Goal: Transaction & Acquisition: Purchase product/service

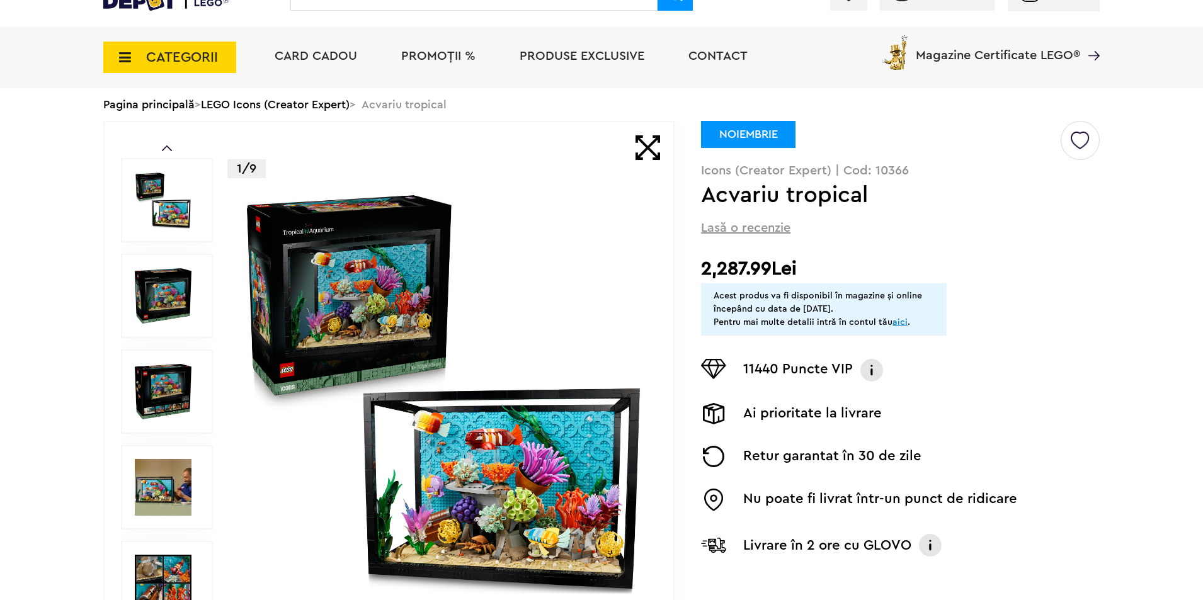
scroll to position [252, 0]
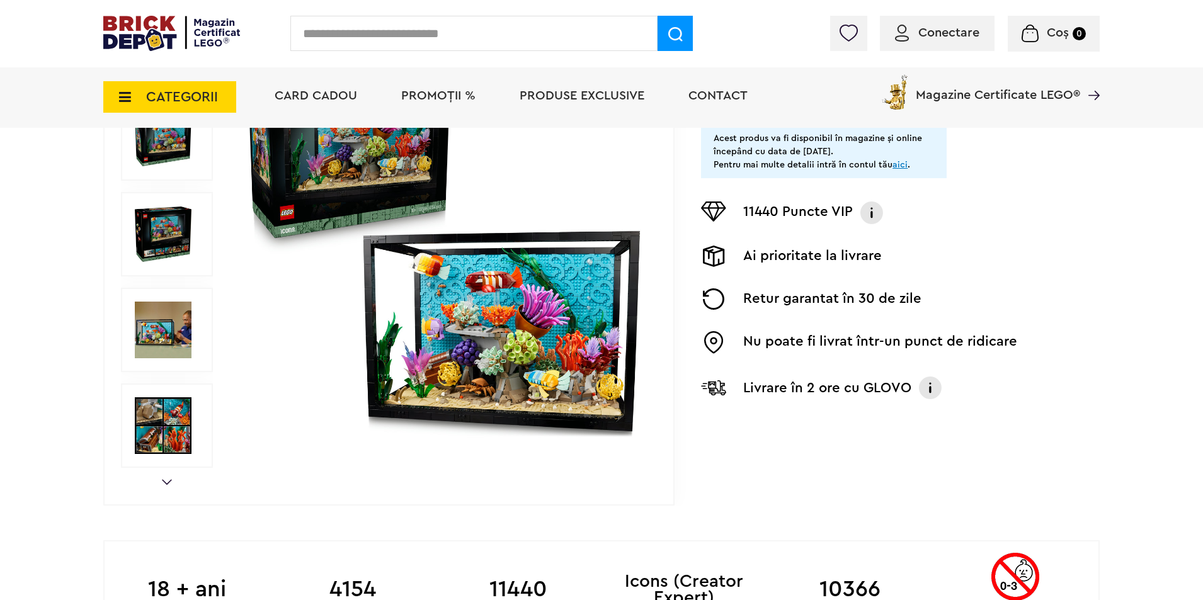
click at [534, 381] on img at bounding box center [444, 234] width 406 height 406
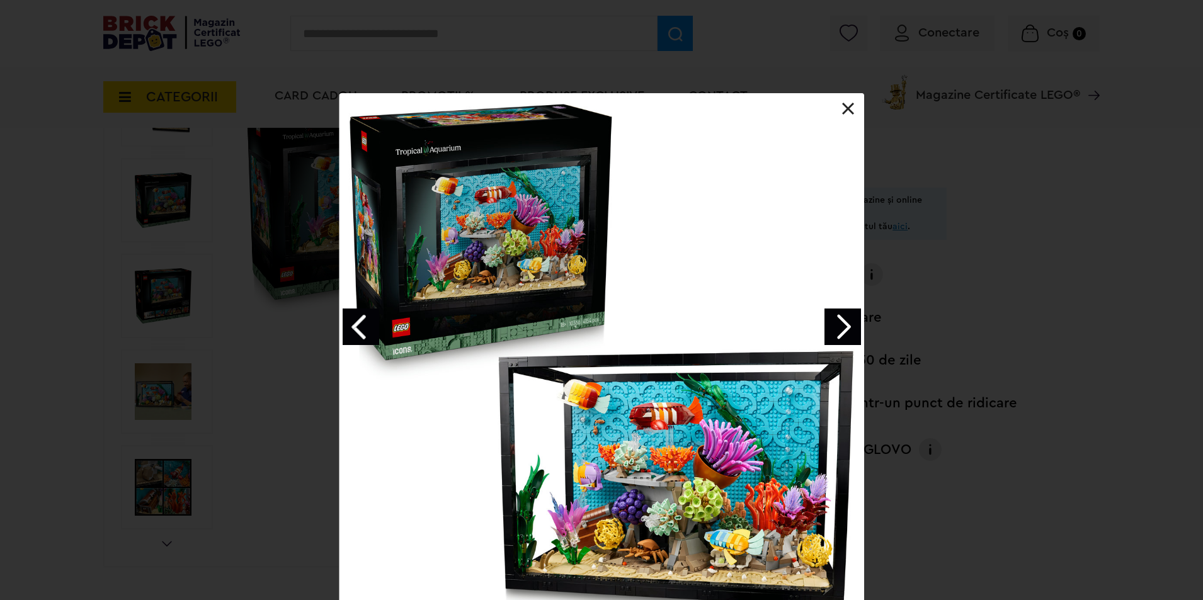
scroll to position [189, 0]
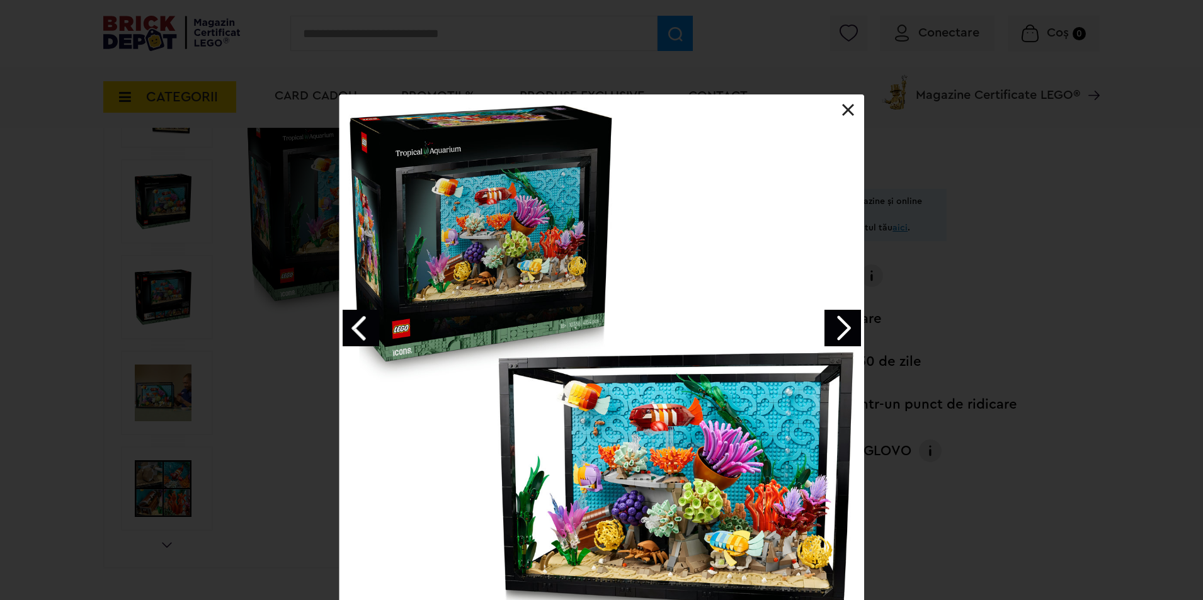
click at [853, 321] on link "Next image" at bounding box center [843, 328] width 37 height 37
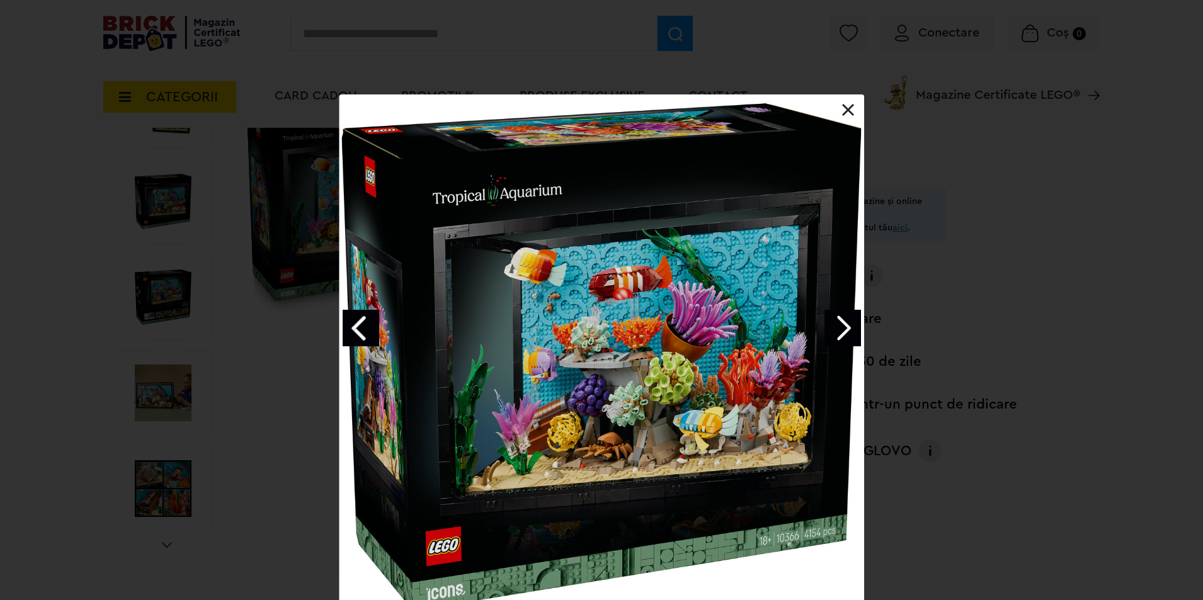
click at [853, 321] on link "Next image" at bounding box center [843, 328] width 37 height 37
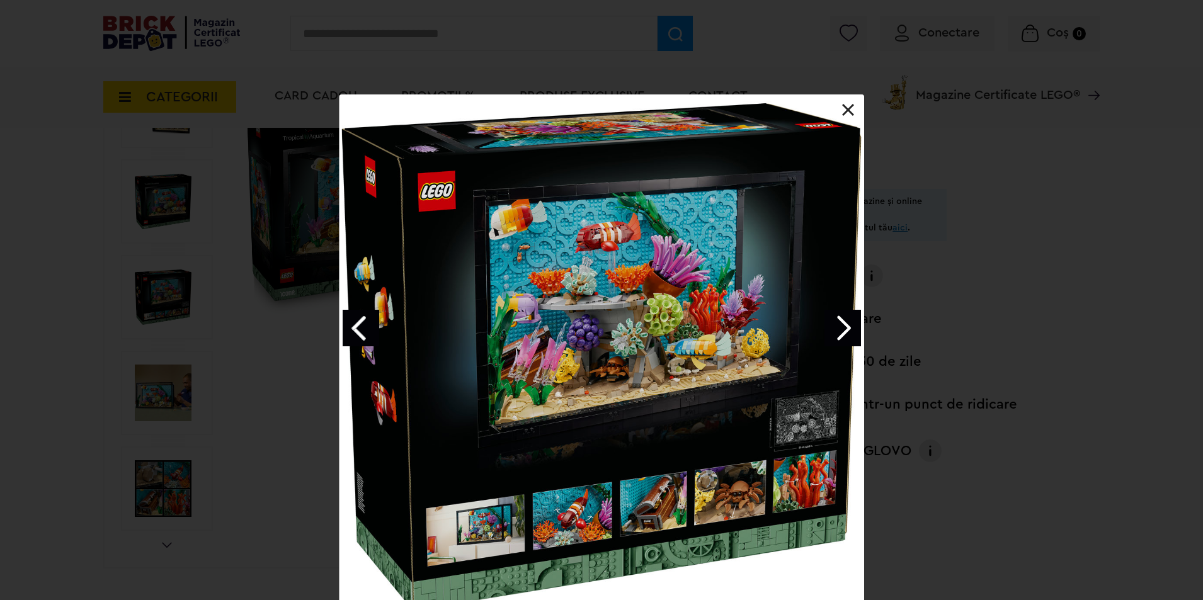
click at [853, 321] on link "Next image" at bounding box center [843, 328] width 37 height 37
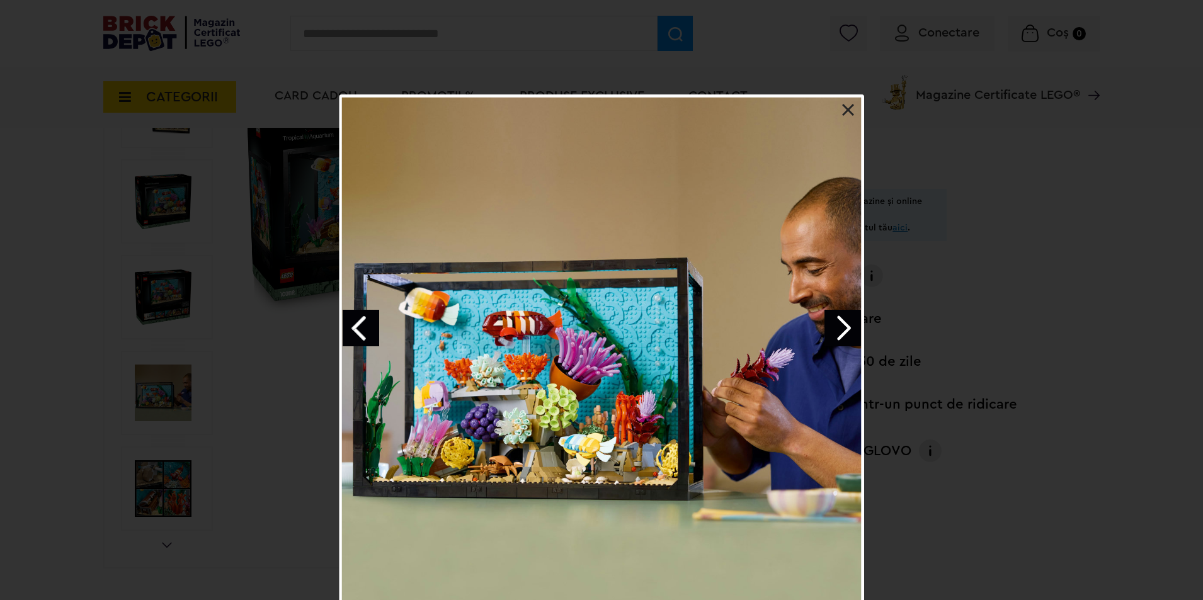
click at [853, 321] on link "Next image" at bounding box center [843, 328] width 37 height 37
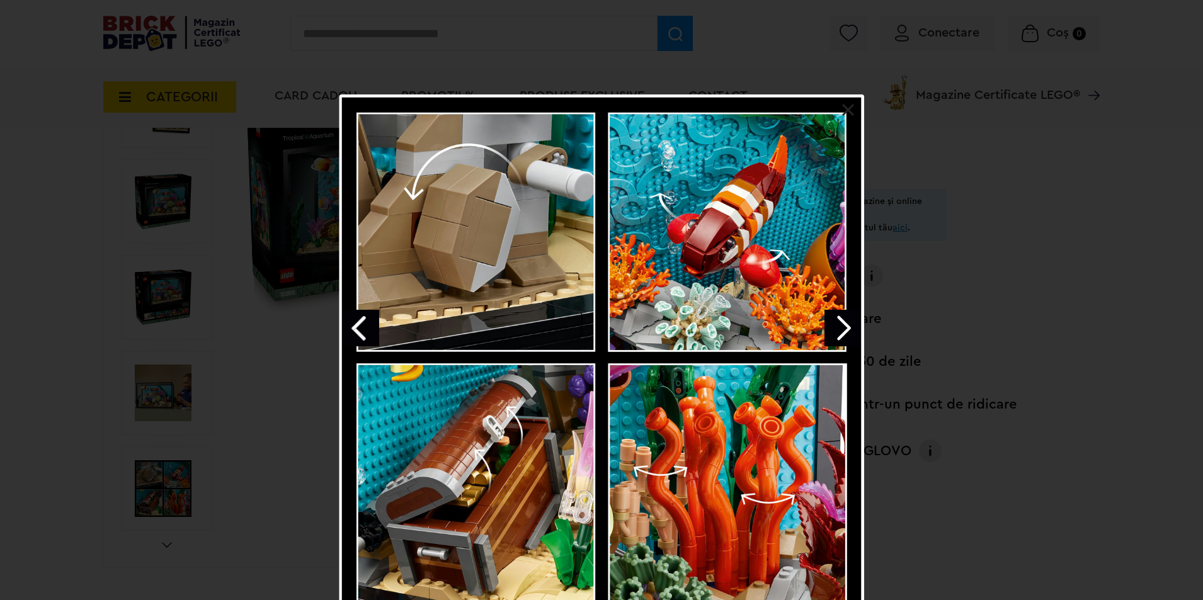
click at [853, 321] on link "Next image" at bounding box center [843, 328] width 37 height 37
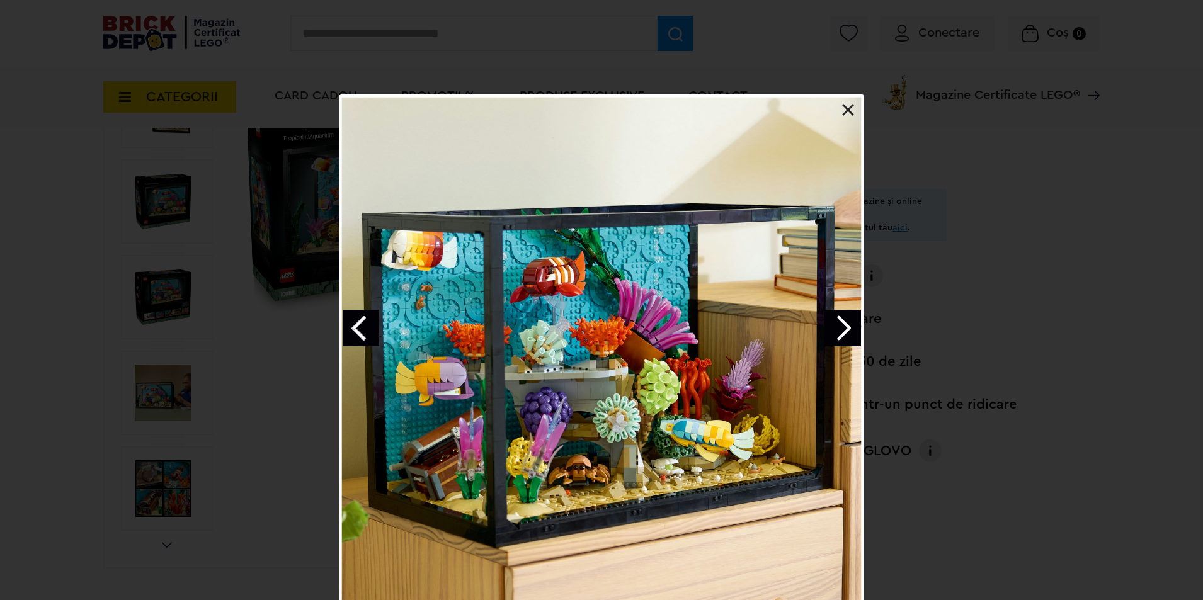
click at [853, 321] on link "Next image" at bounding box center [843, 328] width 37 height 37
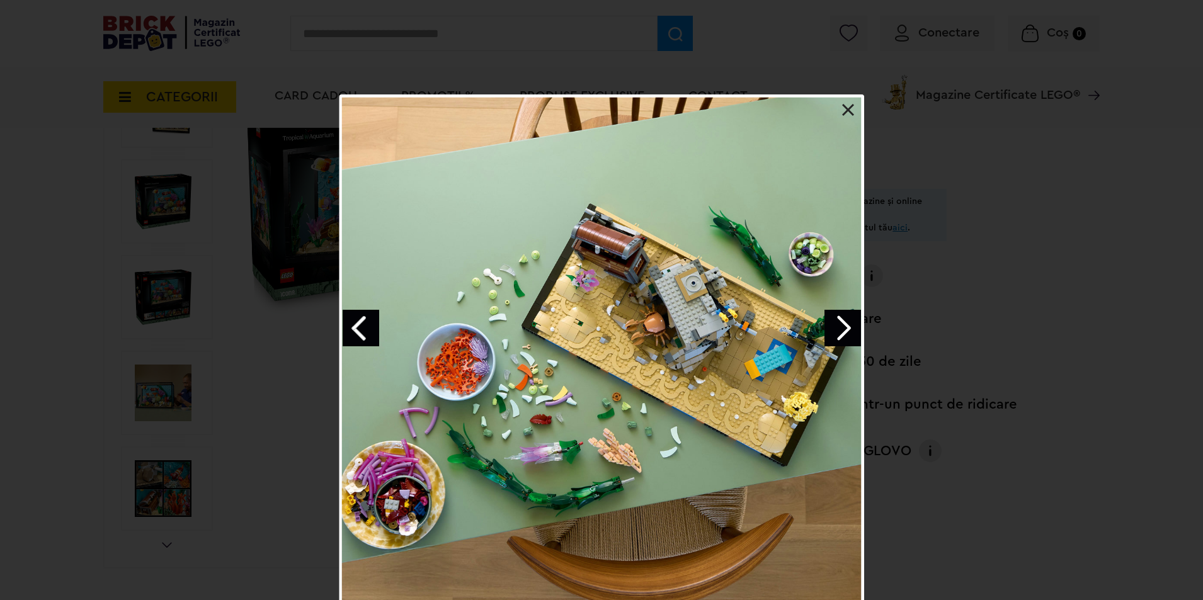
click at [852, 321] on link "Next image" at bounding box center [843, 328] width 37 height 37
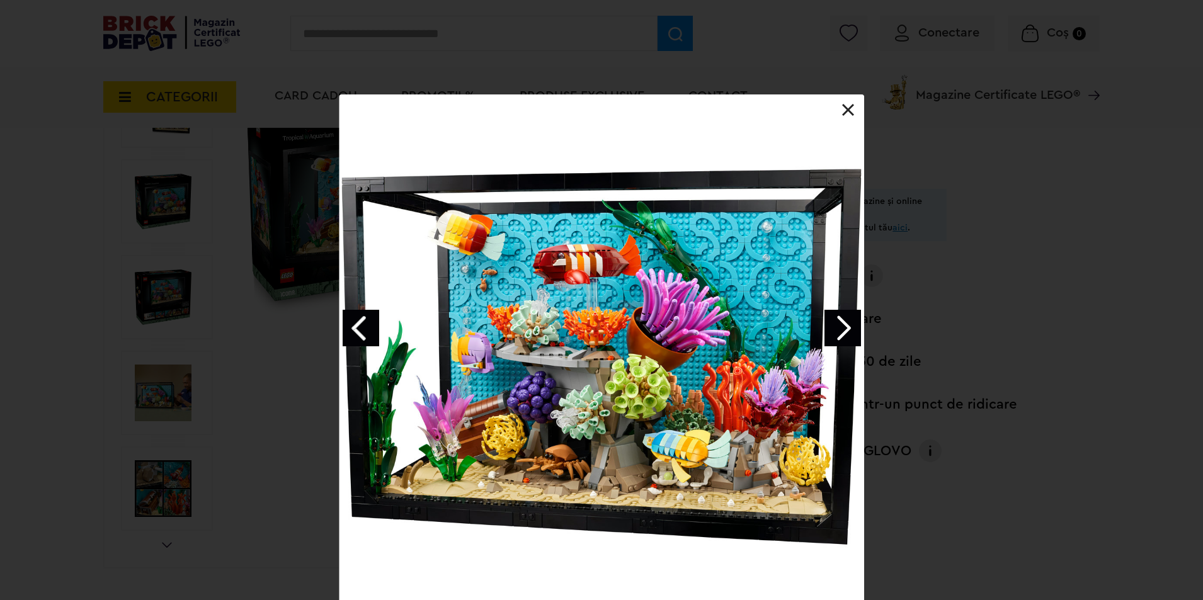
click at [852, 321] on link "Next image" at bounding box center [843, 328] width 37 height 37
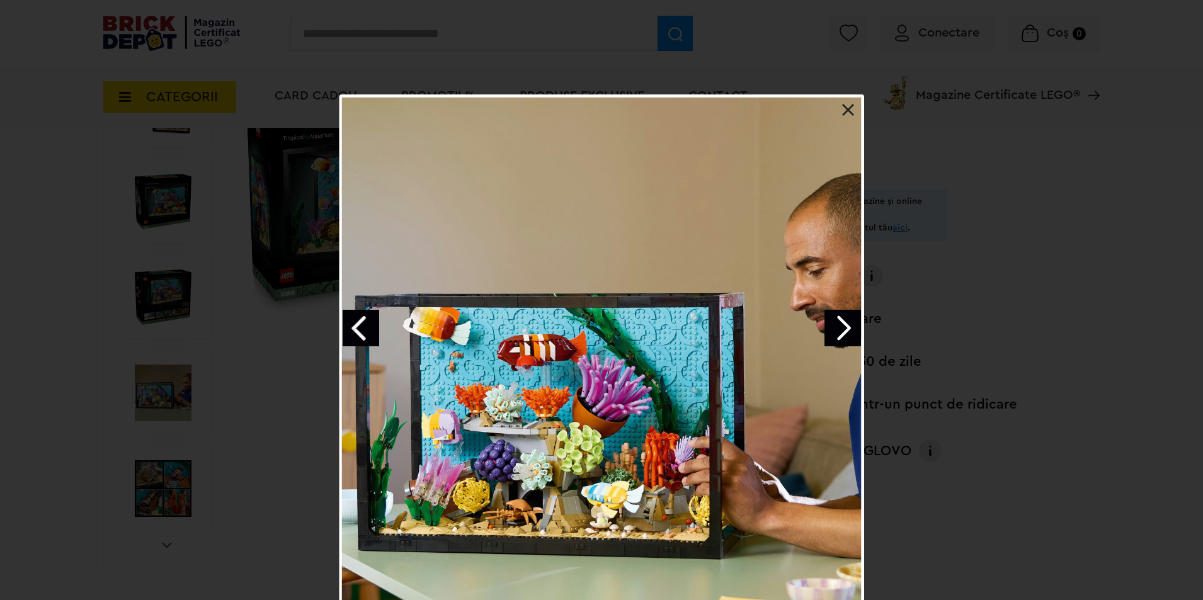
click at [852, 321] on link "Next image" at bounding box center [843, 328] width 37 height 37
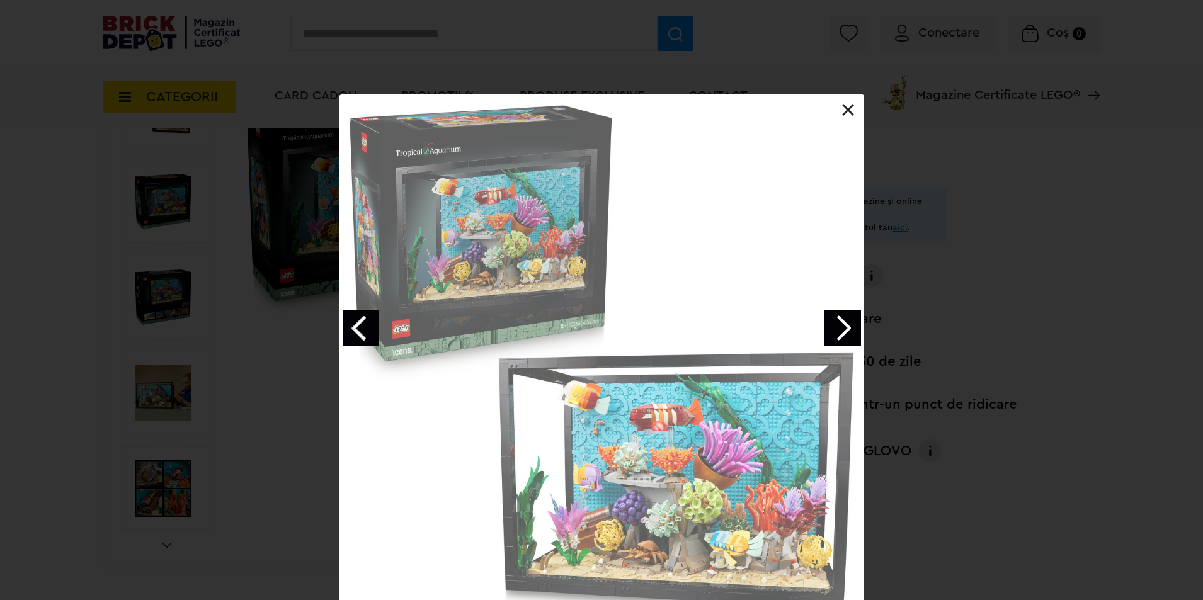
click at [852, 321] on link "Next image" at bounding box center [843, 328] width 37 height 37
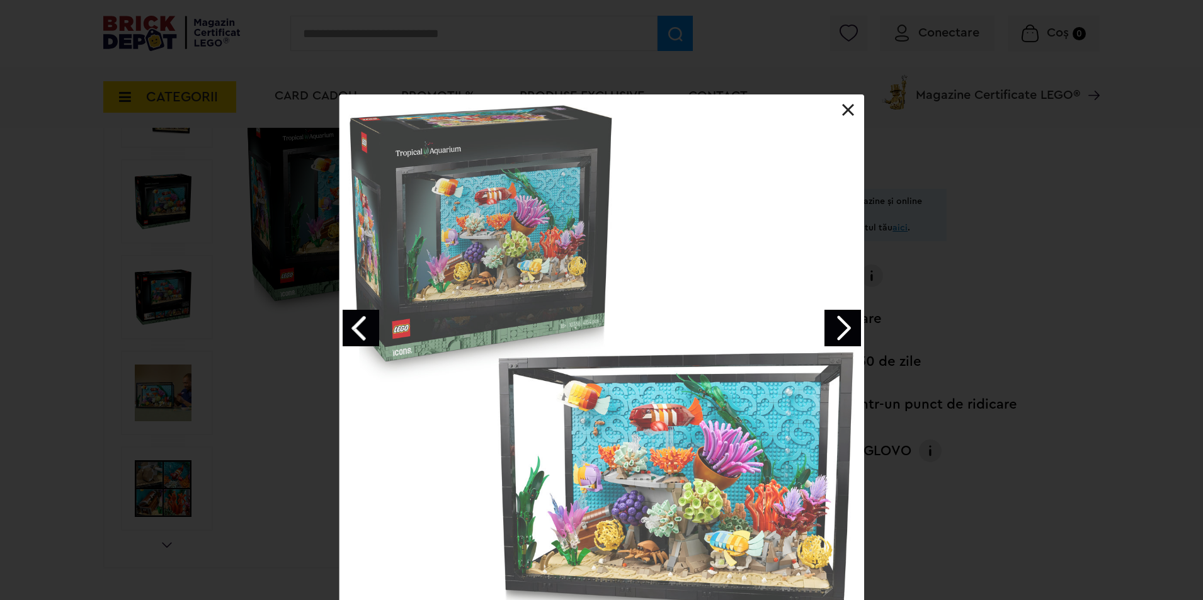
click at [1123, 300] on div "Acvariu tropical 1 / 10" at bounding box center [601, 373] width 1203 height 558
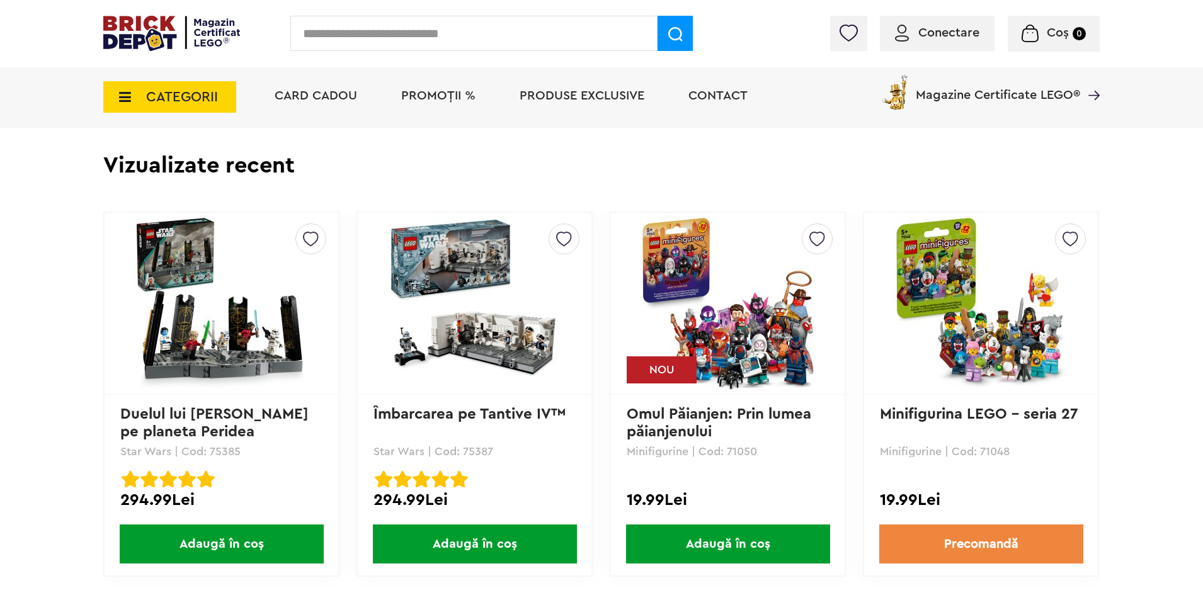
scroll to position [1197, 0]
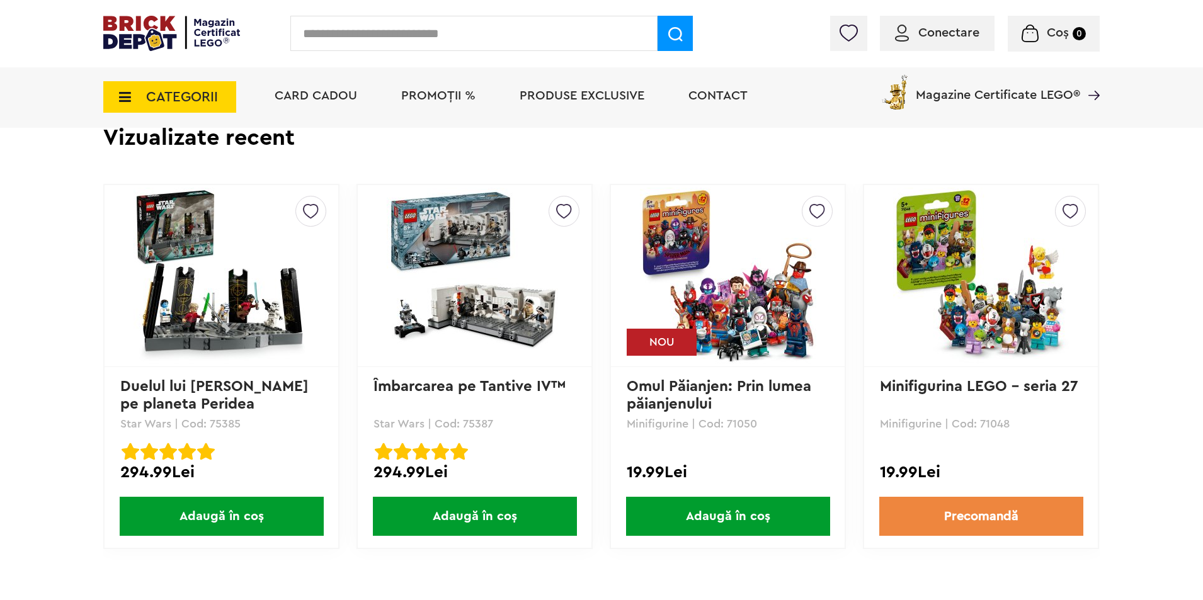
click at [760, 335] on img at bounding box center [728, 276] width 176 height 176
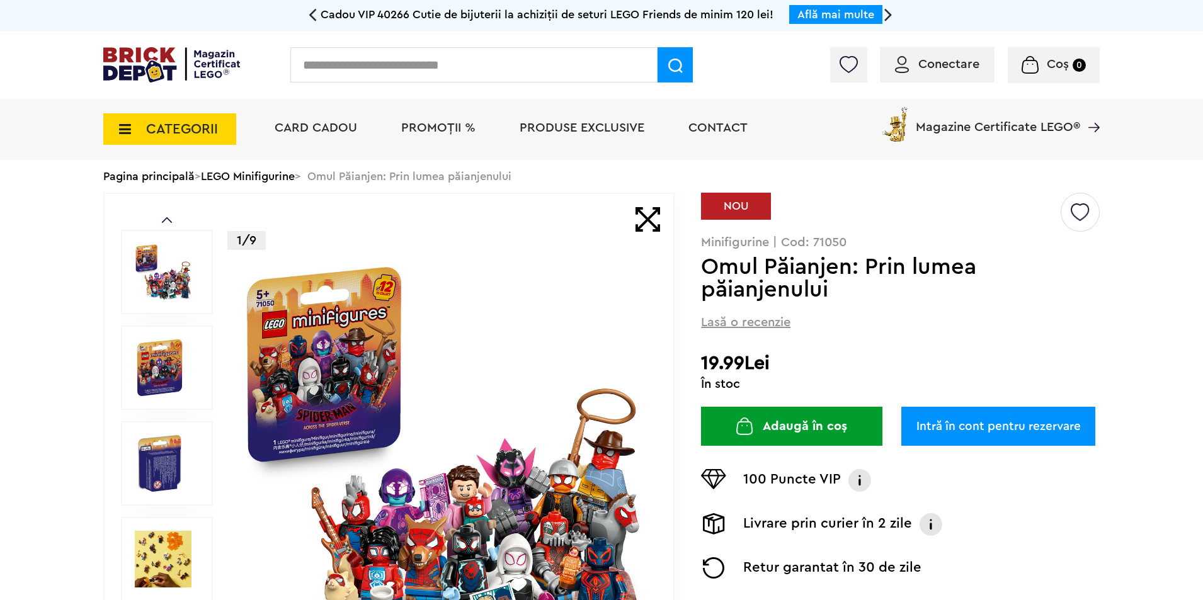
click at [970, 428] on link "Intră în cont pentru rezervare" at bounding box center [998, 426] width 194 height 39
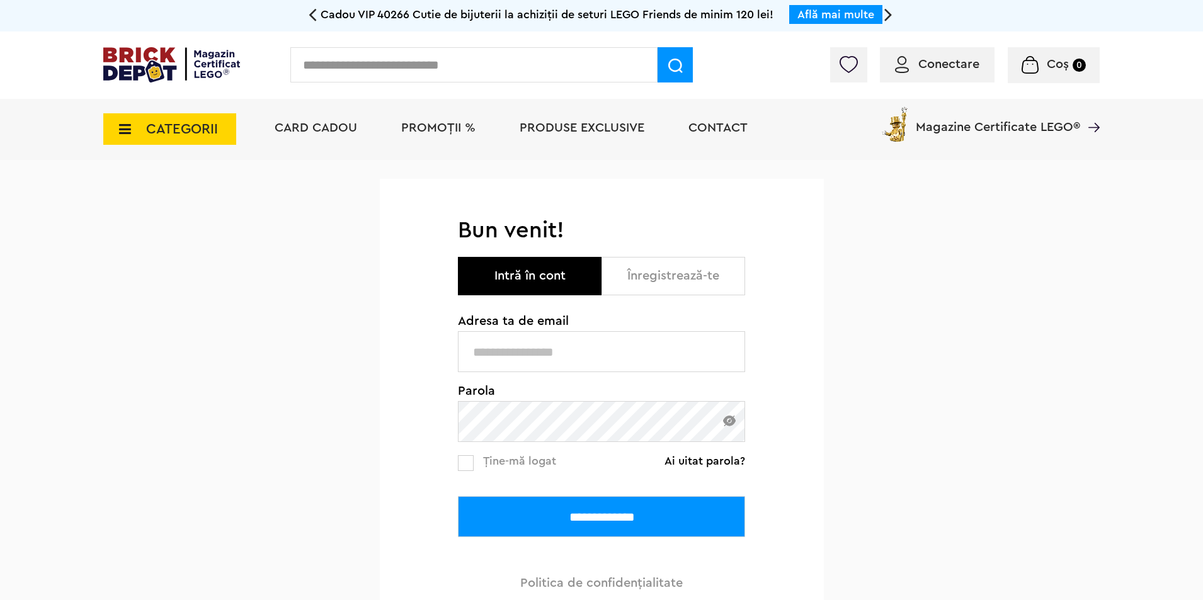
type input "**********"
click at [507, 462] on span "Ține-mă logat" at bounding box center [519, 460] width 73 height 11
click at [600, 517] on input "**********" at bounding box center [601, 516] width 287 height 41
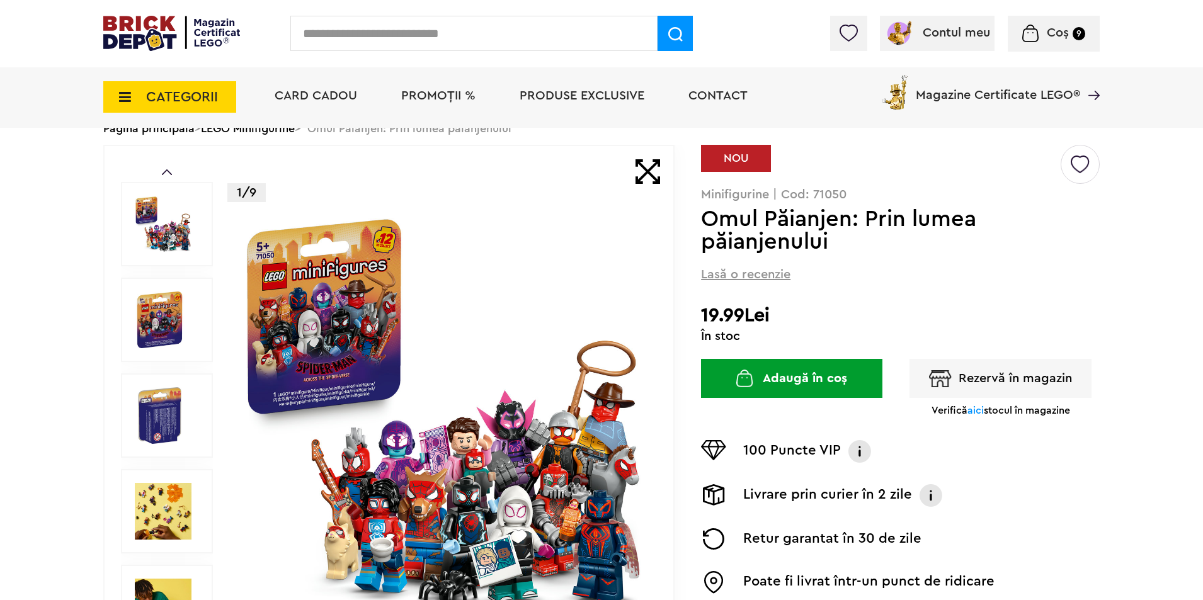
scroll to position [63, 0]
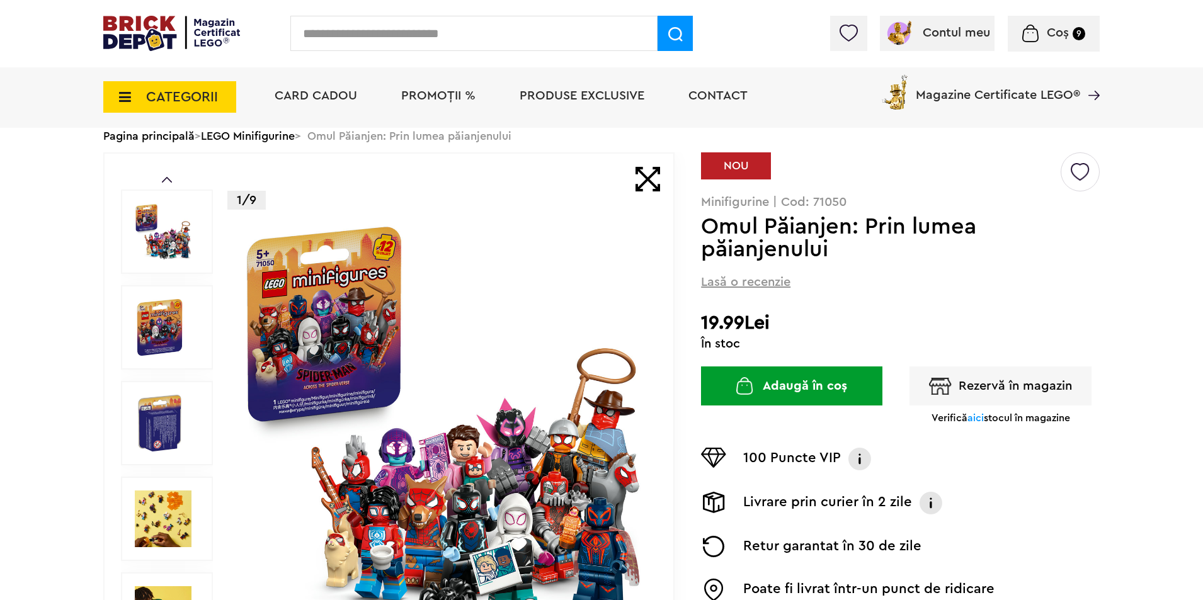
click at [970, 418] on span "aici" at bounding box center [976, 418] width 16 height 10
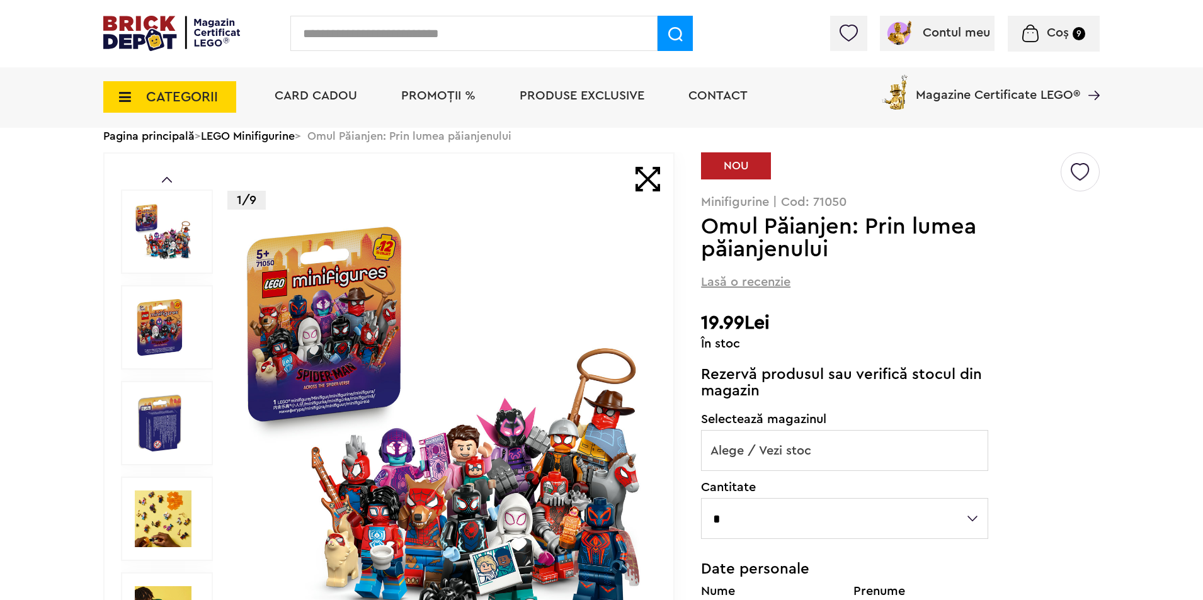
click at [845, 444] on span "Alege / Vezi stoc" at bounding box center [845, 451] width 286 height 40
click at [1098, 316] on h2 "19.99Lei" at bounding box center [900, 323] width 399 height 23
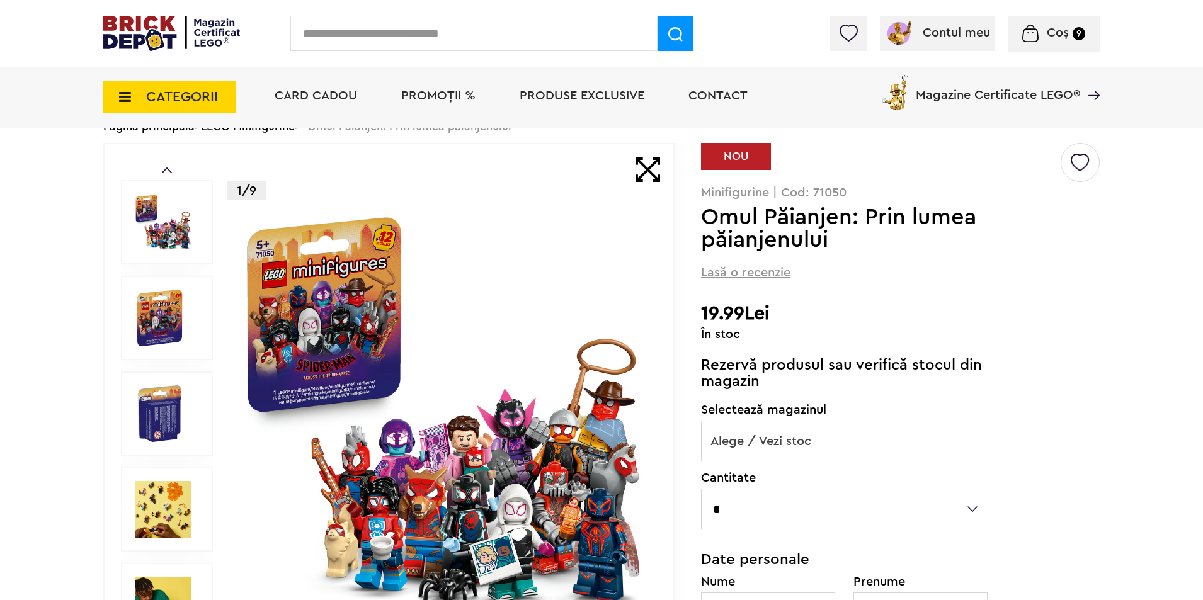
scroll to position [0, 0]
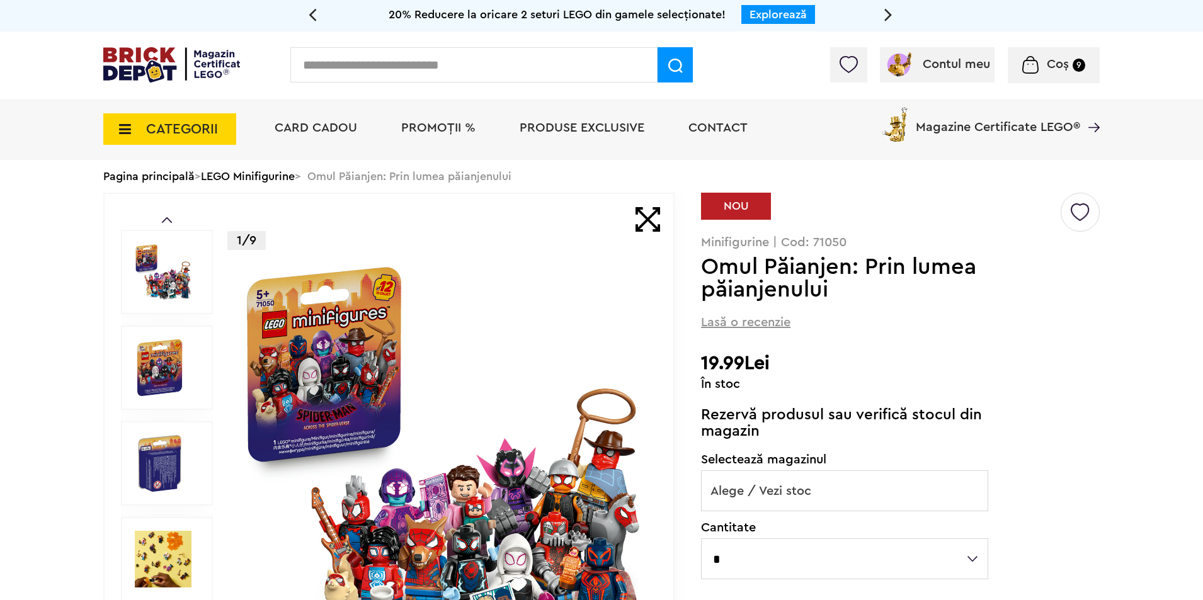
click at [445, 130] on span "PROMOȚII %" at bounding box center [438, 128] width 74 height 13
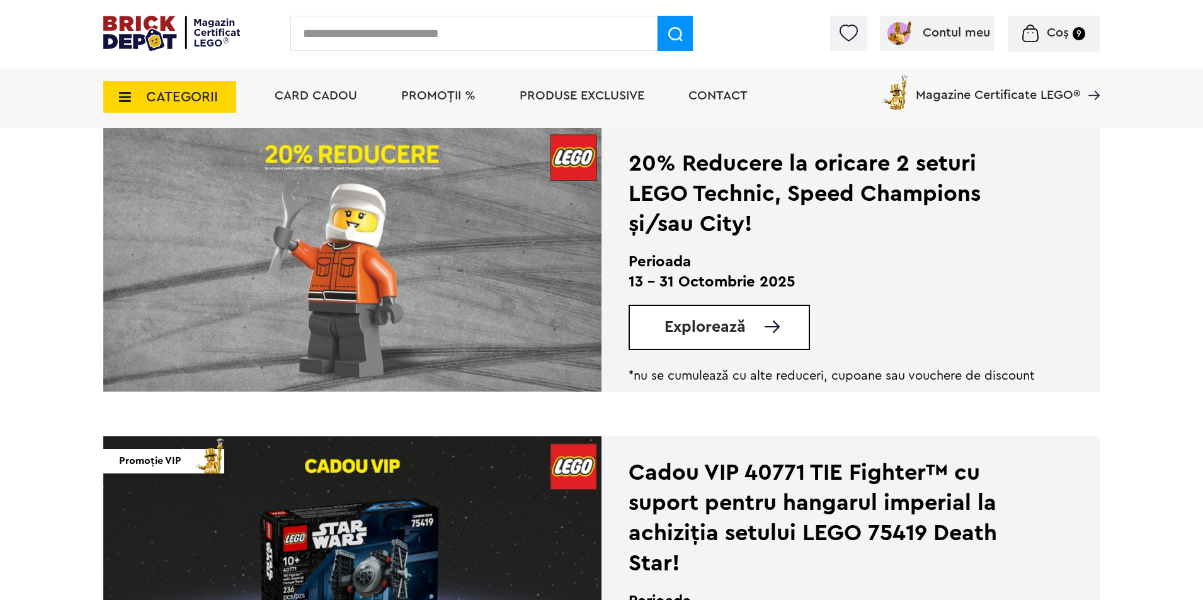
scroll to position [630, 0]
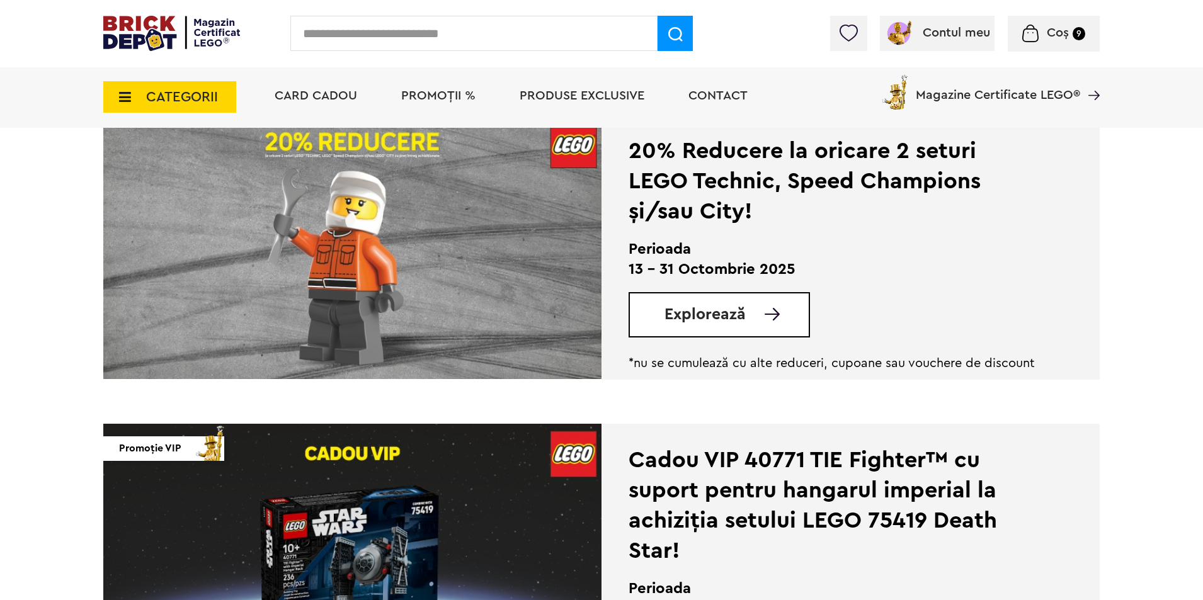
click at [703, 319] on span "Explorează" at bounding box center [705, 315] width 81 height 16
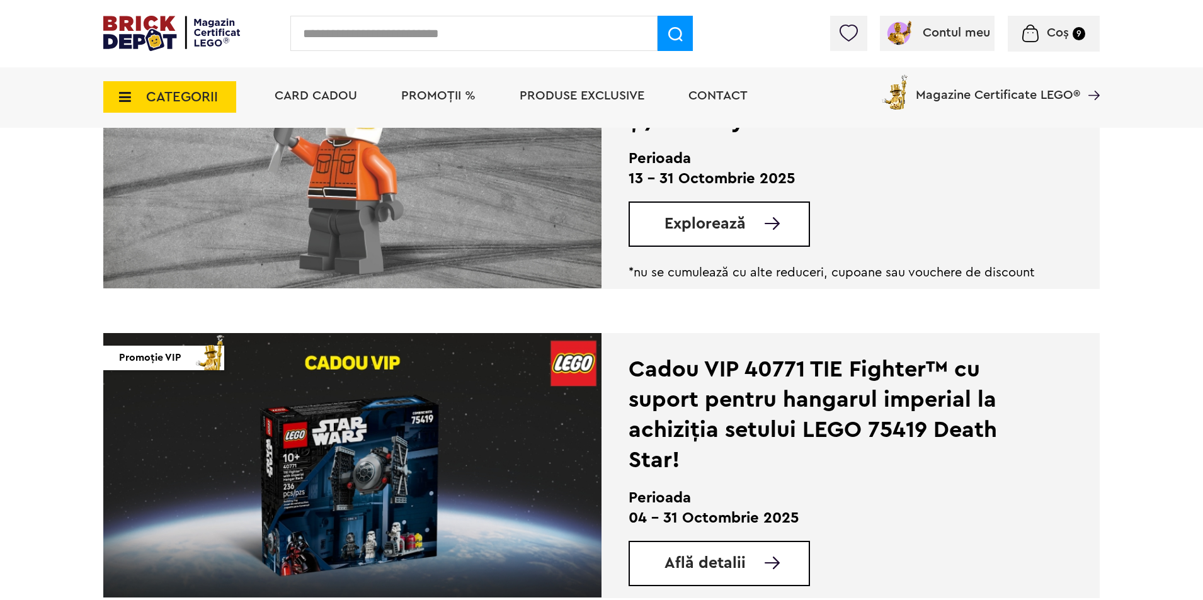
scroll to position [755, 0]
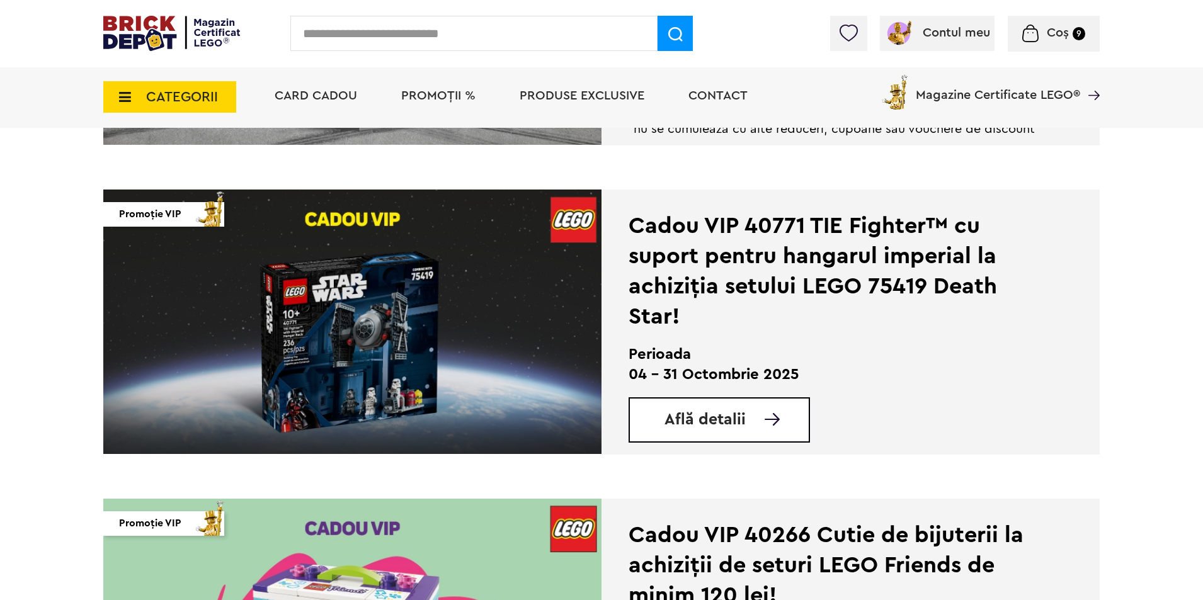
scroll to position [859, 0]
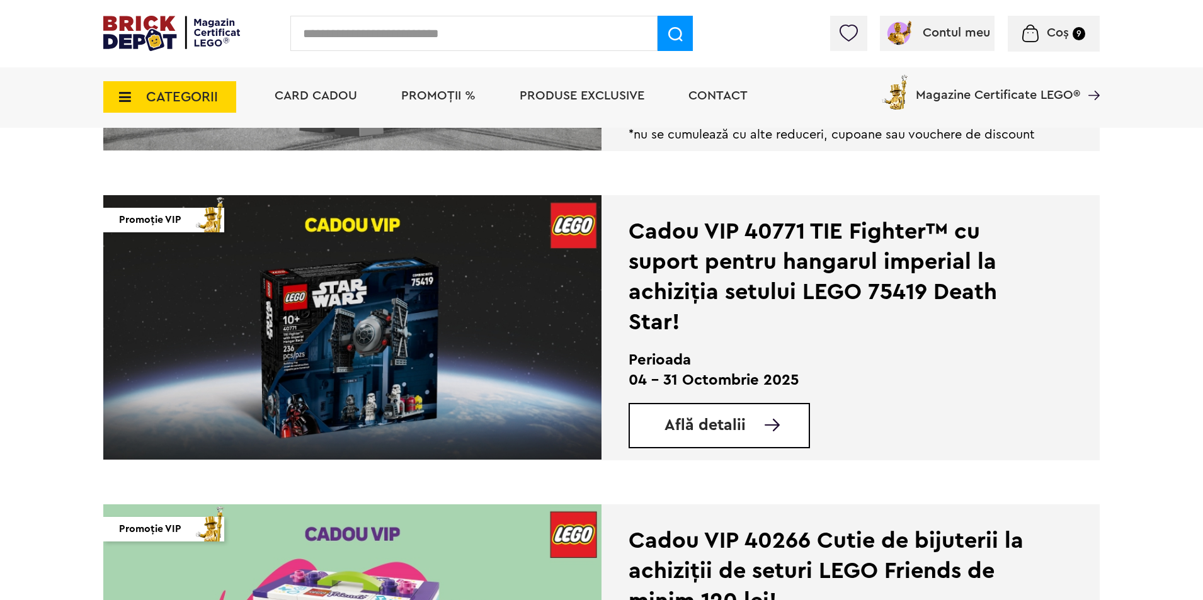
click at [375, 348] on img at bounding box center [352, 327] width 498 height 265
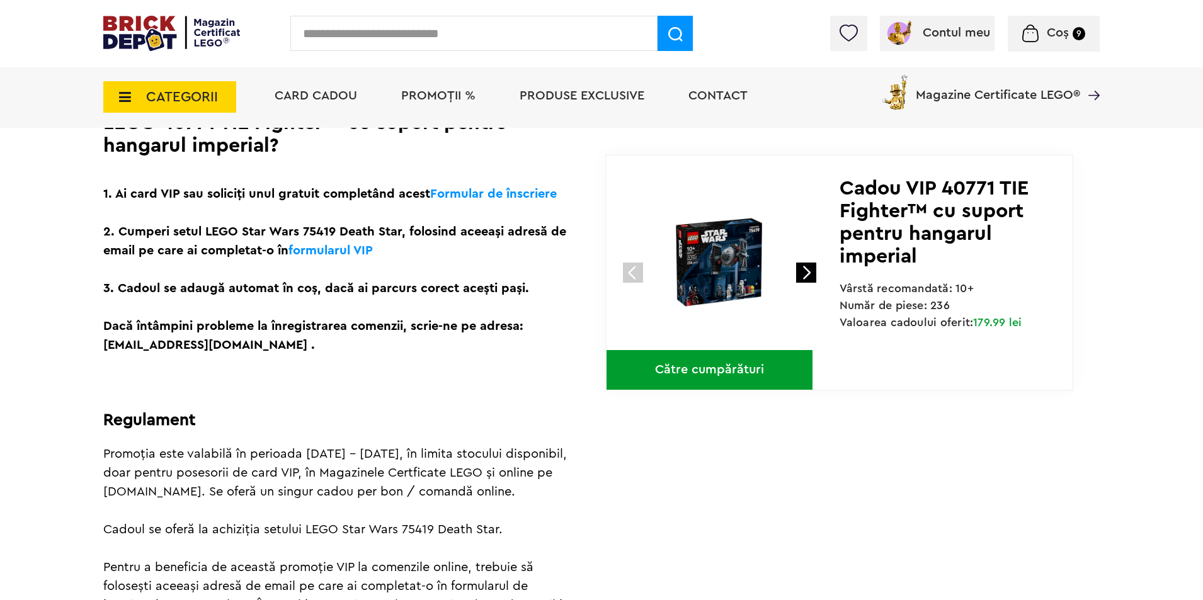
scroll to position [504, 0]
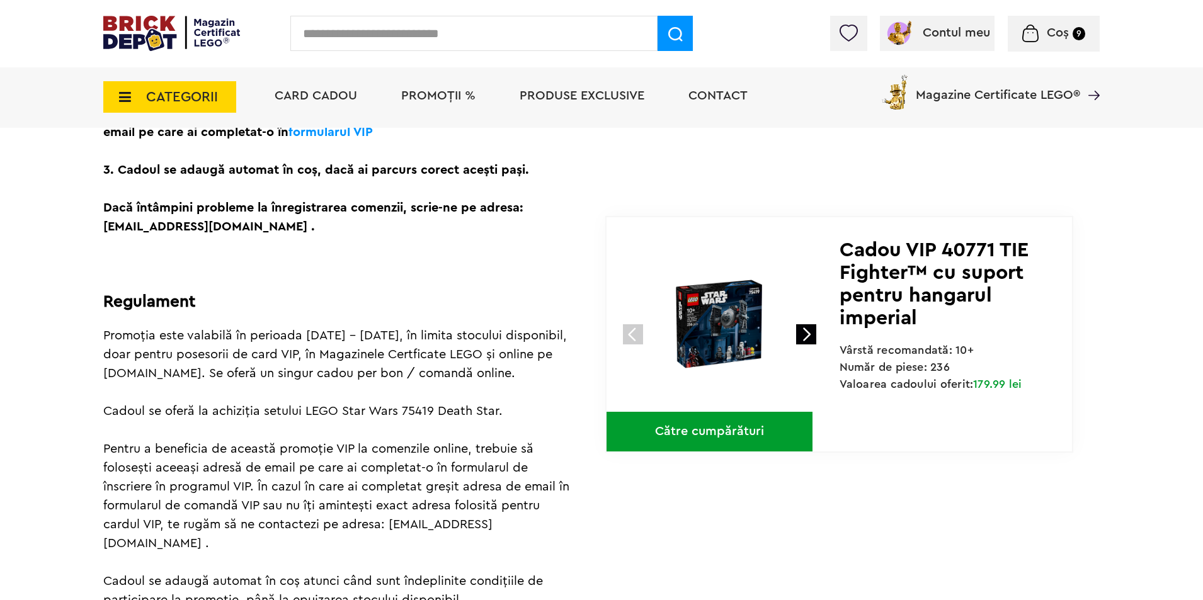
click at [702, 327] on img at bounding box center [719, 324] width 168 height 168
click at [807, 331] on link at bounding box center [806, 334] width 20 height 20
click at [807, 329] on link at bounding box center [806, 334] width 20 height 20
click at [805, 335] on link at bounding box center [806, 334] width 20 height 20
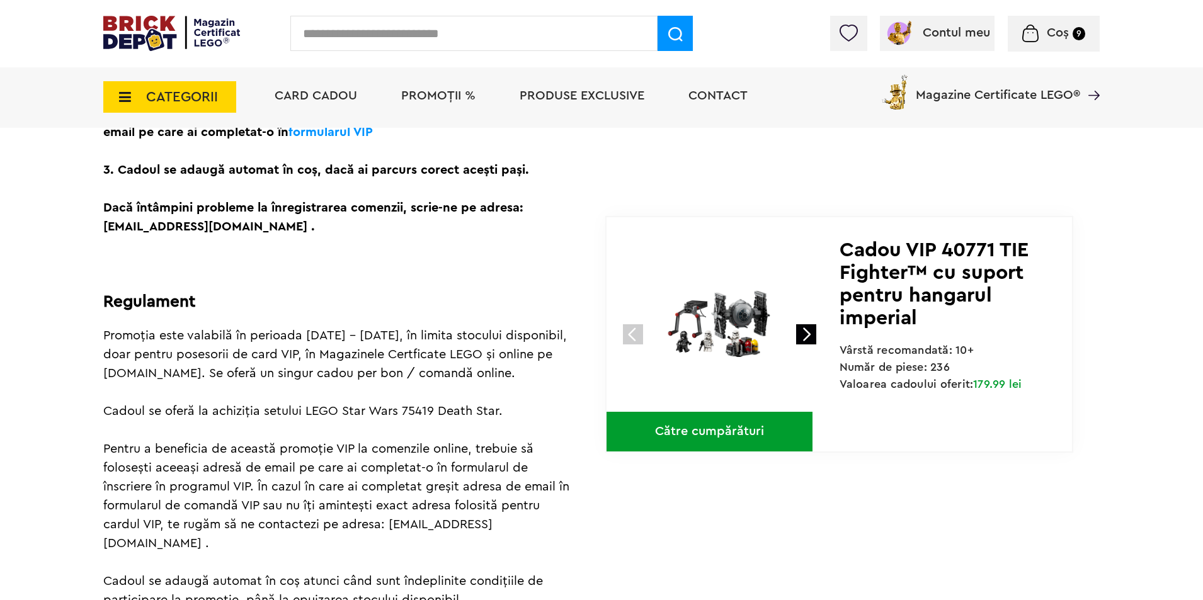
click at [733, 343] on img at bounding box center [719, 324] width 168 height 168
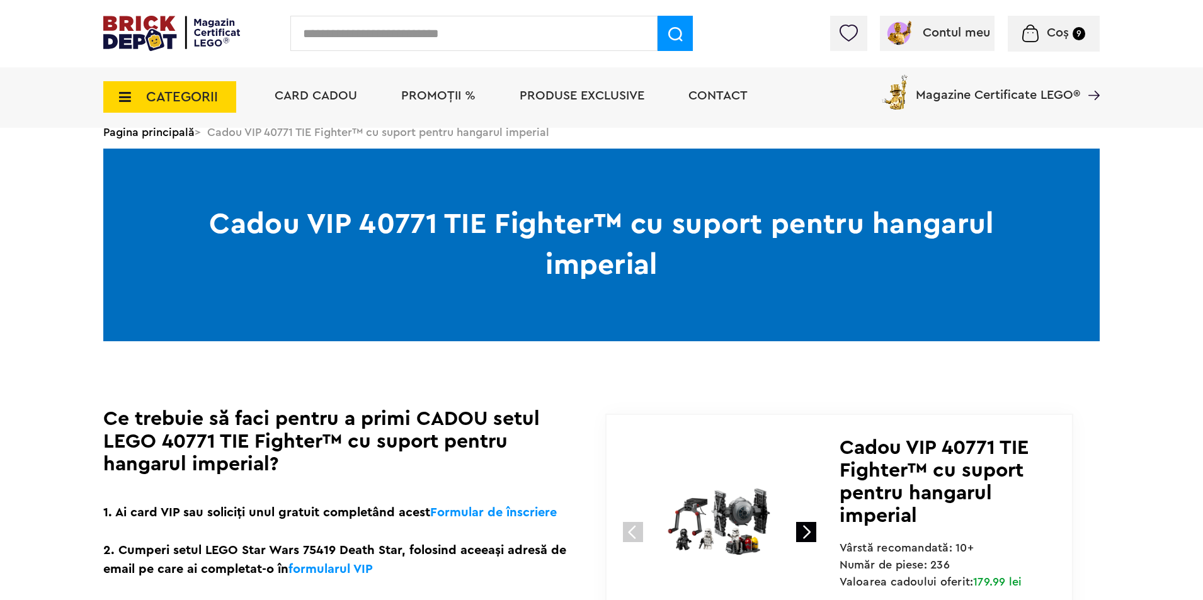
scroll to position [0, 0]
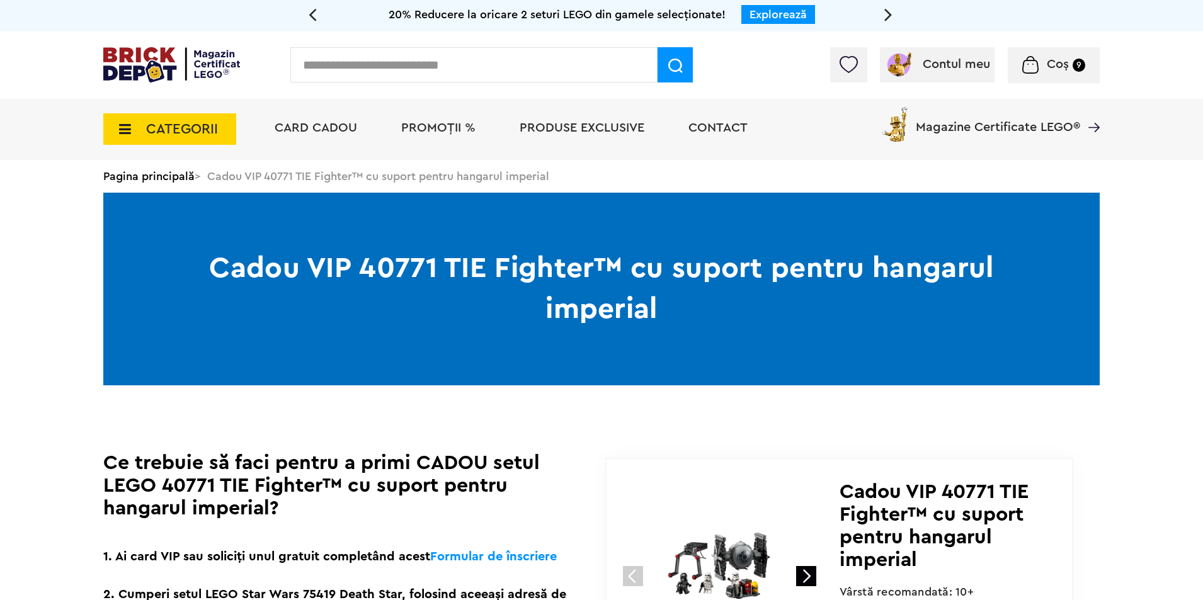
click at [424, 130] on span "PROMOȚII %" at bounding box center [438, 128] width 74 height 13
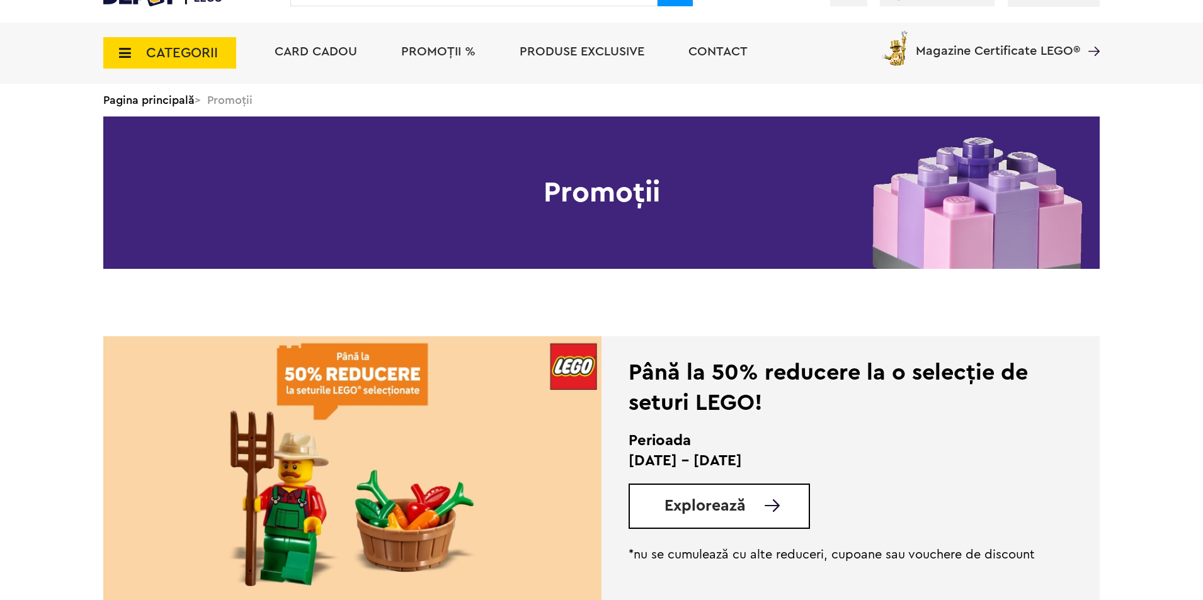
scroll to position [252, 0]
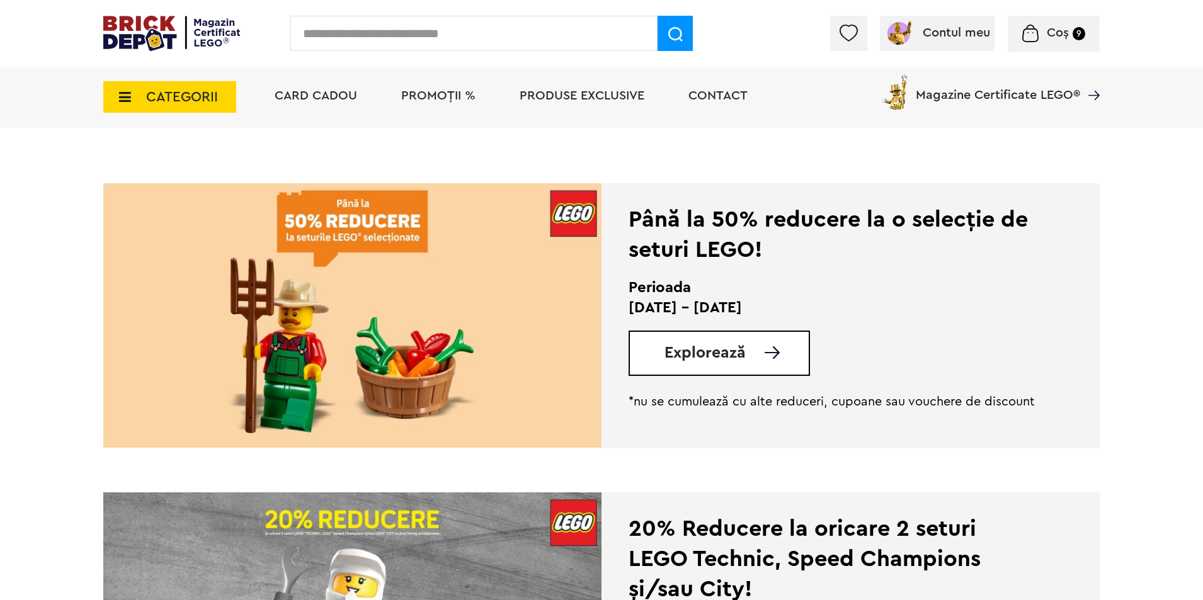
click at [718, 358] on span "Explorează" at bounding box center [705, 353] width 81 height 16
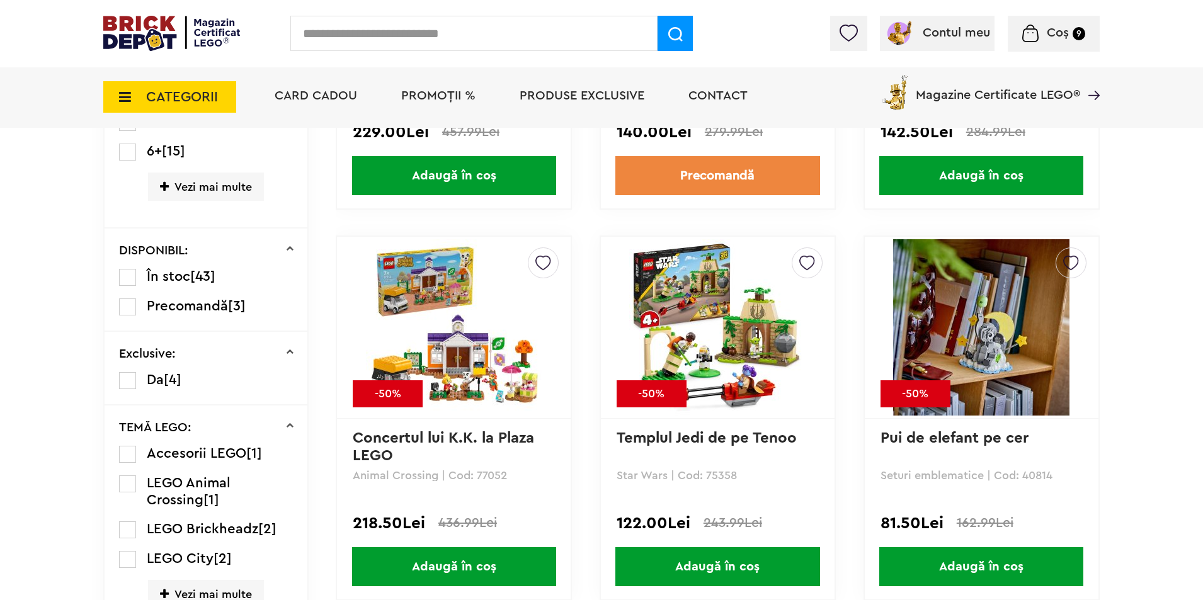
scroll to position [756, 0]
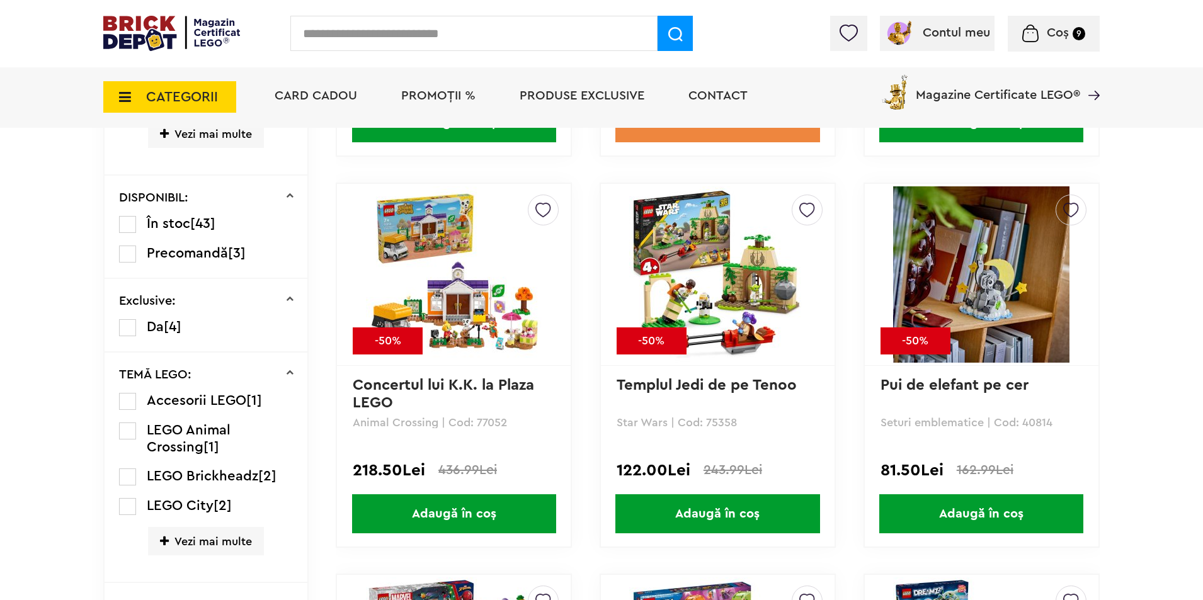
click at [759, 278] on img at bounding box center [717, 274] width 176 height 176
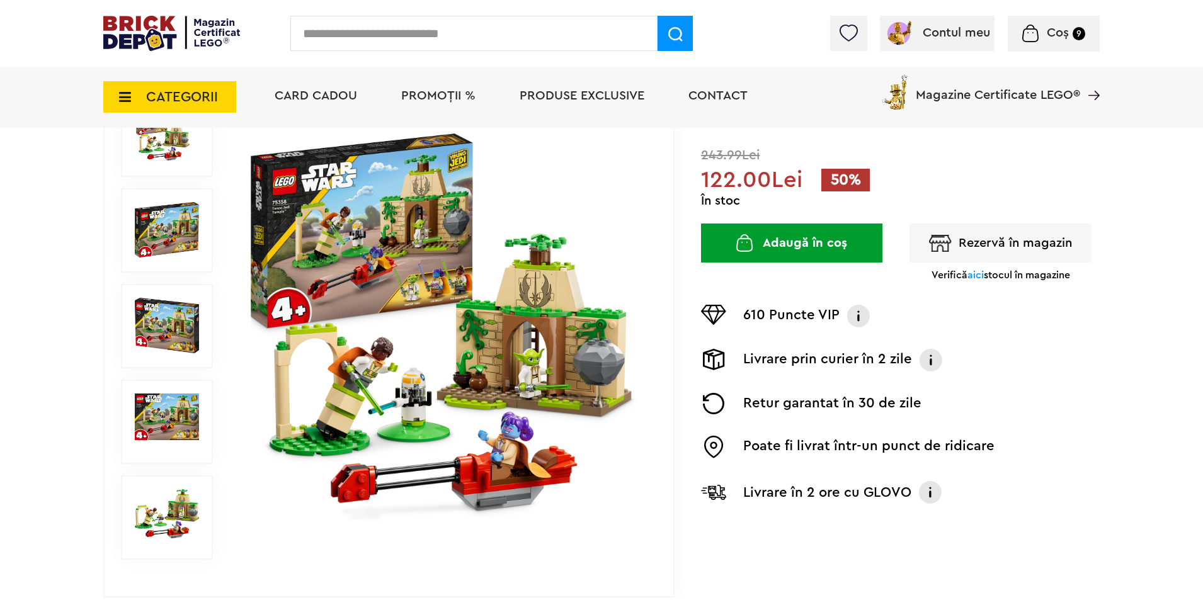
scroll to position [126, 0]
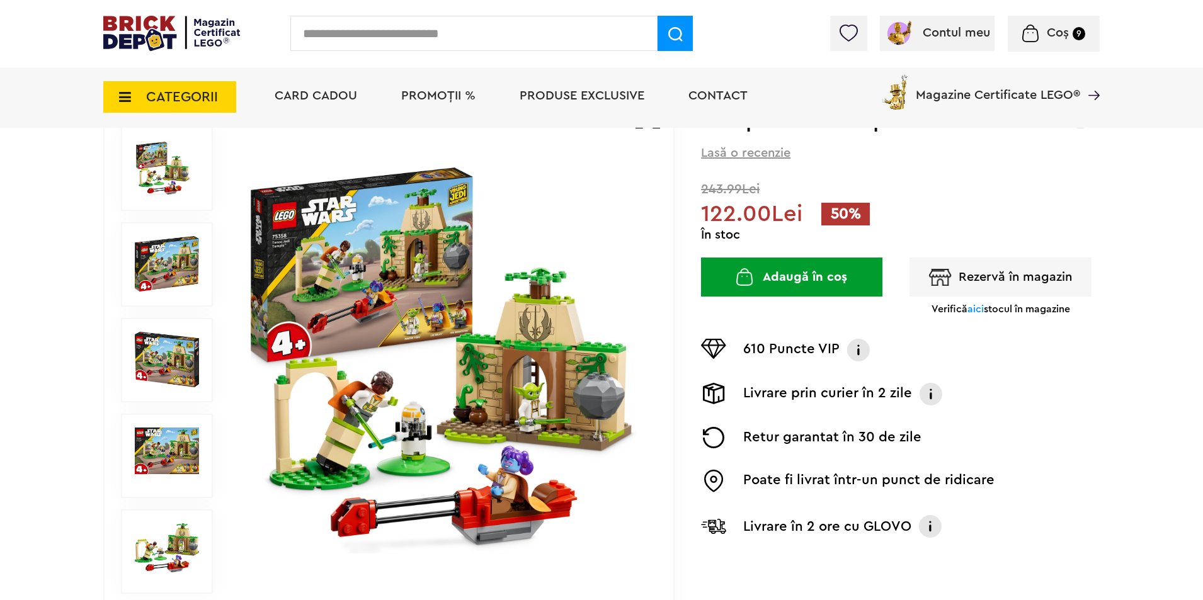
click at [456, 304] on img at bounding box center [444, 360] width 406 height 406
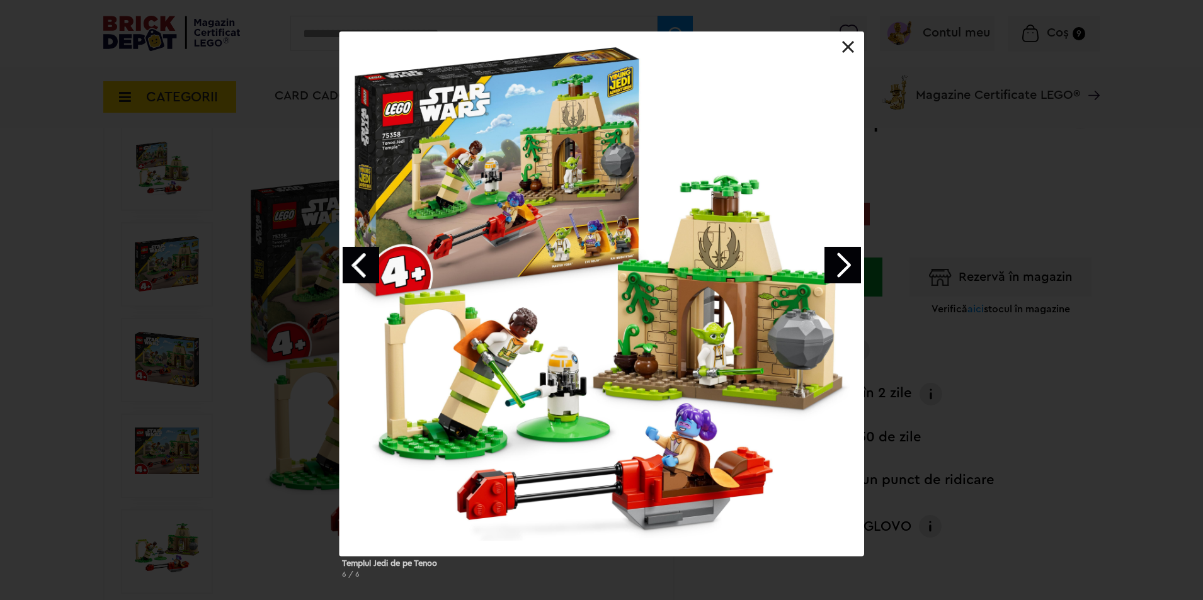
click at [844, 264] on link "Next image" at bounding box center [843, 265] width 37 height 37
click at [845, 265] on link "Next image" at bounding box center [843, 265] width 37 height 37
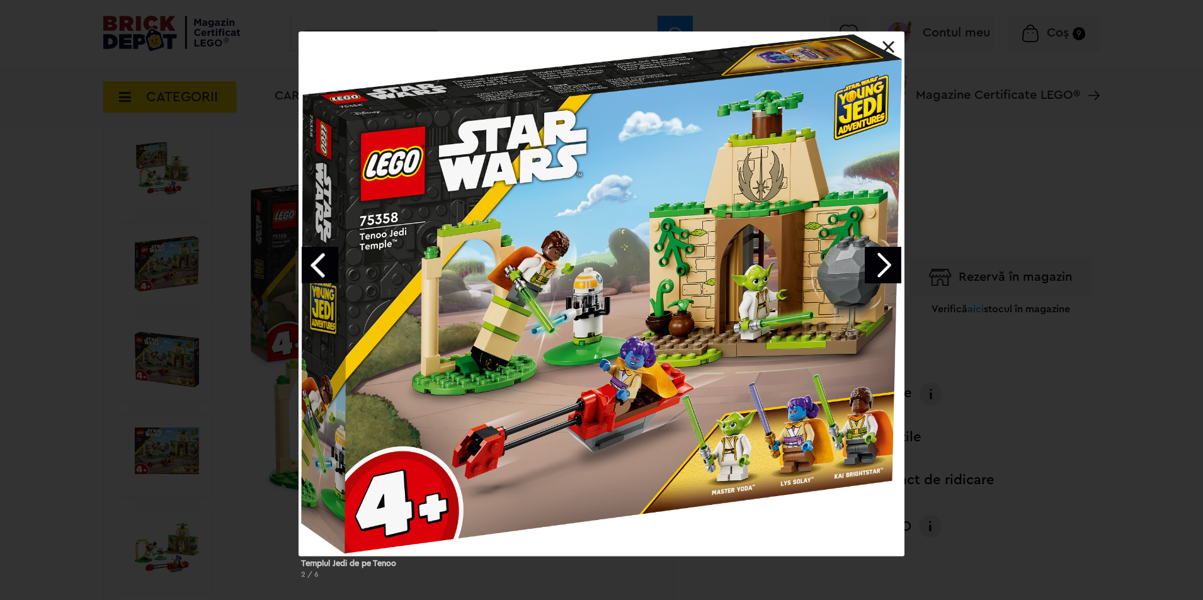
drag, startPoint x: 845, startPoint y: 265, endPoint x: 891, endPoint y: 340, distance: 88.5
click at [891, 340] on div at bounding box center [602, 293] width 606 height 525
click at [887, 260] on link "Next image" at bounding box center [883, 265] width 37 height 37
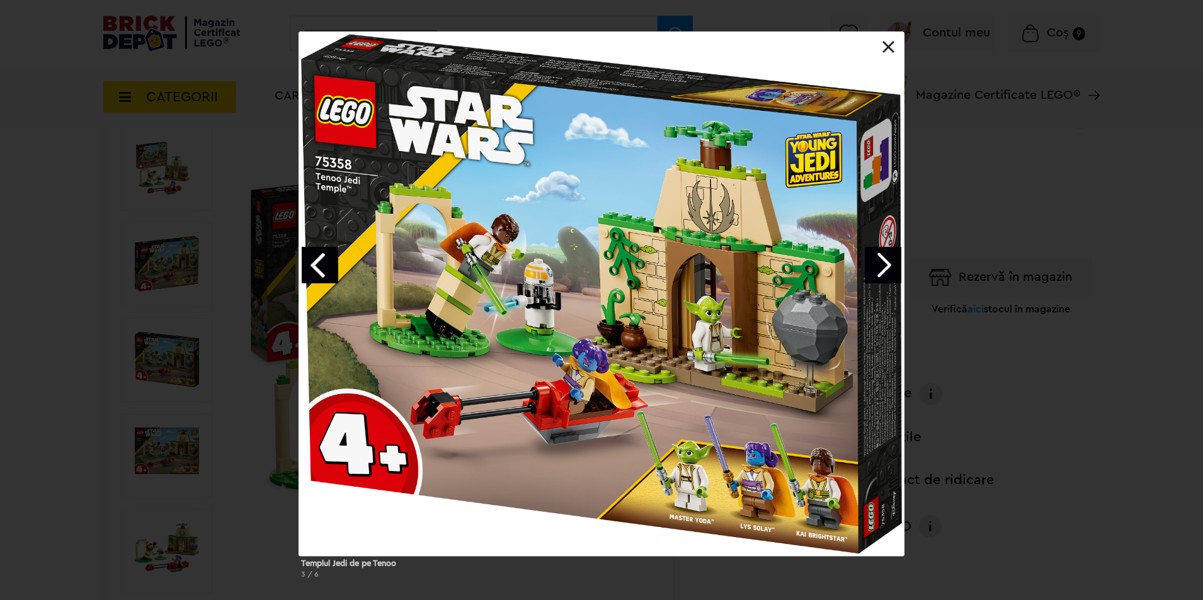
click at [887, 260] on link "Next image" at bounding box center [883, 265] width 37 height 37
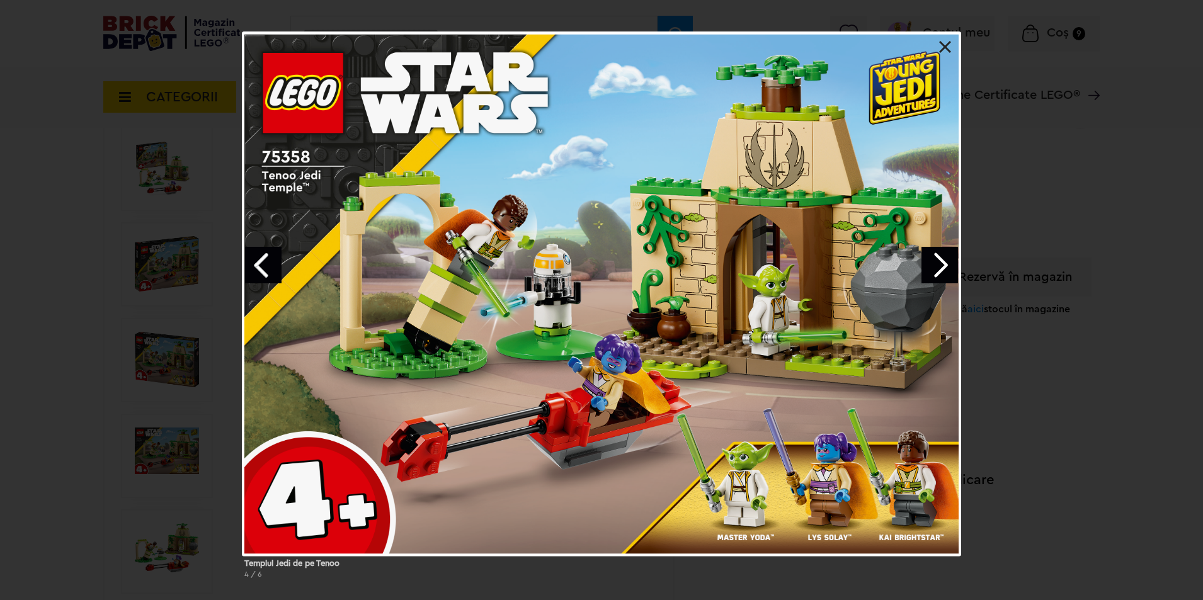
click at [887, 260] on div at bounding box center [601, 293] width 719 height 525
click at [952, 267] on link "Next image" at bounding box center [940, 265] width 37 height 37
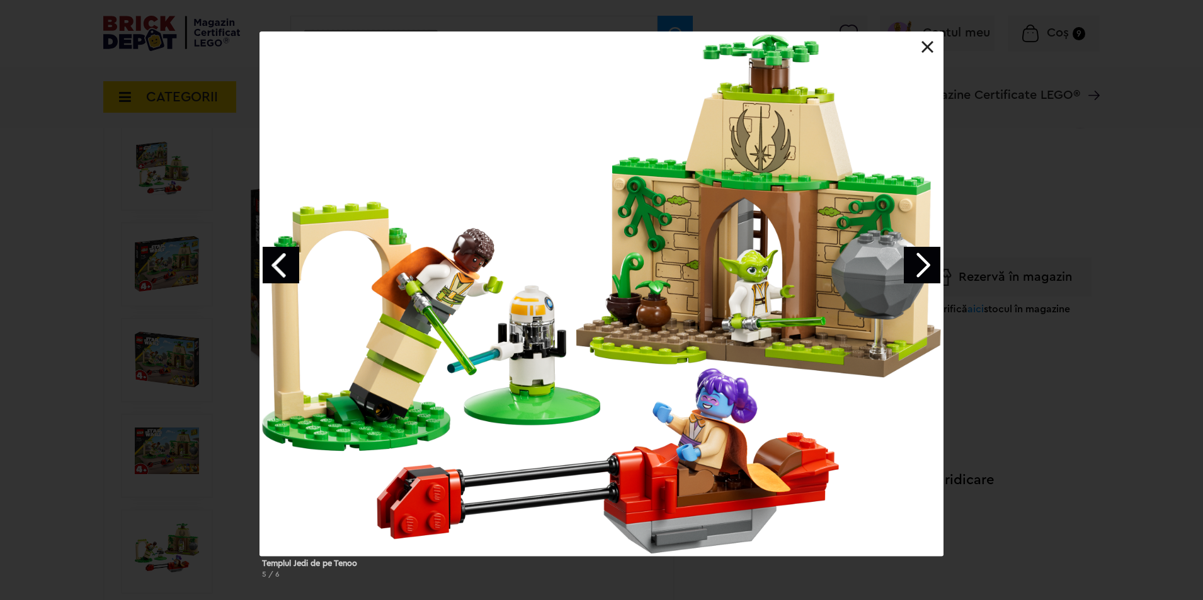
click at [946, 265] on div "Templul Jedi de pe Tenoo 5 / 6" at bounding box center [601, 310] width 1203 height 558
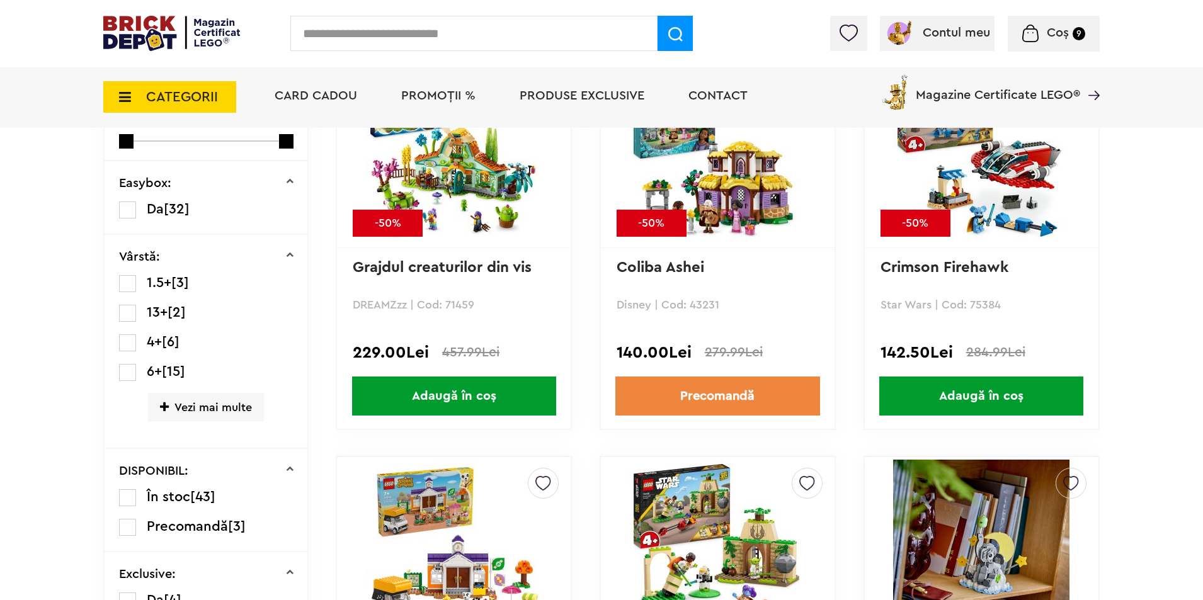
scroll to position [1098, 0]
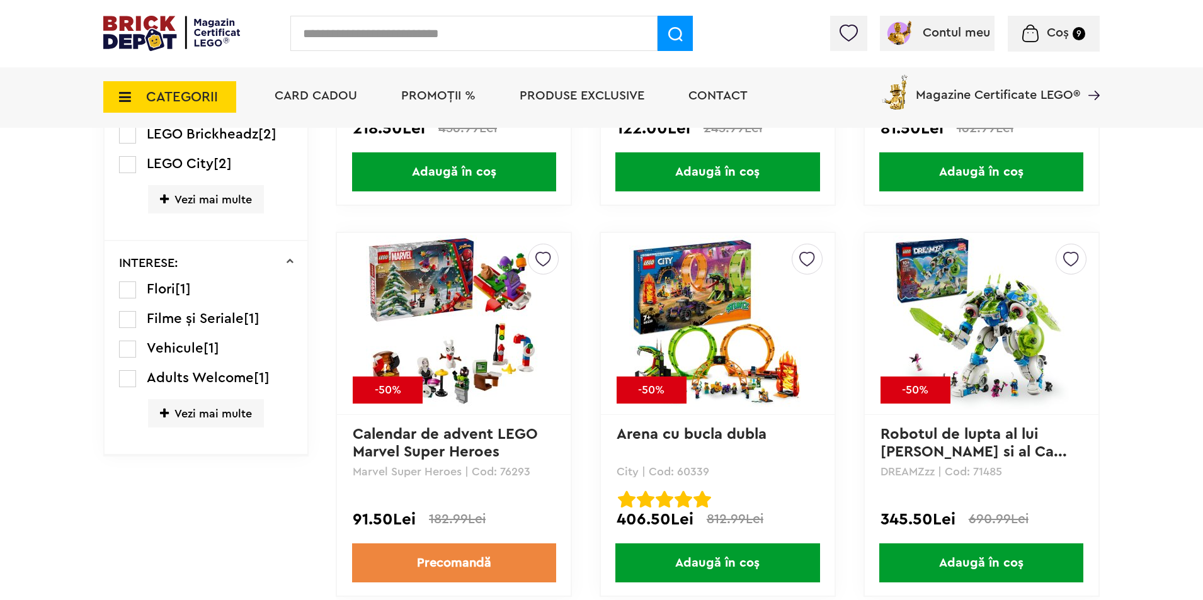
click at [471, 276] on img at bounding box center [454, 324] width 176 height 176
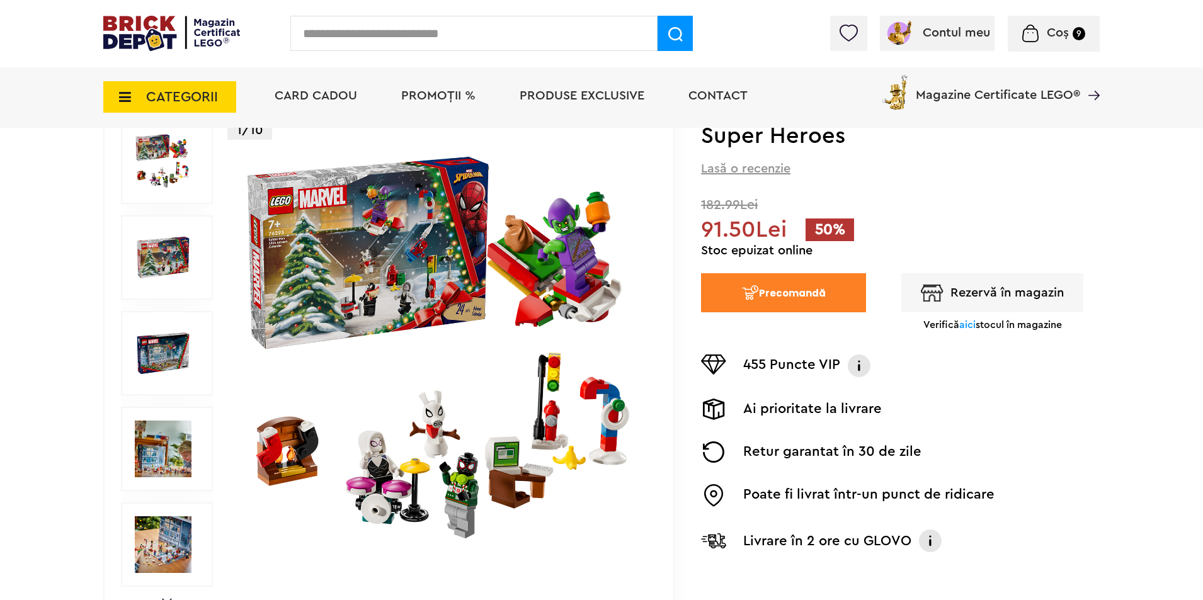
scroll to position [126, 0]
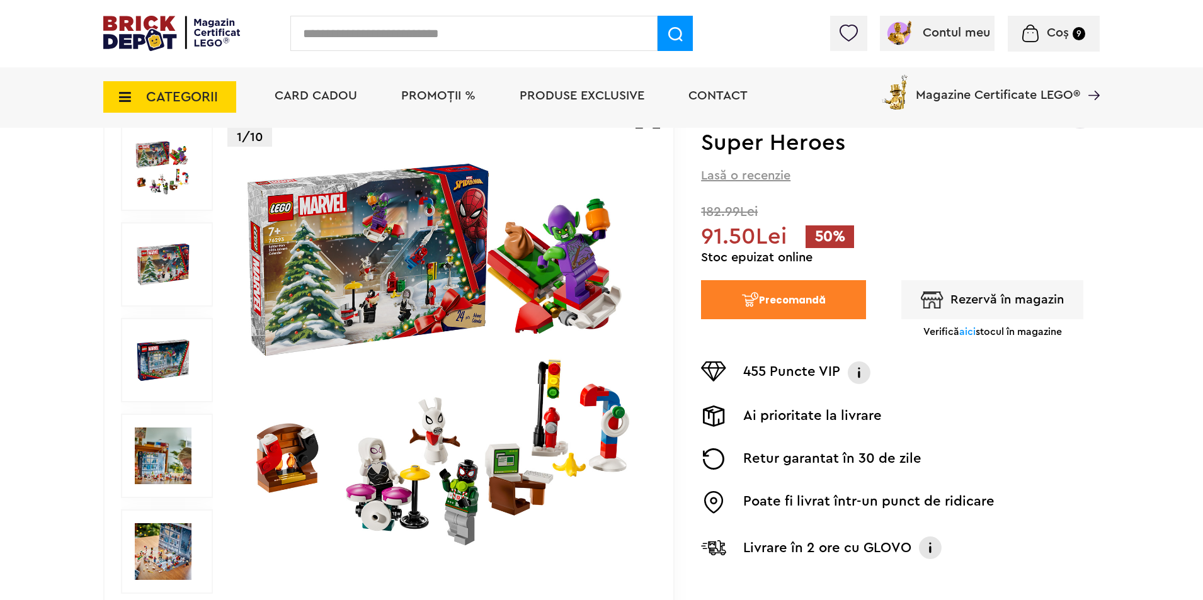
click at [163, 263] on img at bounding box center [163, 264] width 57 height 57
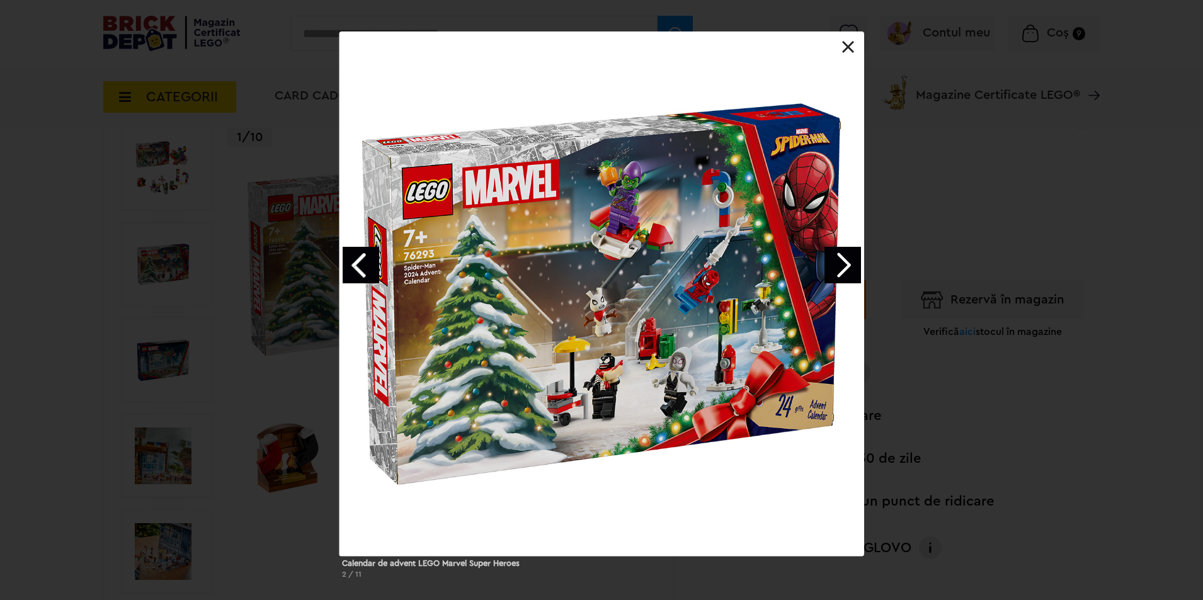
click at [856, 267] on link "Next image" at bounding box center [843, 265] width 37 height 37
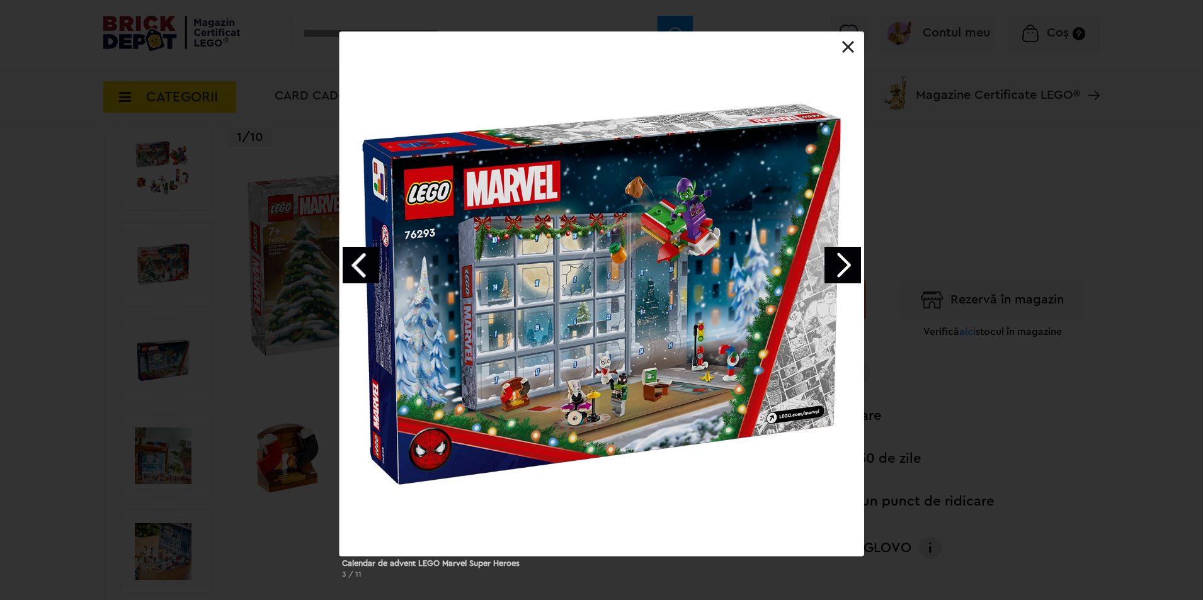
click at [847, 264] on link "Next image" at bounding box center [843, 265] width 37 height 37
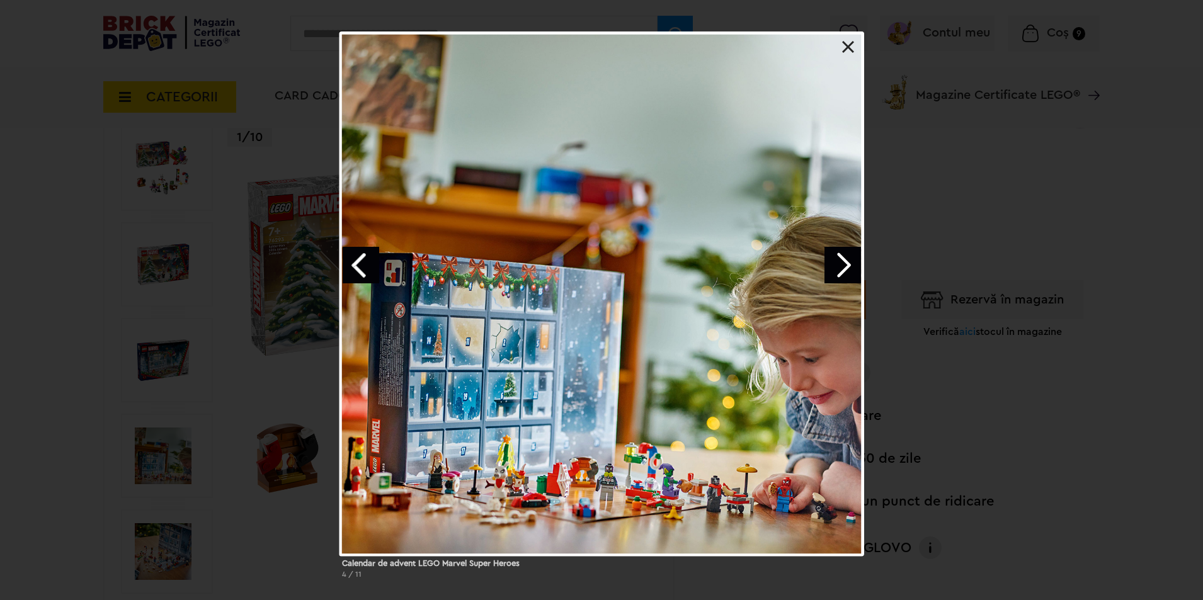
click at [847, 264] on link "Next image" at bounding box center [843, 265] width 37 height 37
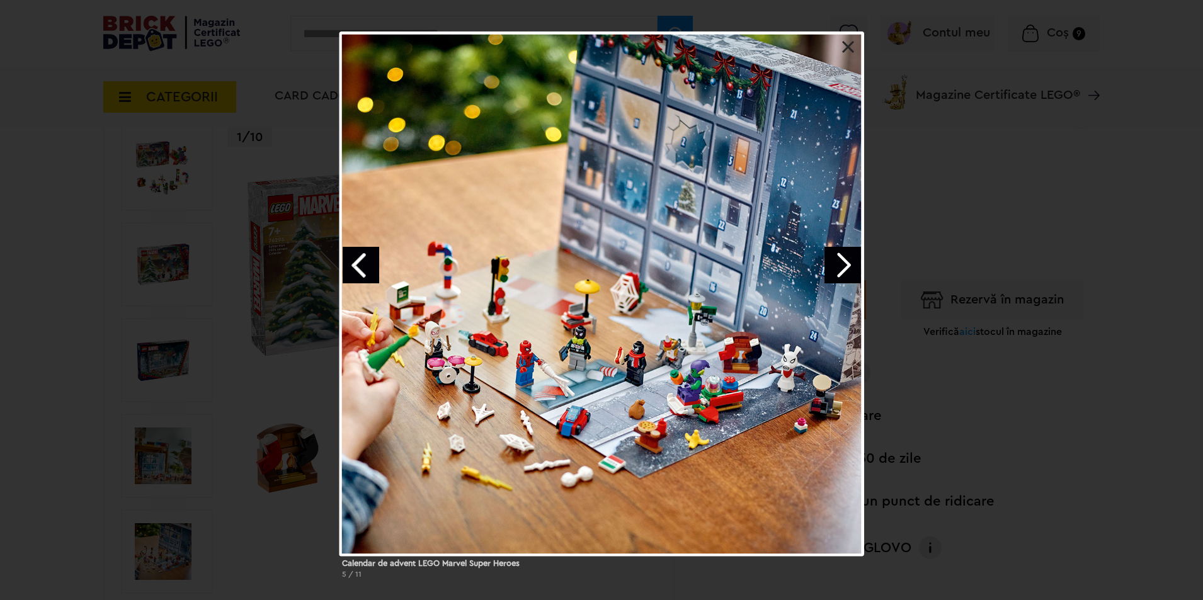
click at [847, 264] on link "Next image" at bounding box center [843, 265] width 37 height 37
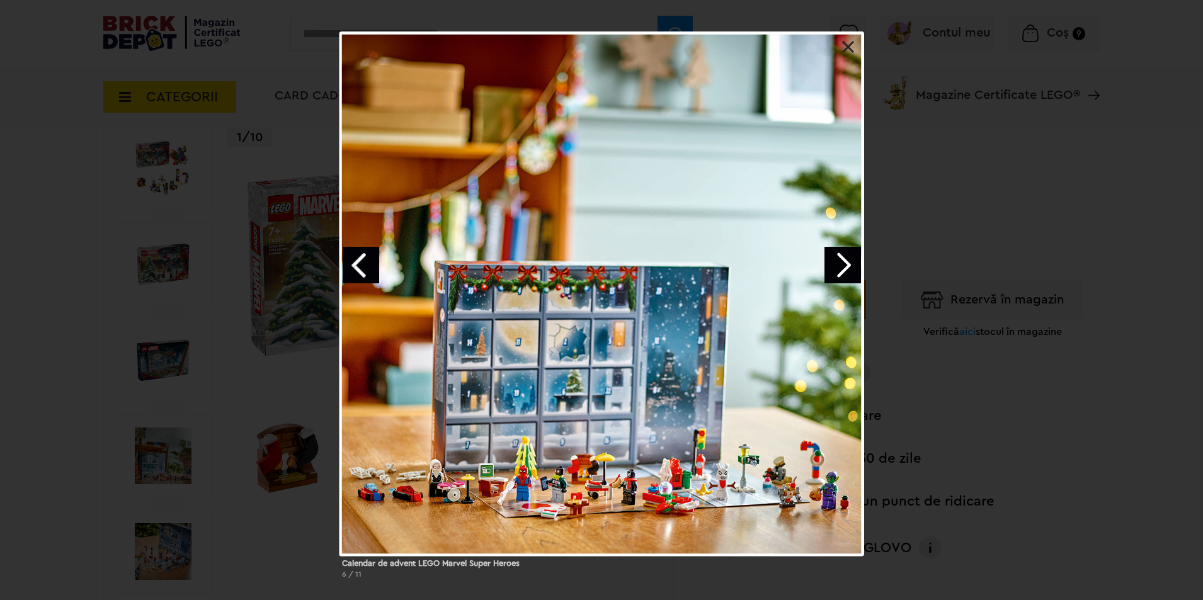
click at [847, 264] on link "Next image" at bounding box center [843, 265] width 37 height 37
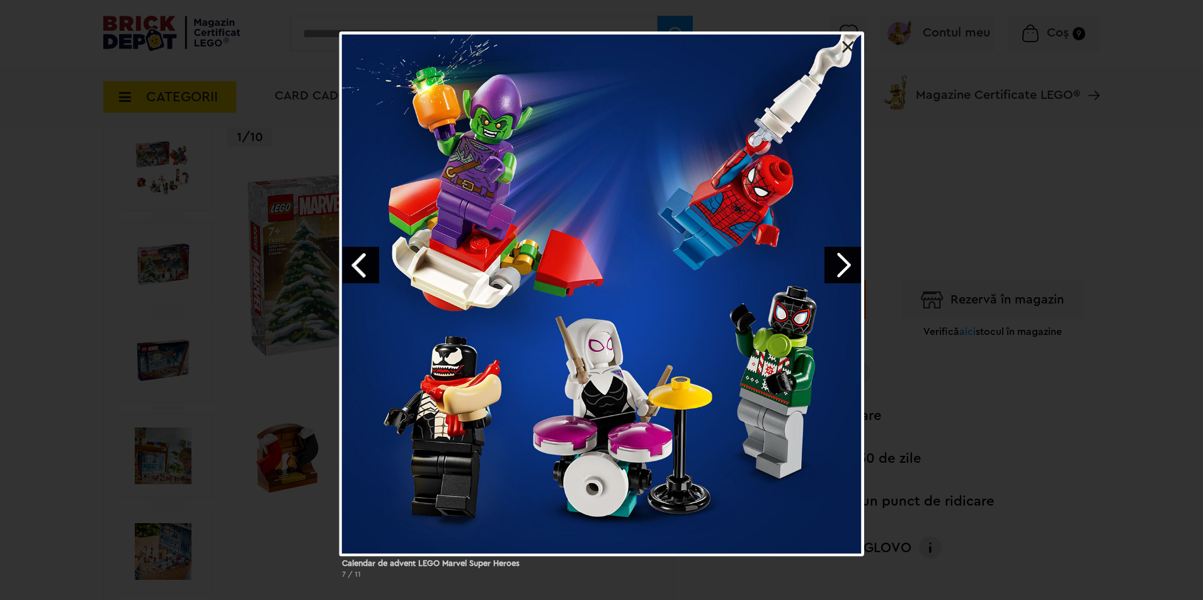
click at [845, 263] on link "Next image" at bounding box center [843, 265] width 37 height 37
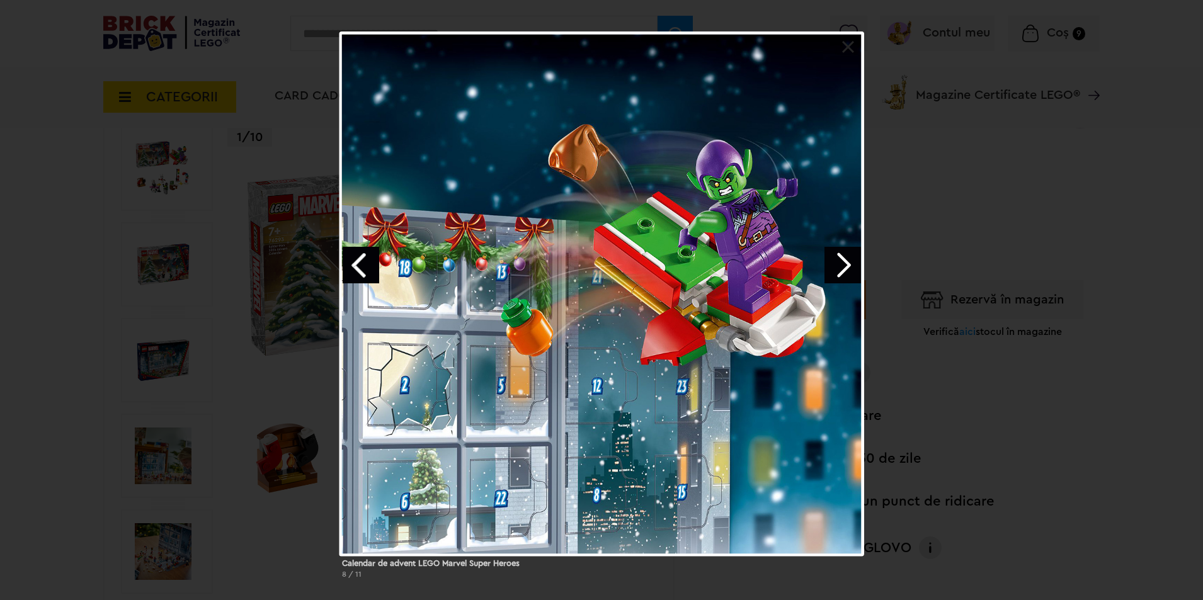
click at [845, 263] on link "Next image" at bounding box center [843, 265] width 37 height 37
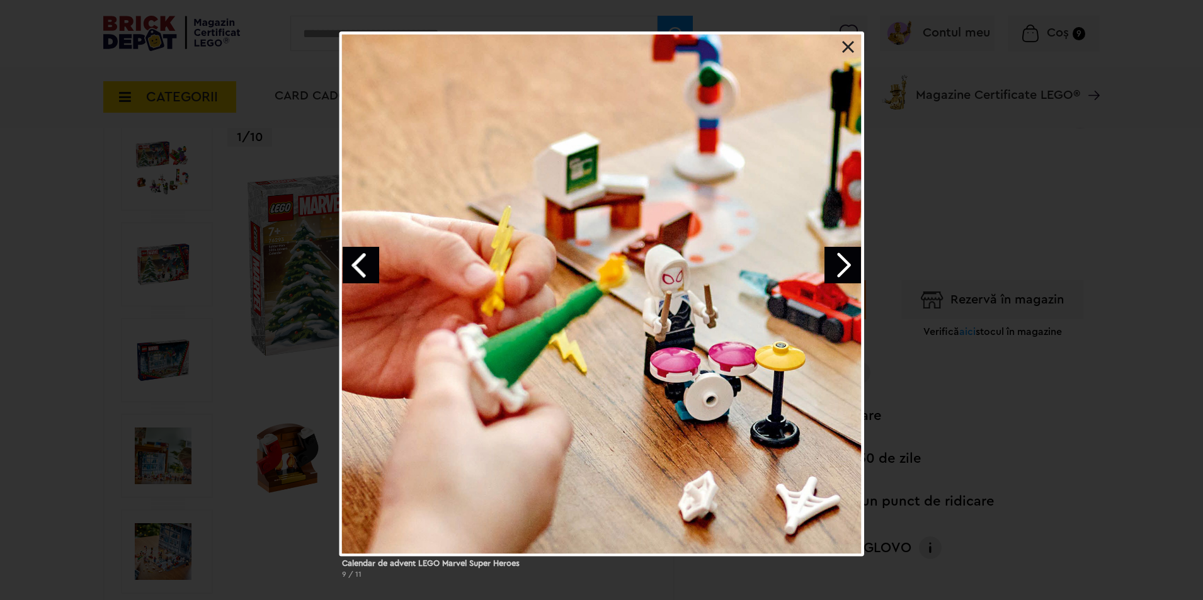
click at [845, 263] on link "Next image" at bounding box center [843, 265] width 37 height 37
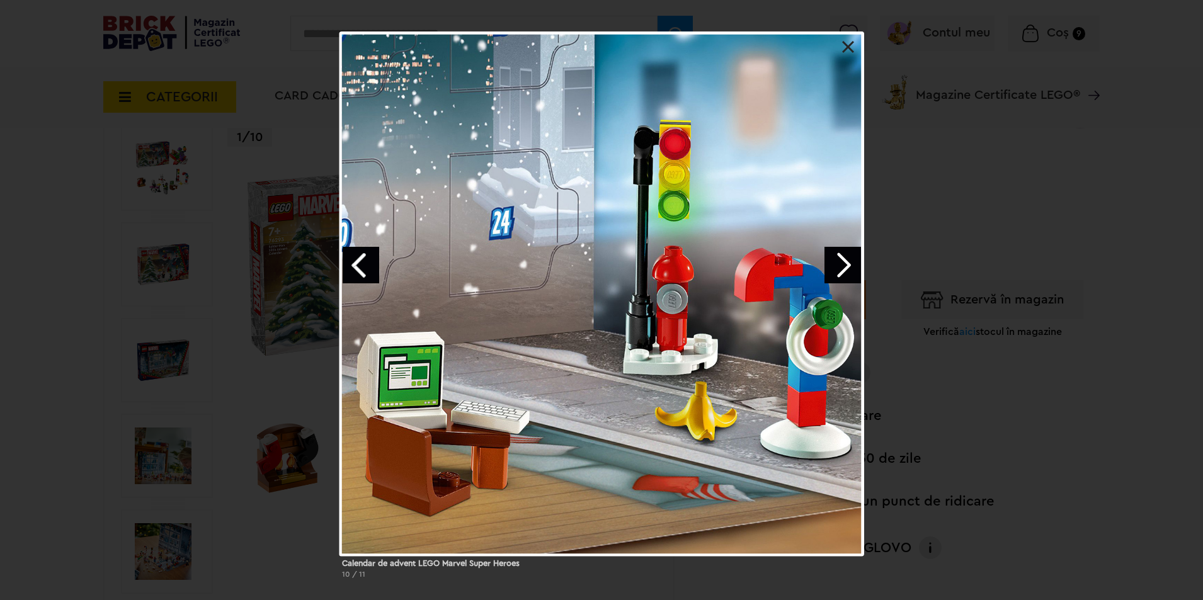
click at [845, 263] on link "Next image" at bounding box center [843, 265] width 37 height 37
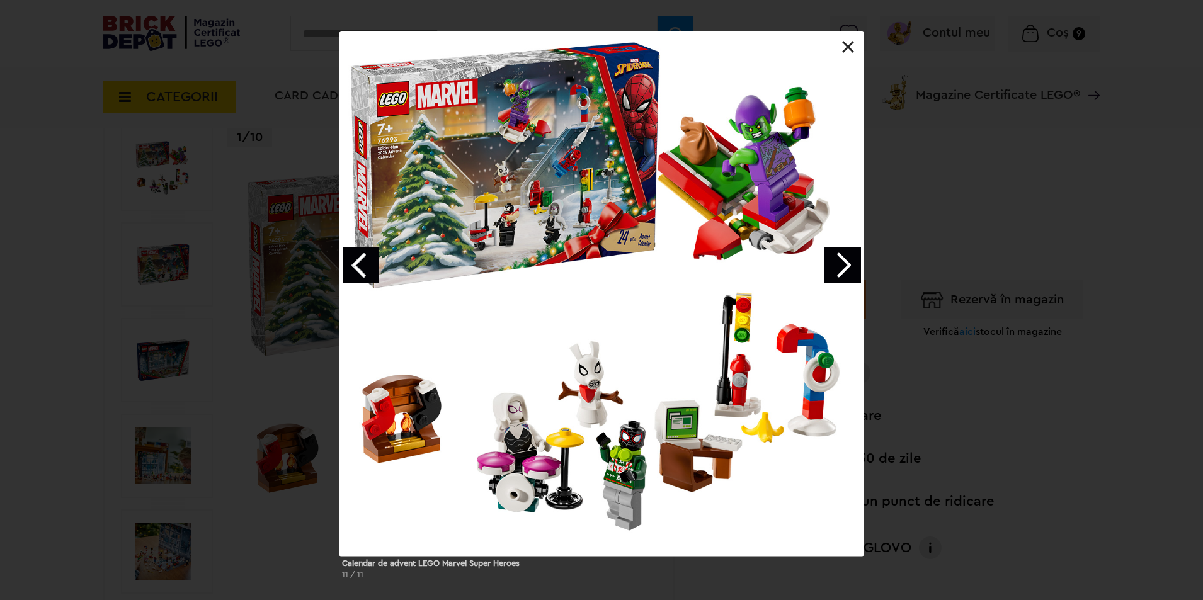
click at [845, 263] on link "Next image" at bounding box center [843, 265] width 37 height 37
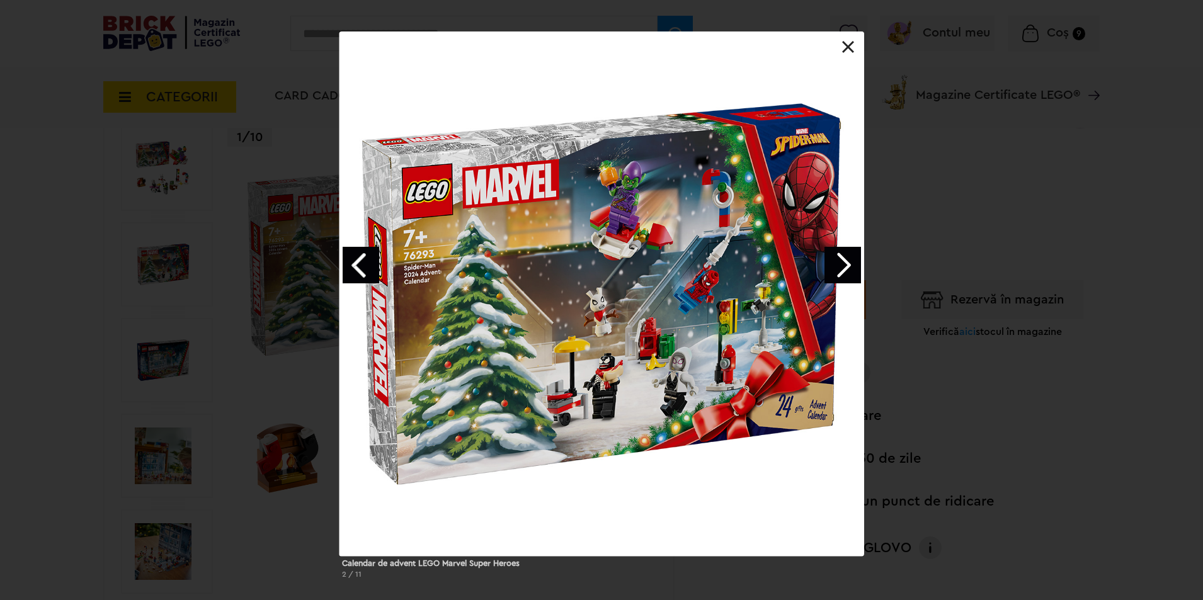
click at [845, 263] on link "Next image" at bounding box center [843, 265] width 37 height 37
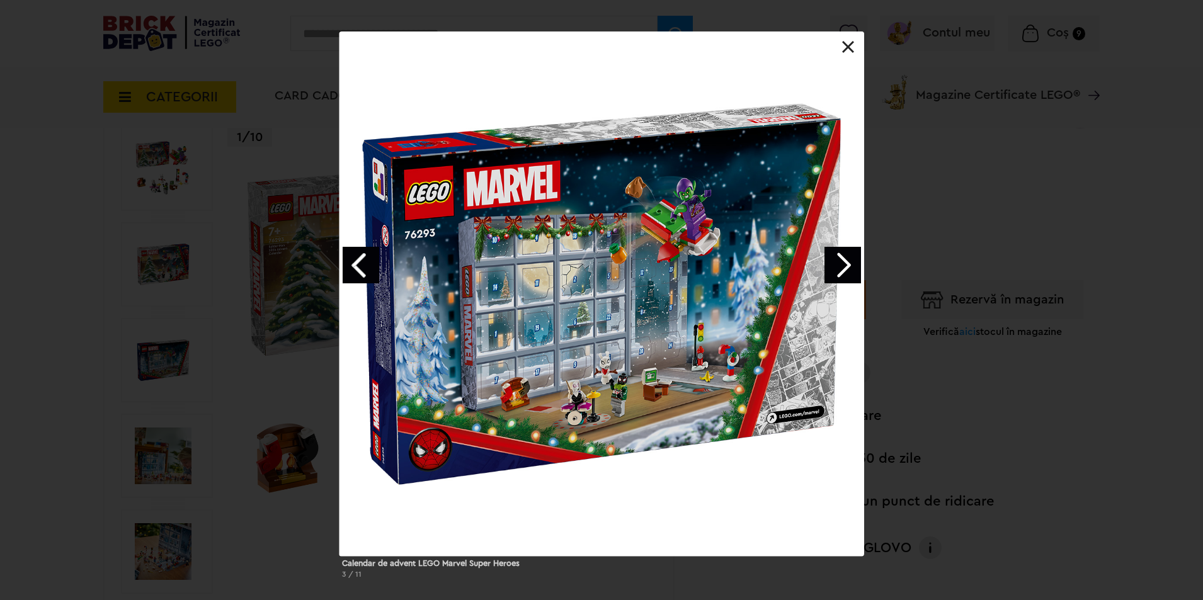
click at [845, 263] on link "Next image" at bounding box center [843, 265] width 37 height 37
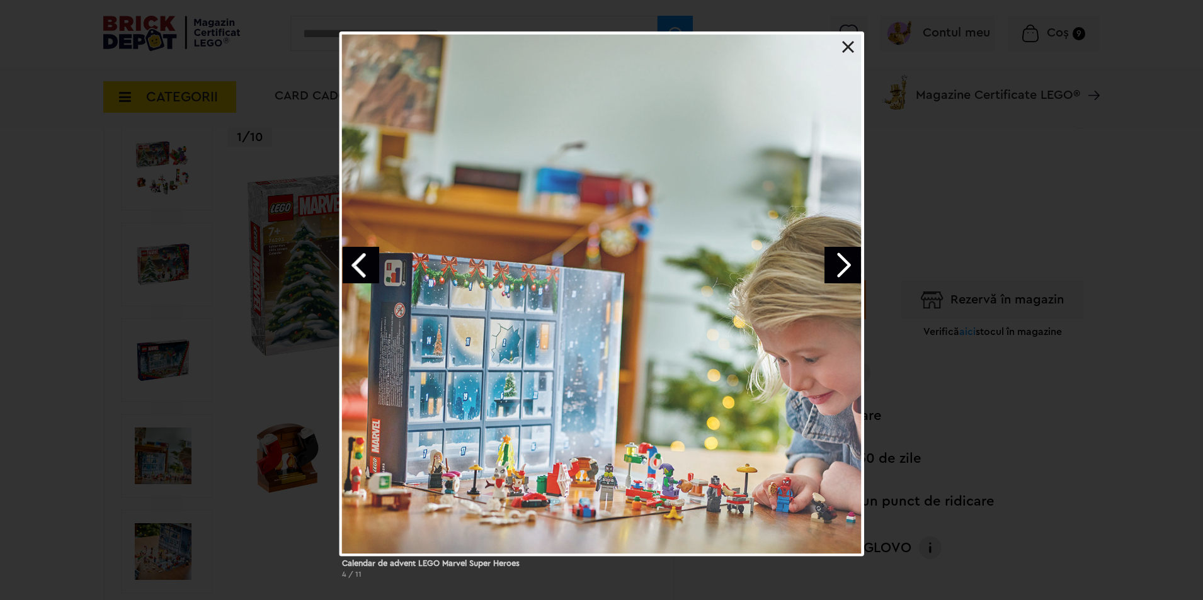
click at [983, 229] on div "Calendar de advent LEGO Marvel Super Heroes 4 / 11" at bounding box center [601, 310] width 1203 height 558
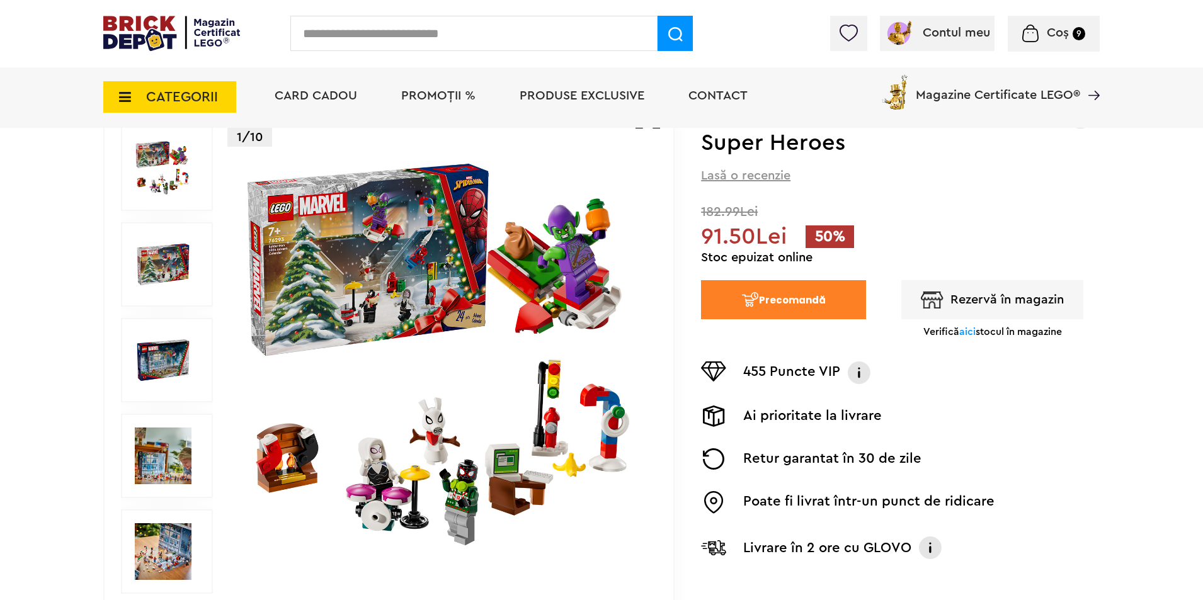
click at [963, 334] on span "aici" at bounding box center [967, 332] width 16 height 10
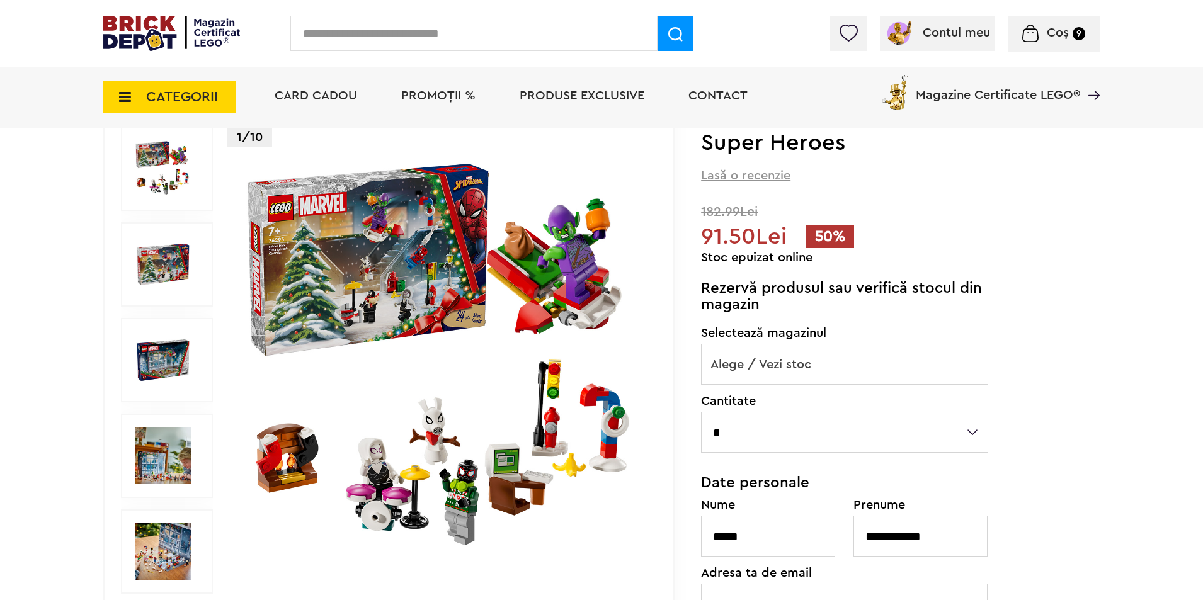
click at [785, 364] on span "Alege / Vezi stoc" at bounding box center [845, 365] width 286 height 40
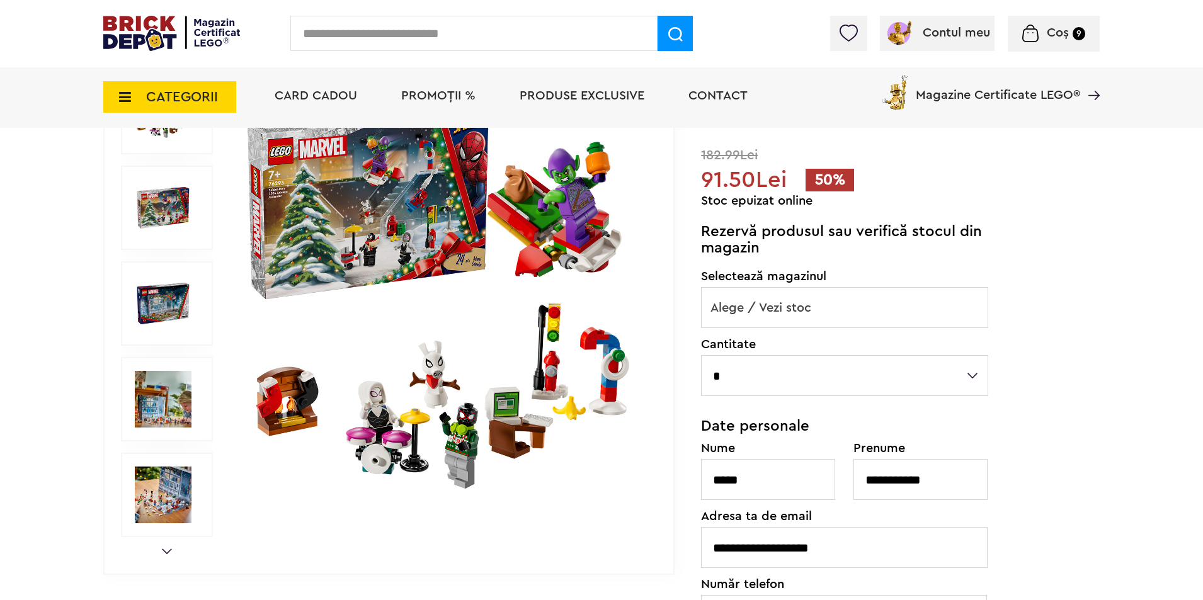
scroll to position [0, 0]
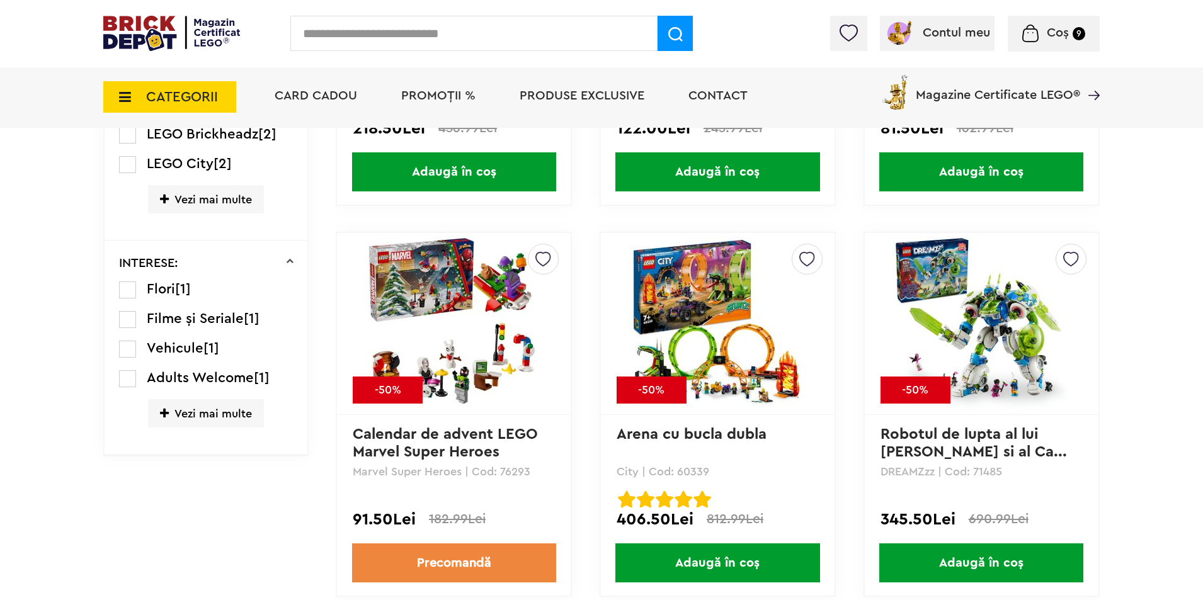
click at [483, 554] on link "Precomandă" at bounding box center [454, 563] width 204 height 39
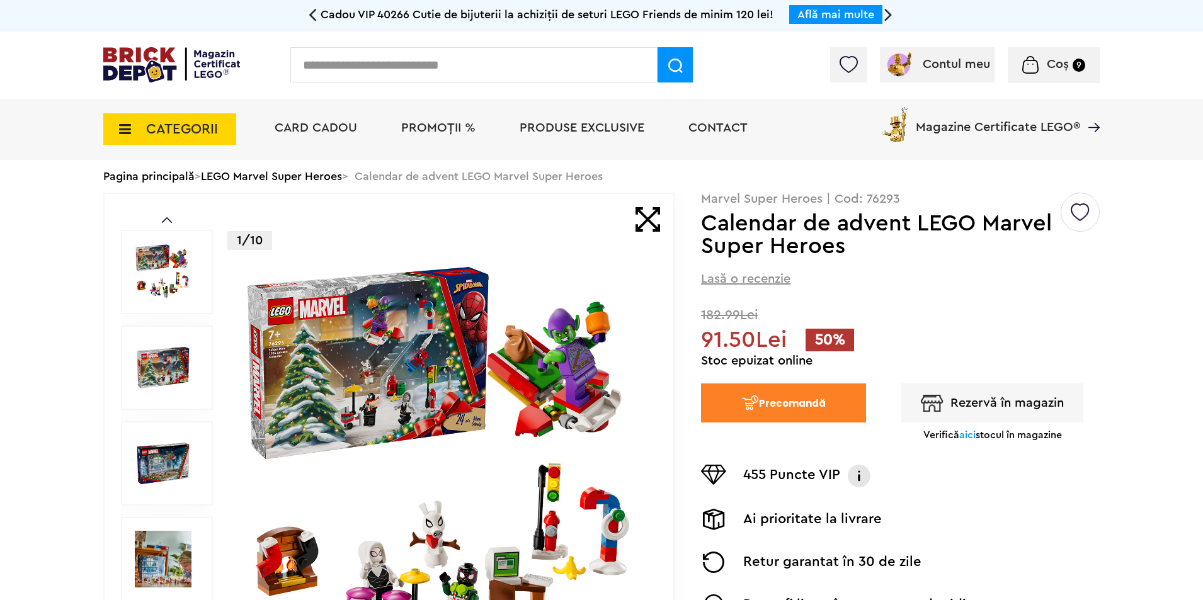
click at [777, 400] on button "Precomandă" at bounding box center [783, 403] width 165 height 39
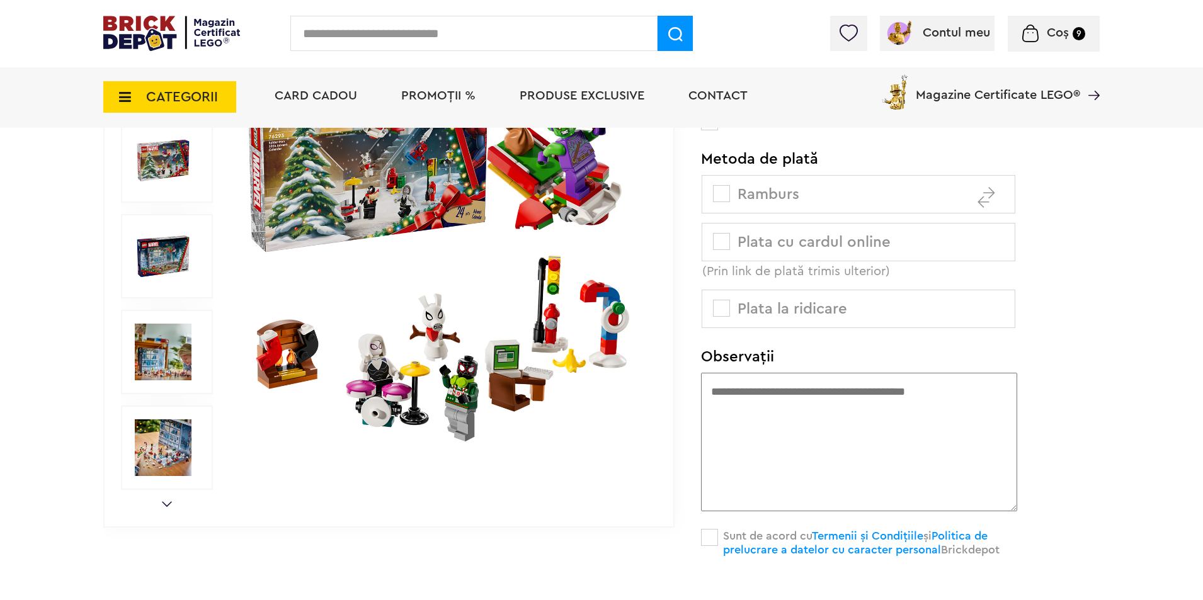
scroll to position [819, 0]
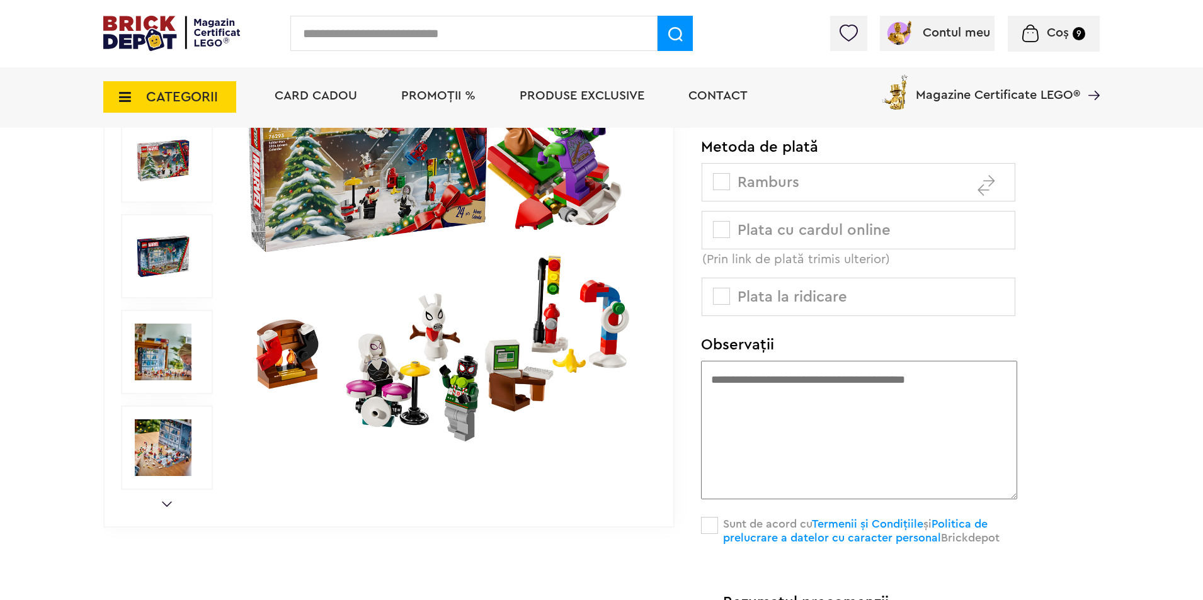
click at [722, 178] on span at bounding box center [721, 181] width 17 height 17
click at [723, 294] on span at bounding box center [721, 296] width 17 height 17
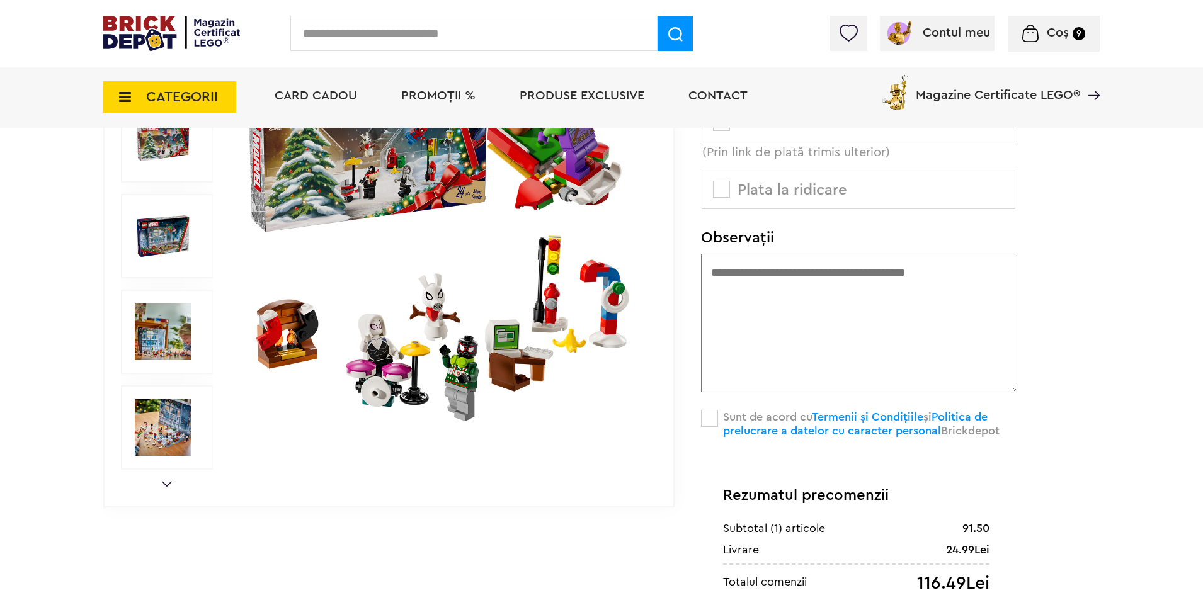
scroll to position [945, 0]
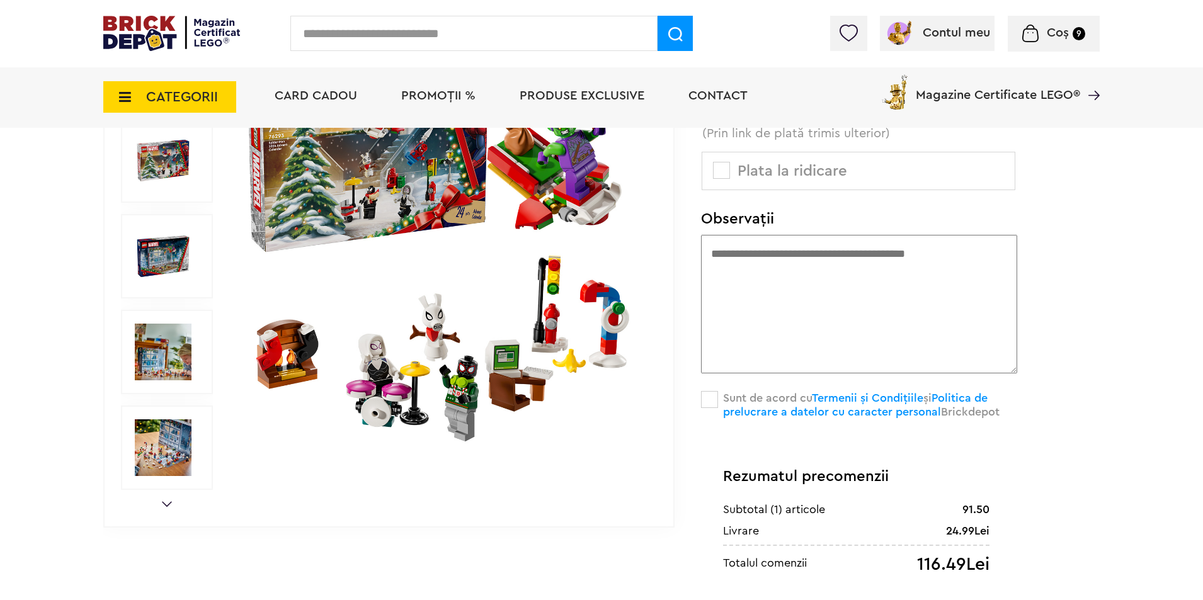
click at [706, 394] on span at bounding box center [709, 399] width 17 height 17
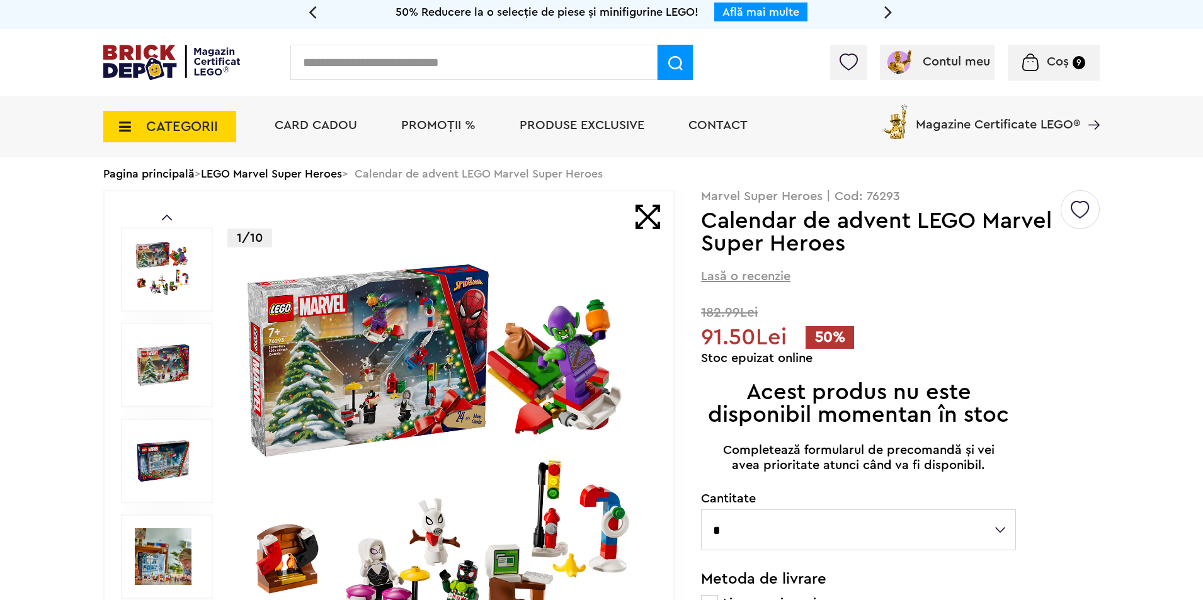
scroll to position [0, 0]
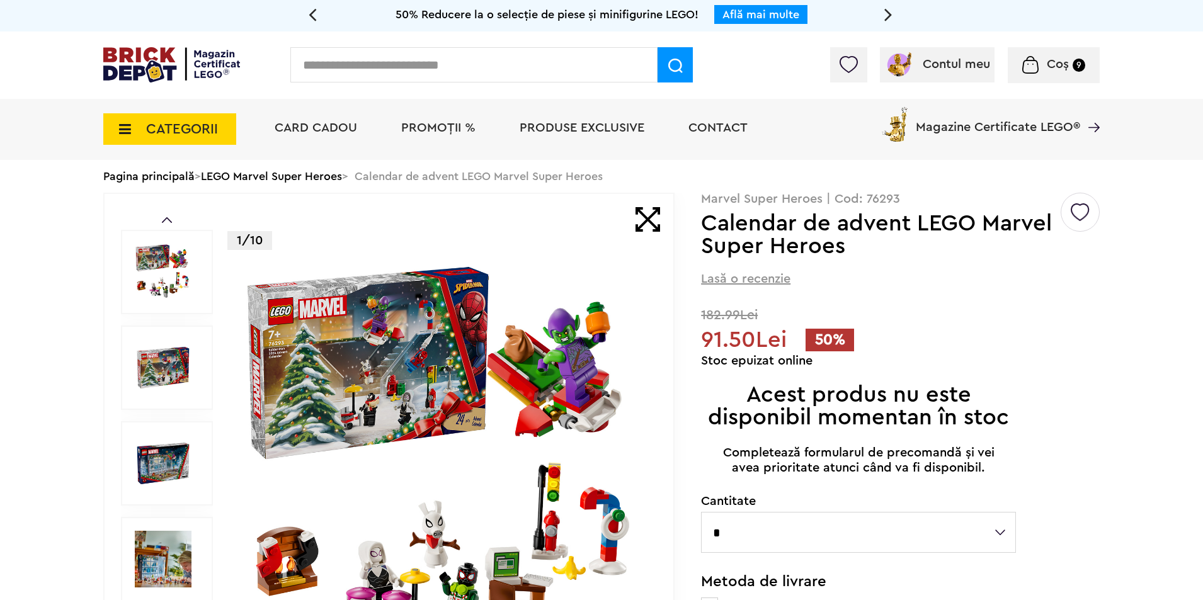
click at [558, 130] on span "Produse exclusive" at bounding box center [582, 128] width 125 height 13
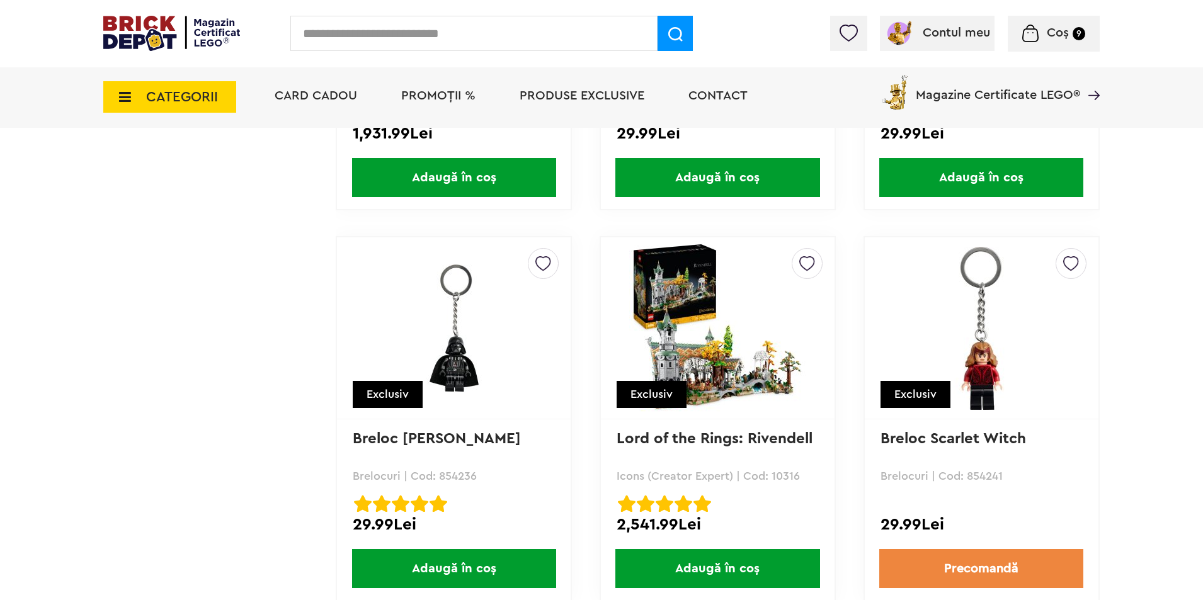
scroll to position [8253, 0]
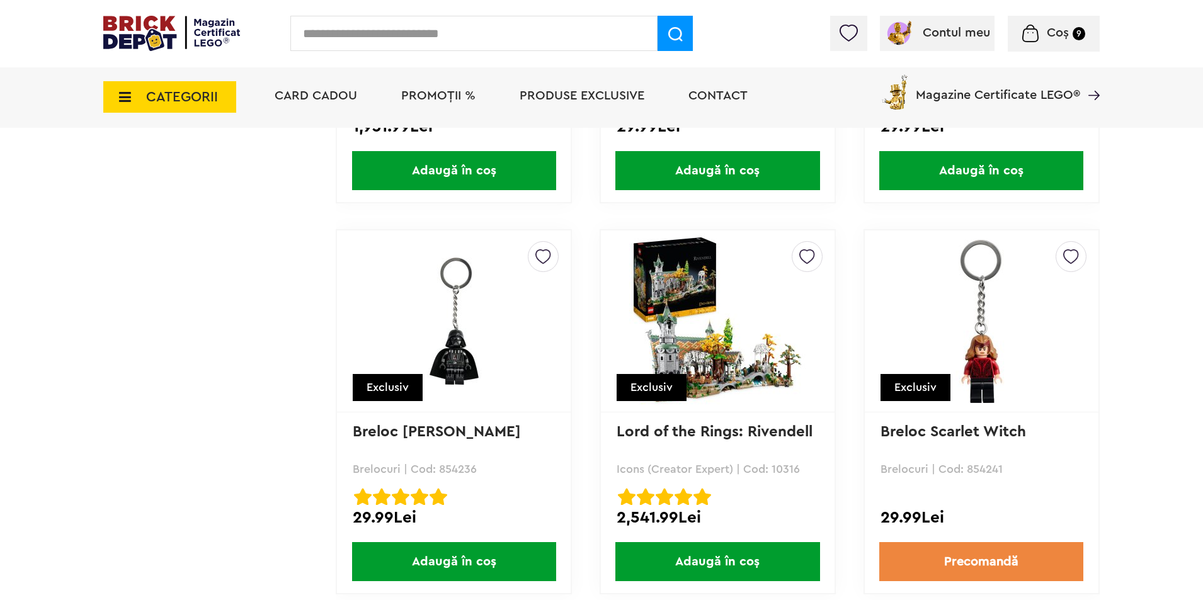
click at [691, 371] on img at bounding box center [717, 321] width 176 height 176
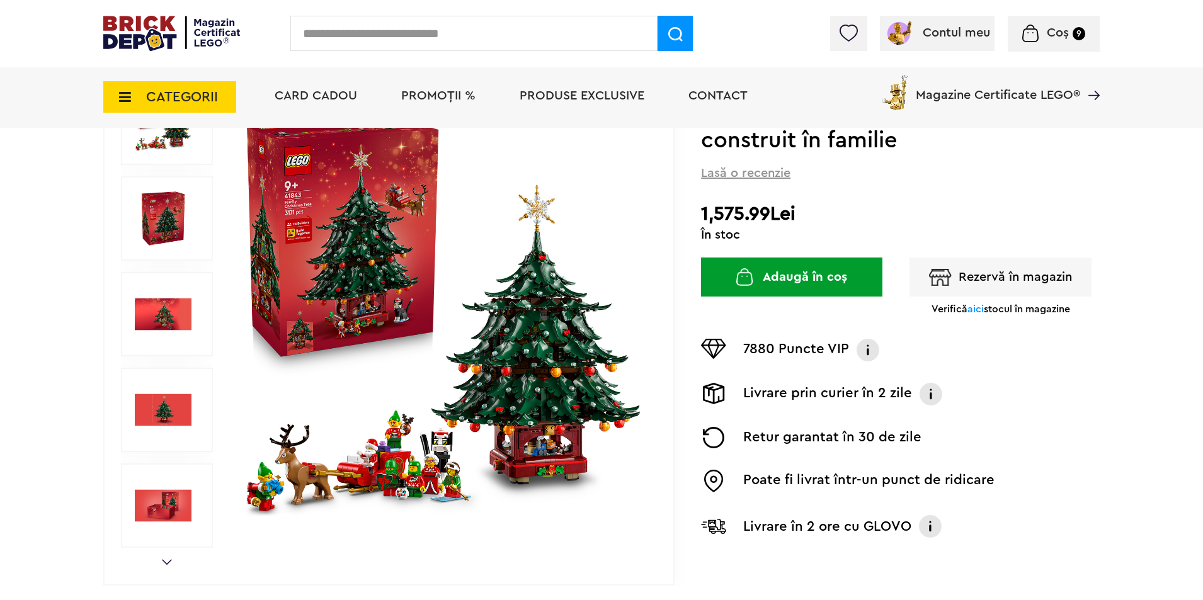
scroll to position [252, 0]
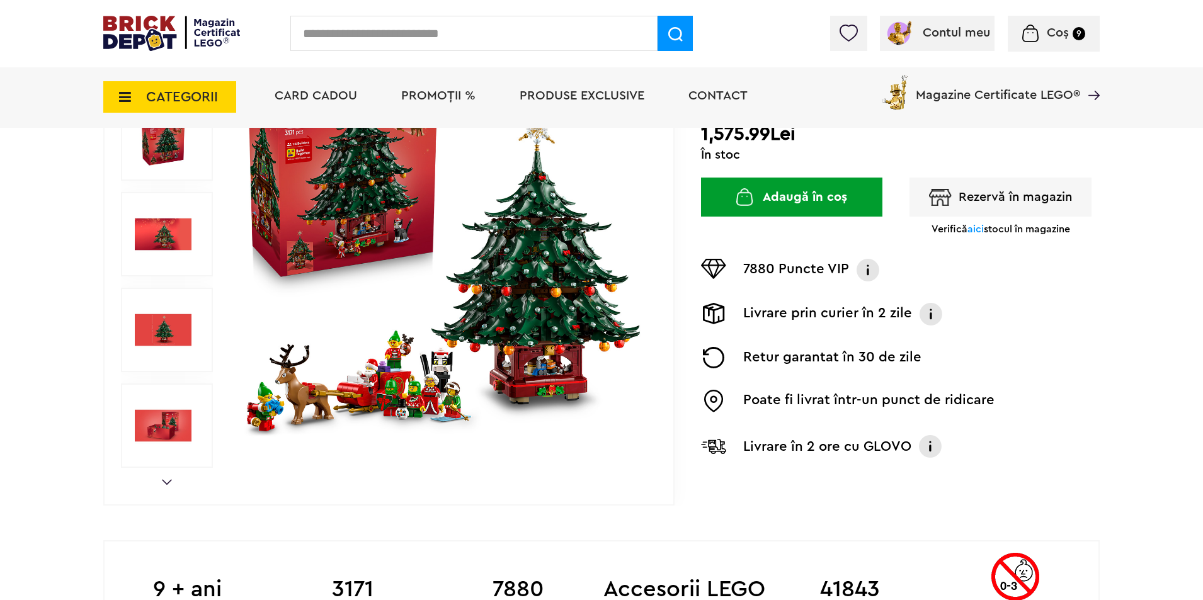
click at [557, 295] on img at bounding box center [444, 234] width 406 height 406
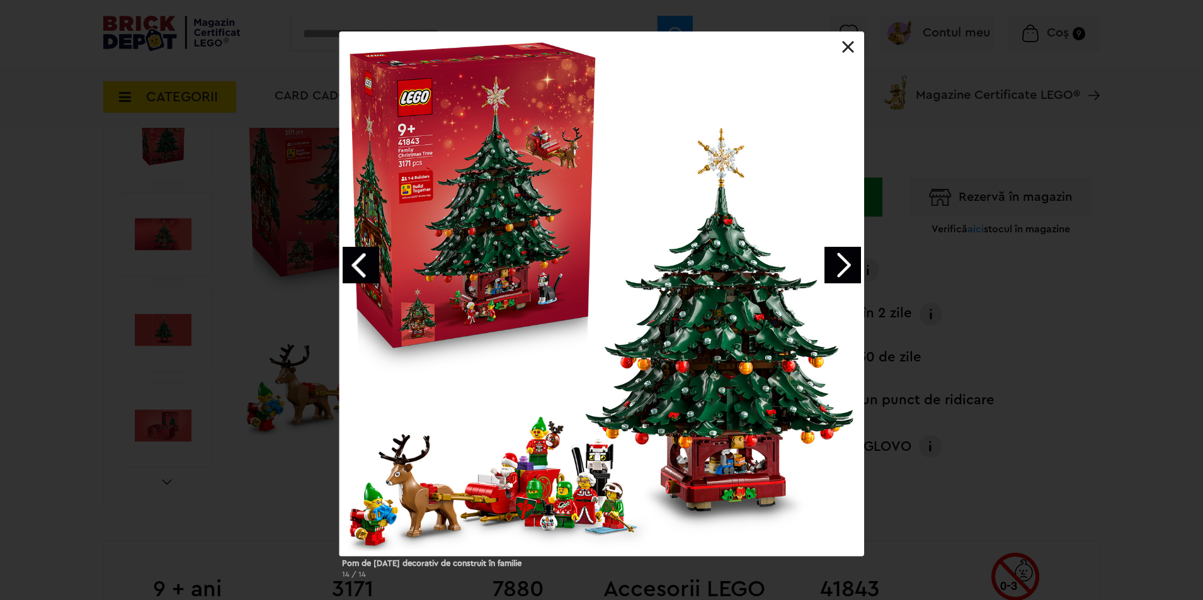
click at [835, 263] on link "Next image" at bounding box center [843, 265] width 37 height 37
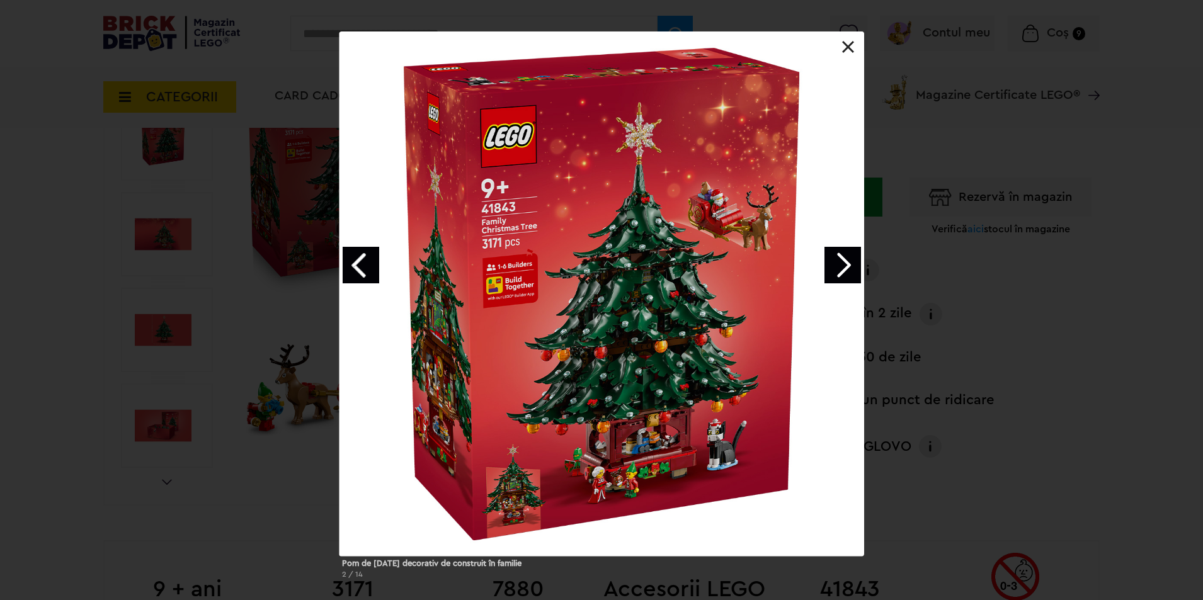
click at [835, 263] on link "Next image" at bounding box center [843, 265] width 37 height 37
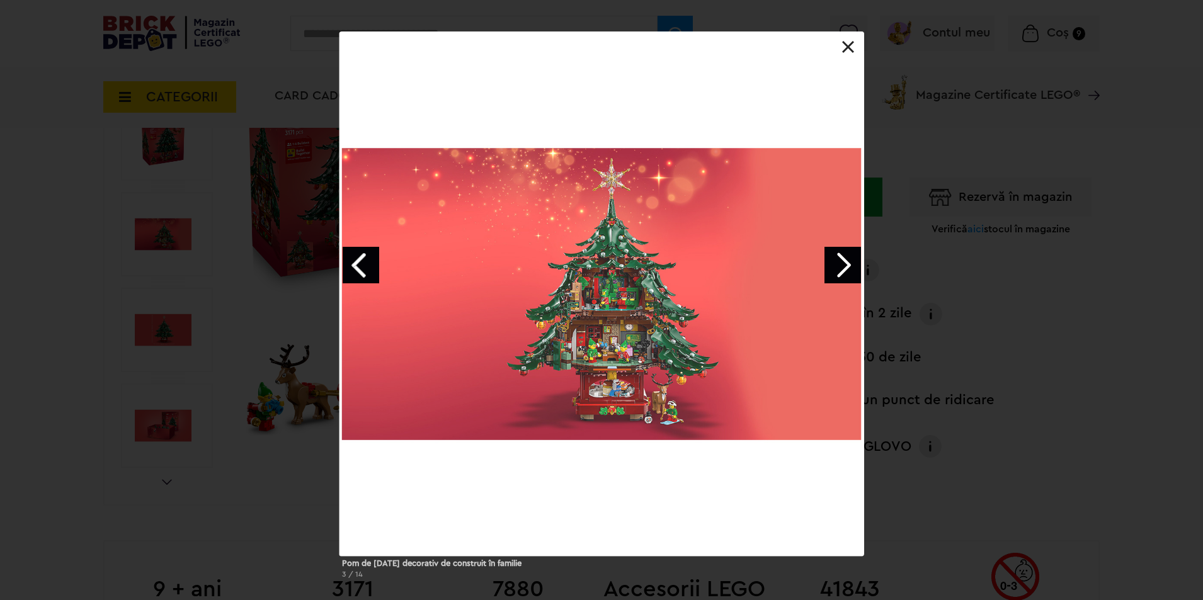
click at [835, 263] on link "Next image" at bounding box center [843, 265] width 37 height 37
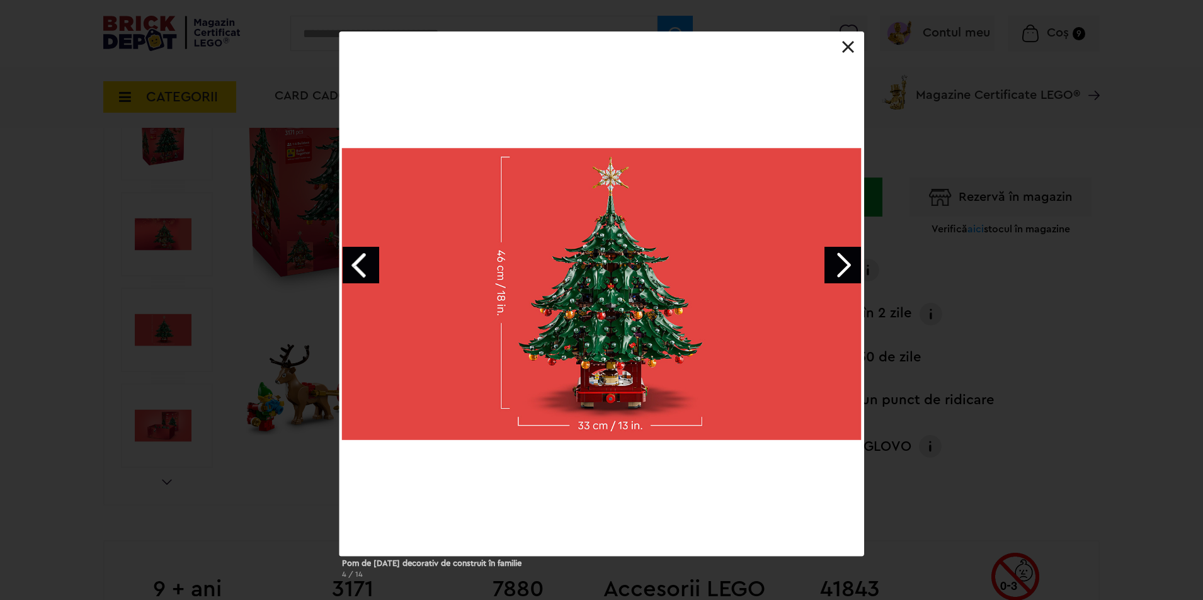
click at [835, 263] on link "Next image" at bounding box center [843, 265] width 37 height 37
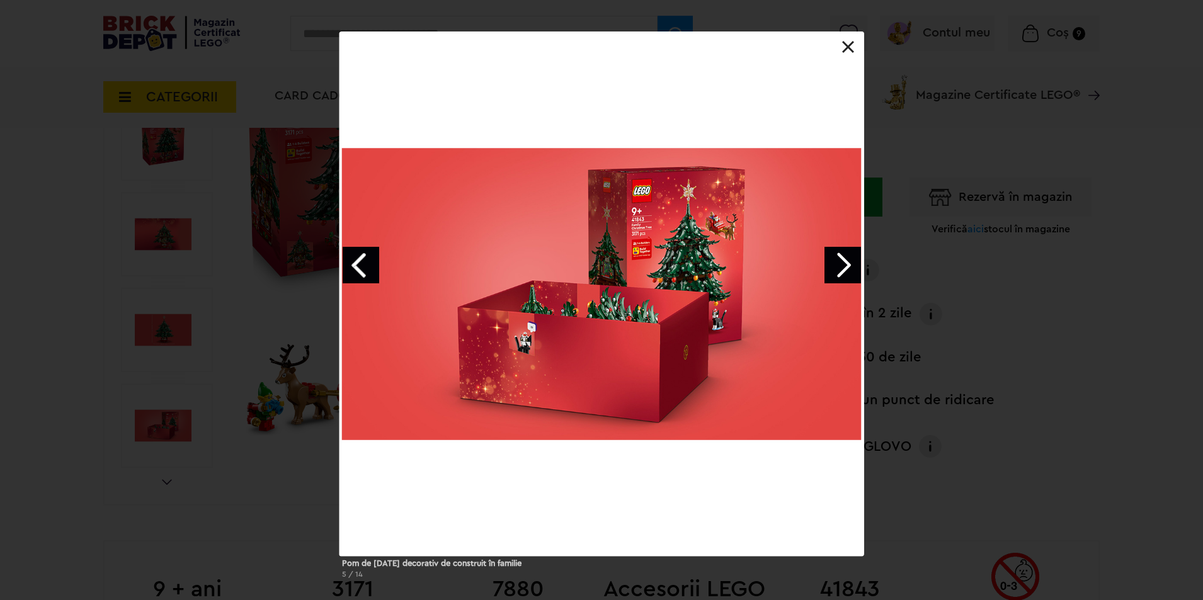
click at [835, 263] on link "Next image" at bounding box center [843, 265] width 37 height 37
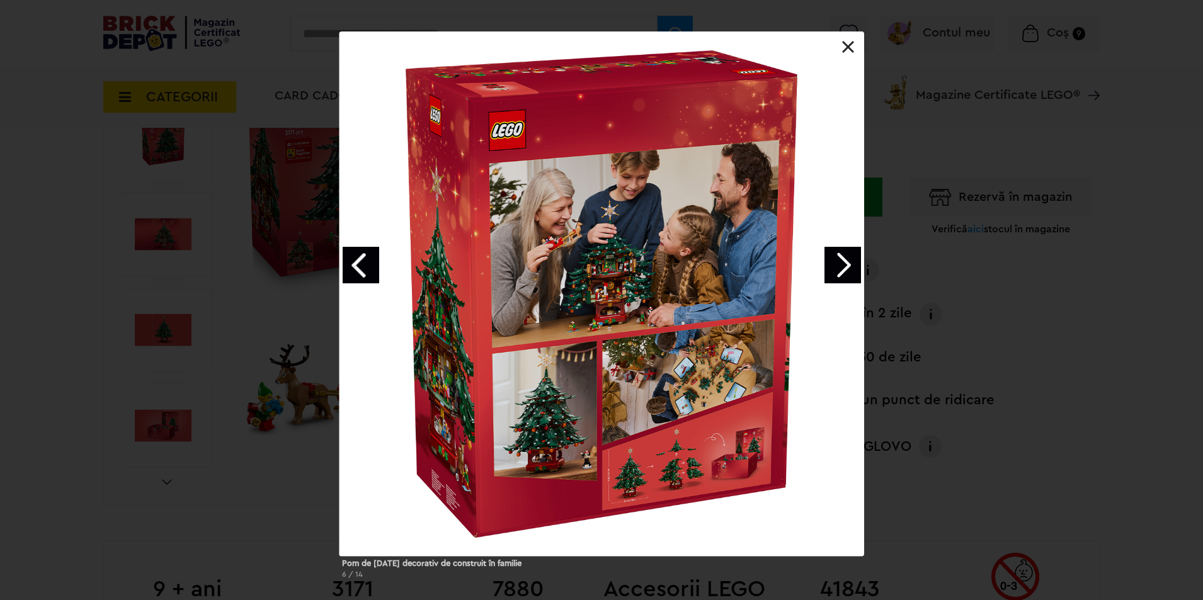
click at [835, 263] on link "Next image" at bounding box center [843, 265] width 37 height 37
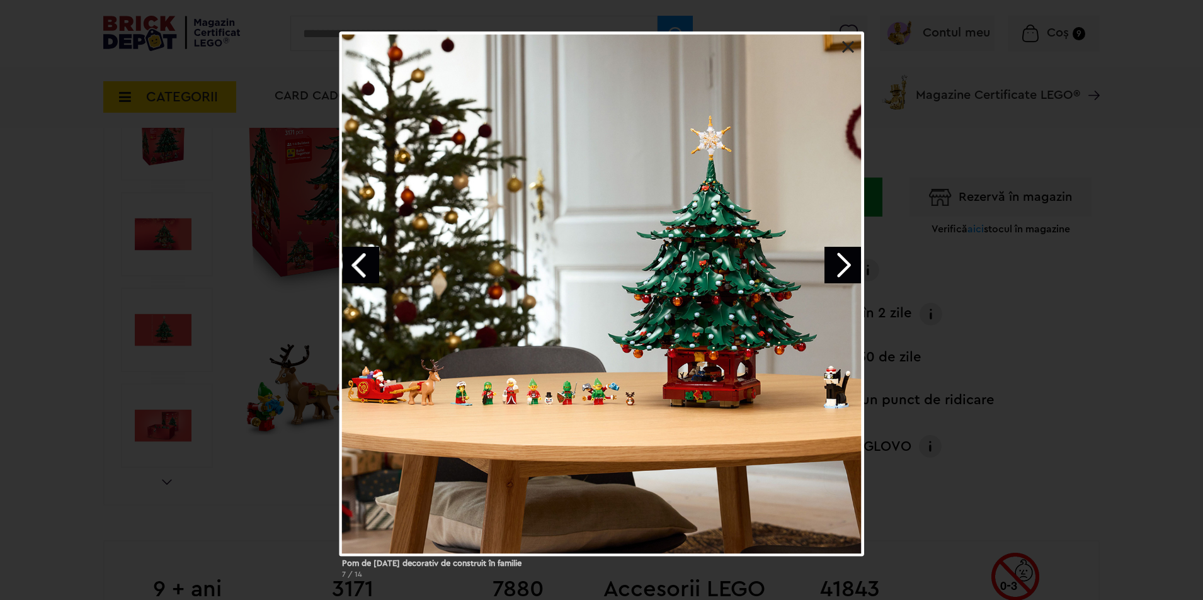
click at [835, 263] on link "Next image" at bounding box center [843, 265] width 37 height 37
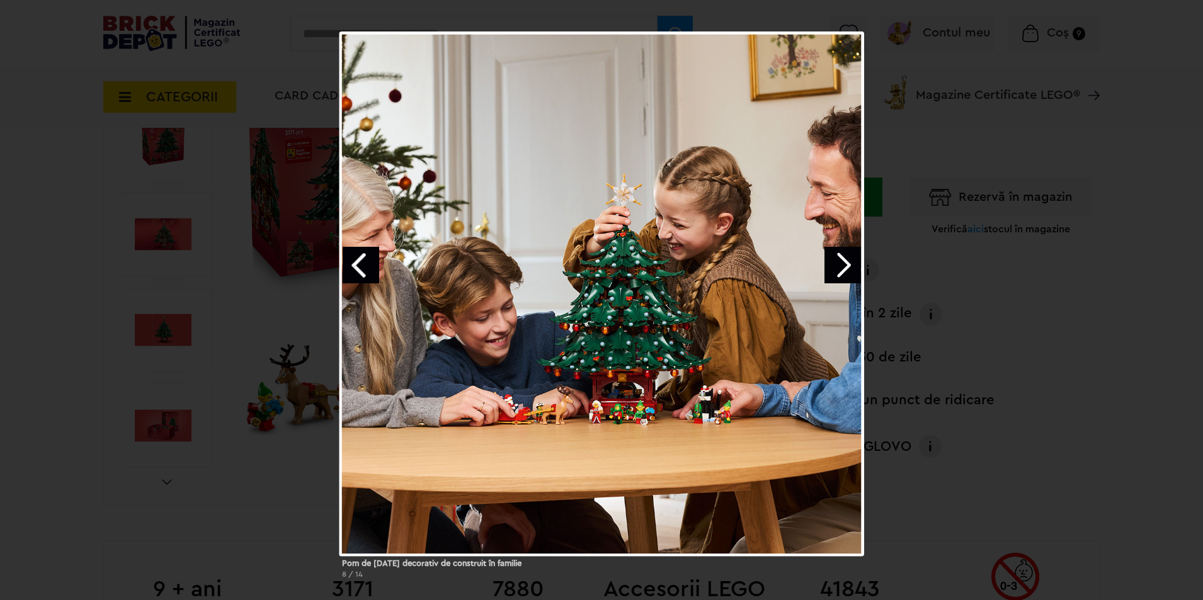
click at [835, 263] on link "Next image" at bounding box center [843, 265] width 37 height 37
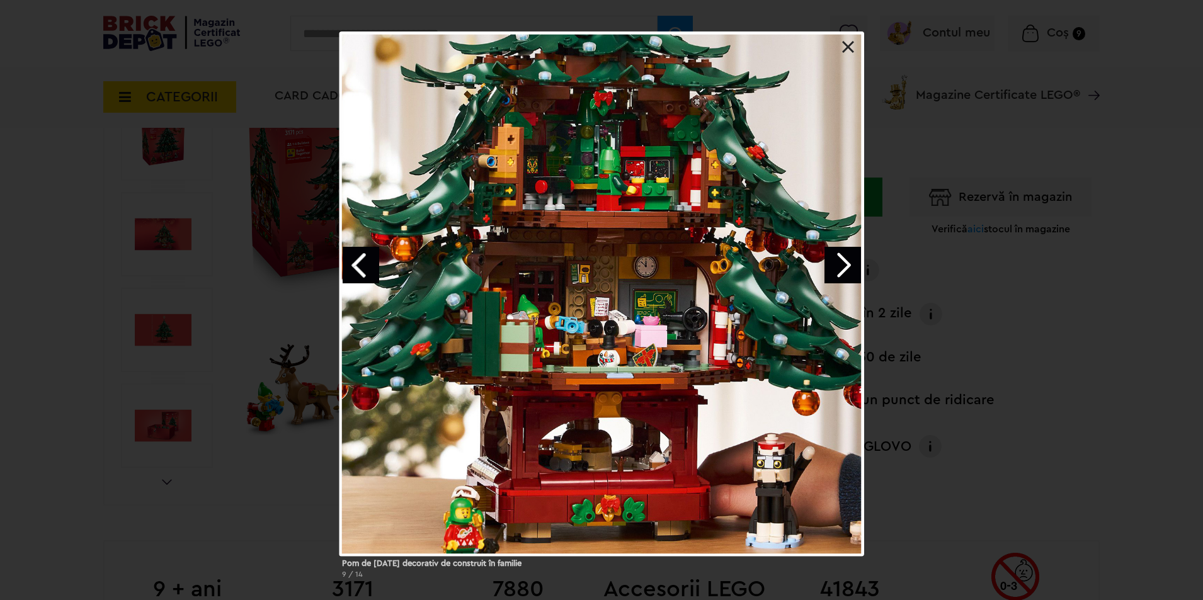
click at [835, 263] on link "Next image" at bounding box center [843, 265] width 37 height 37
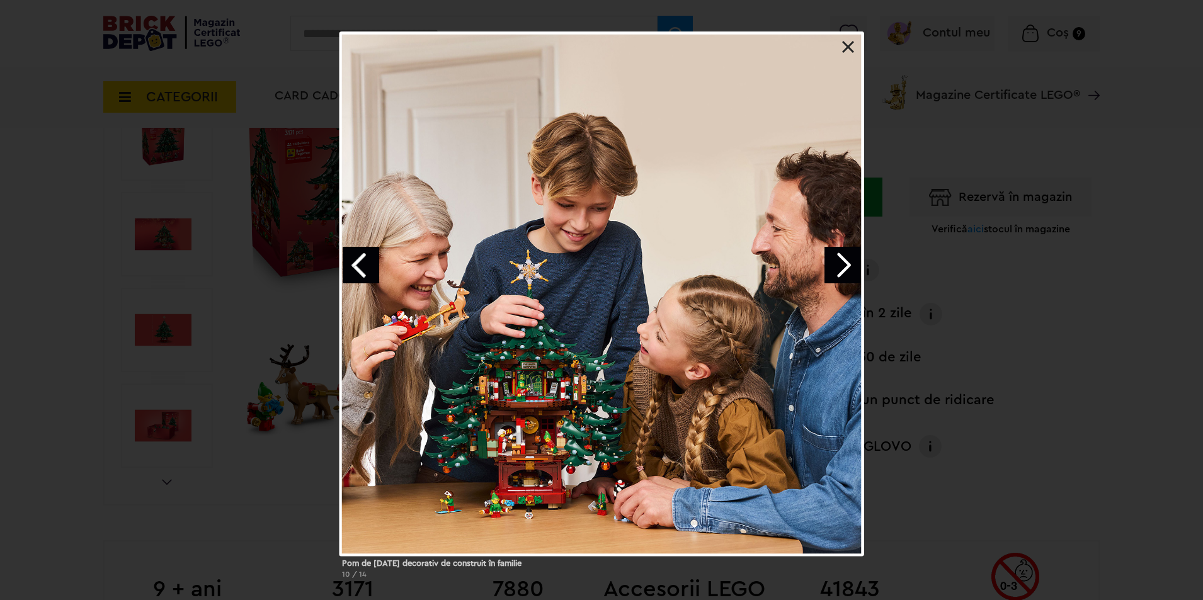
click at [835, 263] on link "Next image" at bounding box center [843, 265] width 37 height 37
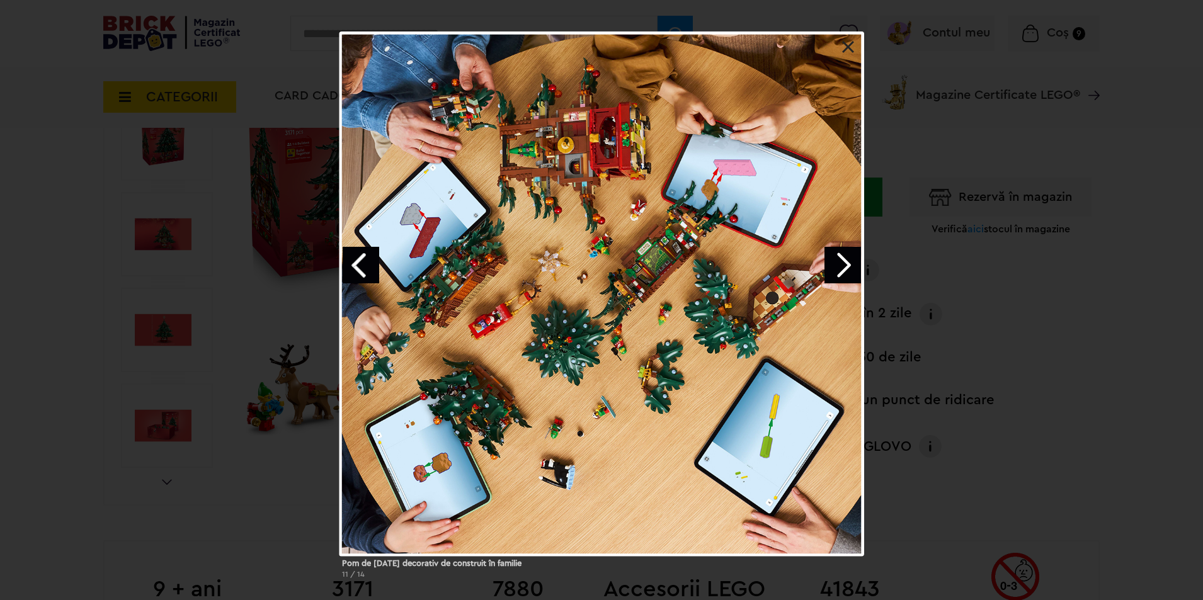
click at [842, 263] on link "Next image" at bounding box center [843, 265] width 37 height 37
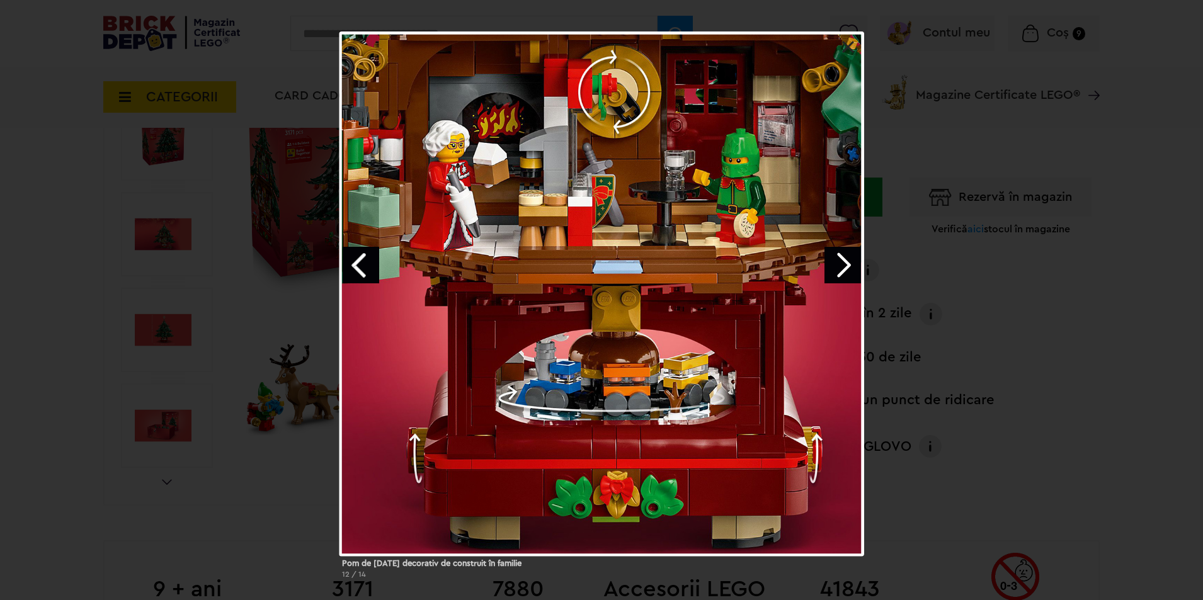
click at [842, 263] on link "Next image" at bounding box center [843, 265] width 37 height 37
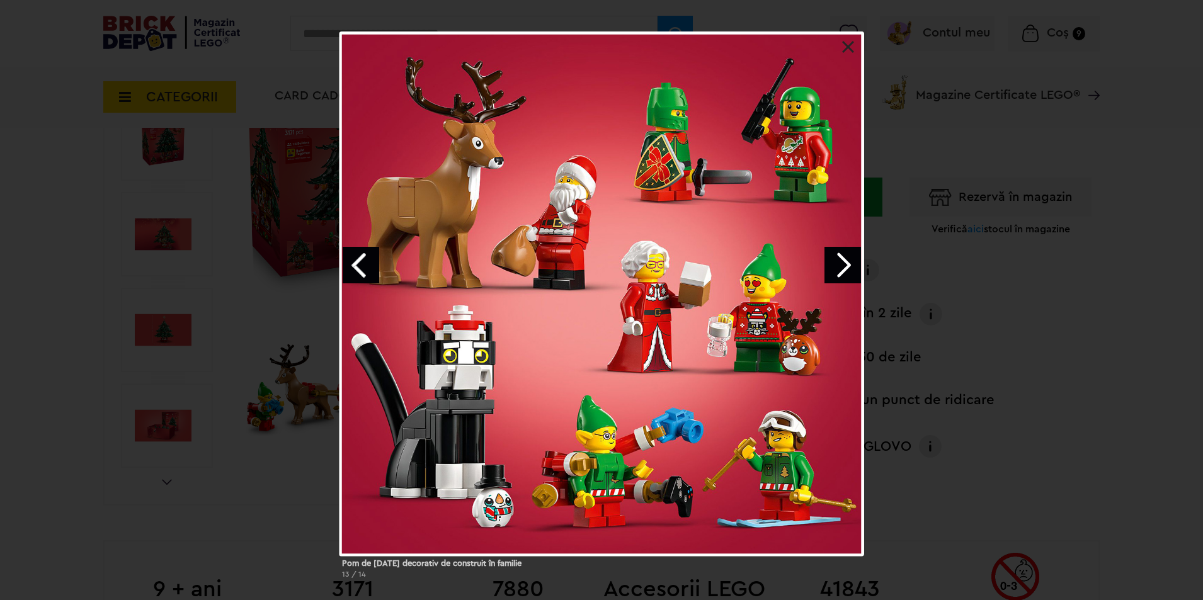
click at [842, 263] on link "Next image" at bounding box center [843, 265] width 37 height 37
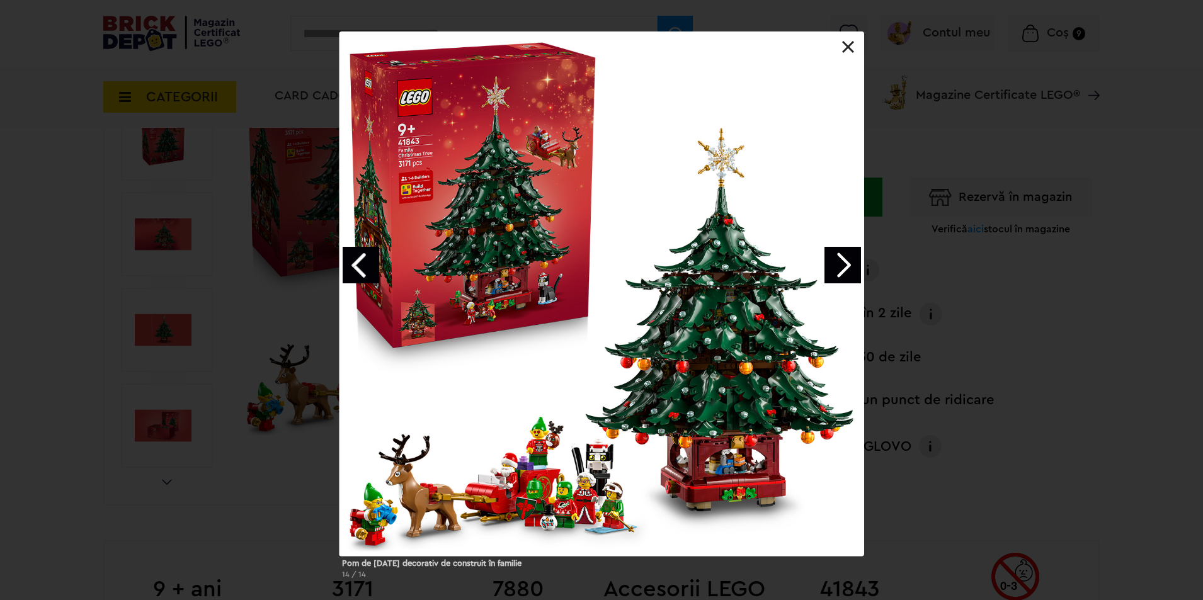
click at [842, 263] on link "Next image" at bounding box center [843, 265] width 37 height 37
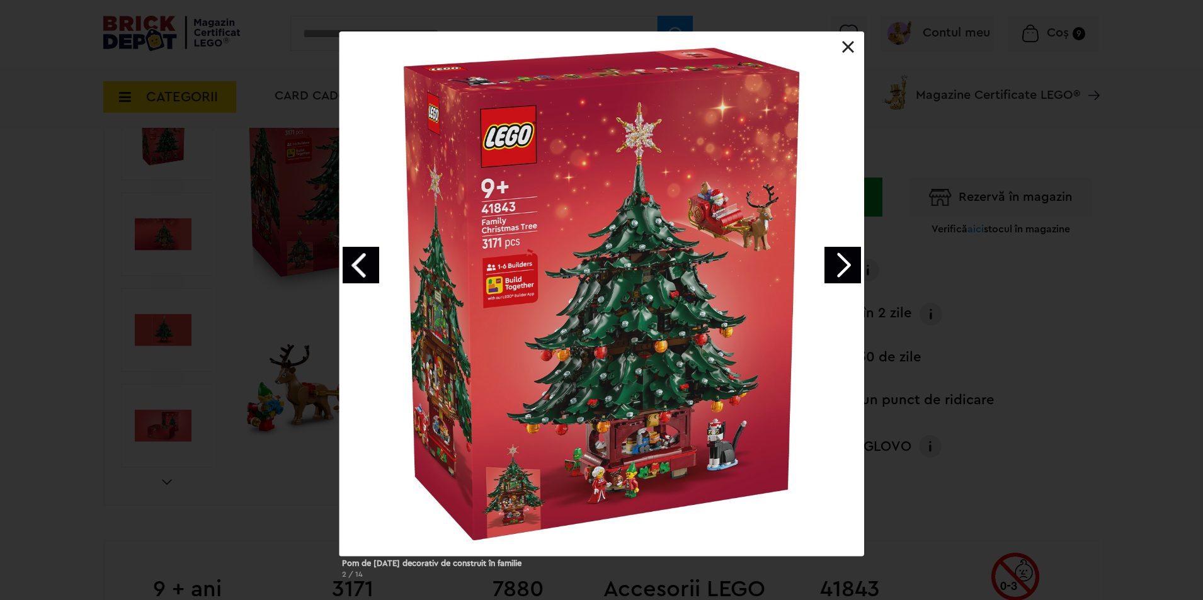
click at [987, 310] on div "Pom de Crăciun decorativ de construit în familie 2 / 14" at bounding box center [601, 310] width 1203 height 558
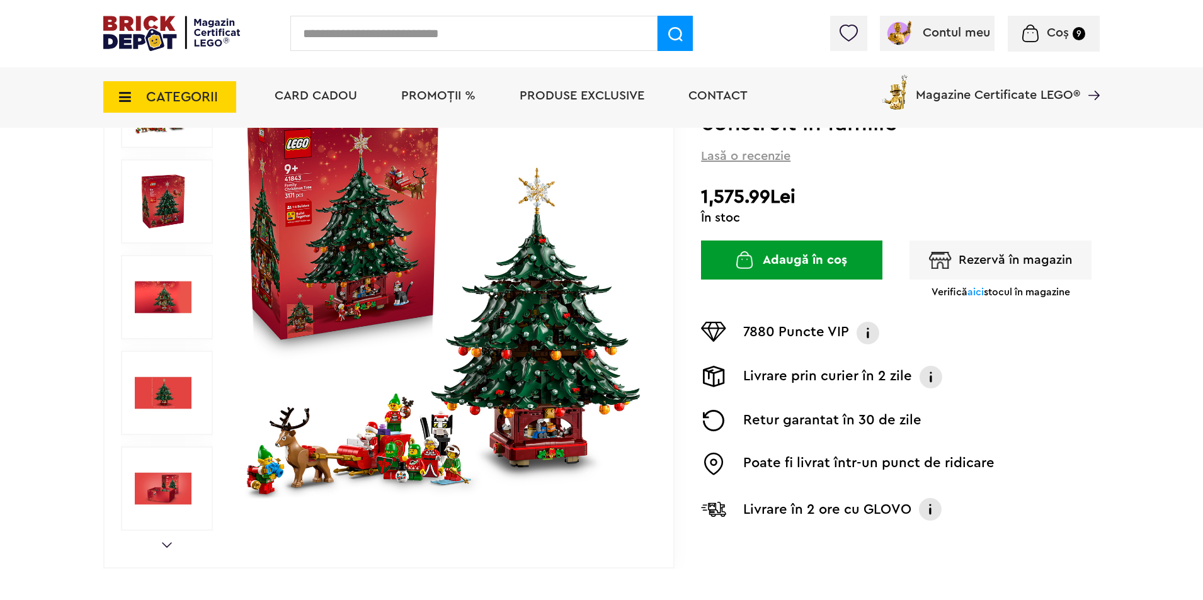
scroll to position [303, 0]
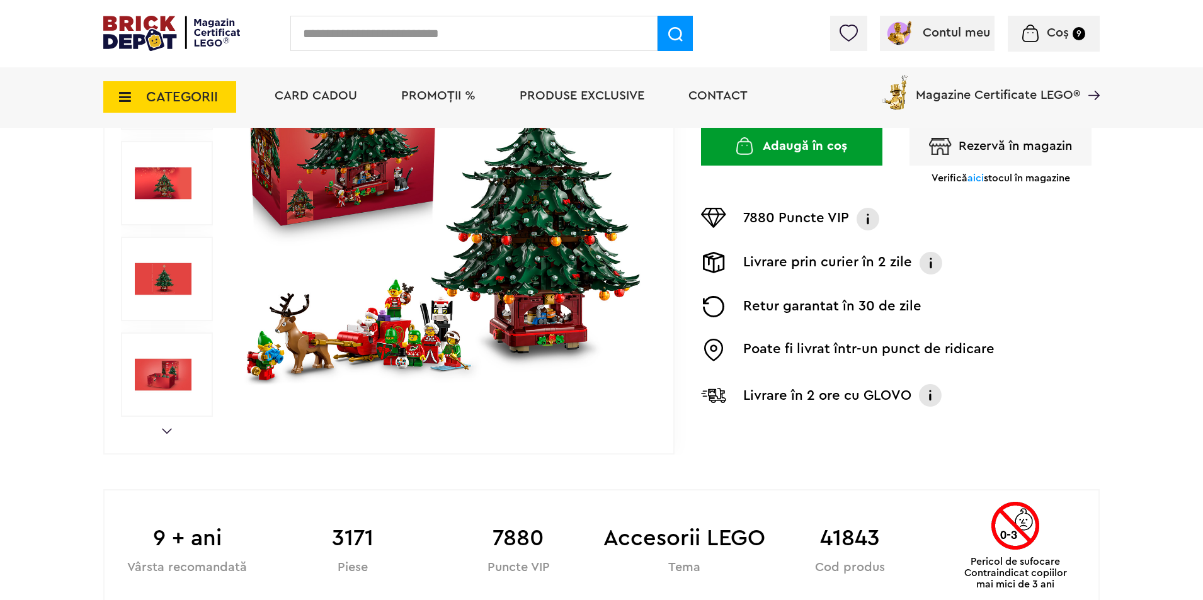
click at [974, 178] on span "aici" at bounding box center [976, 178] width 16 height 10
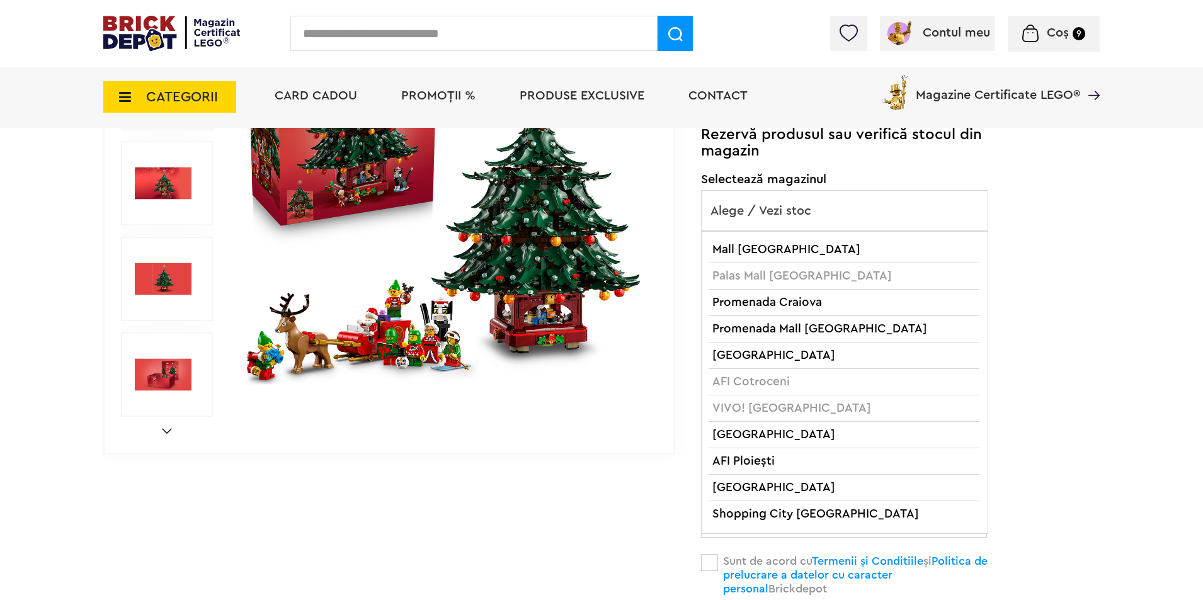
click at [797, 203] on span "Alege / Vezi stoc" at bounding box center [845, 211] width 286 height 40
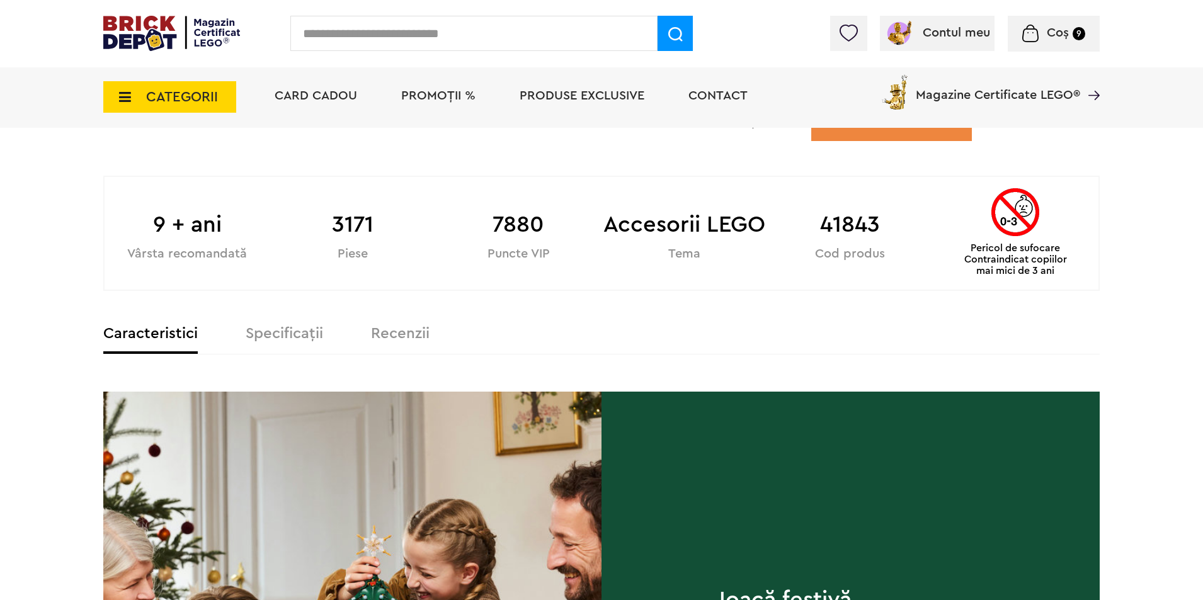
scroll to position [819, 0]
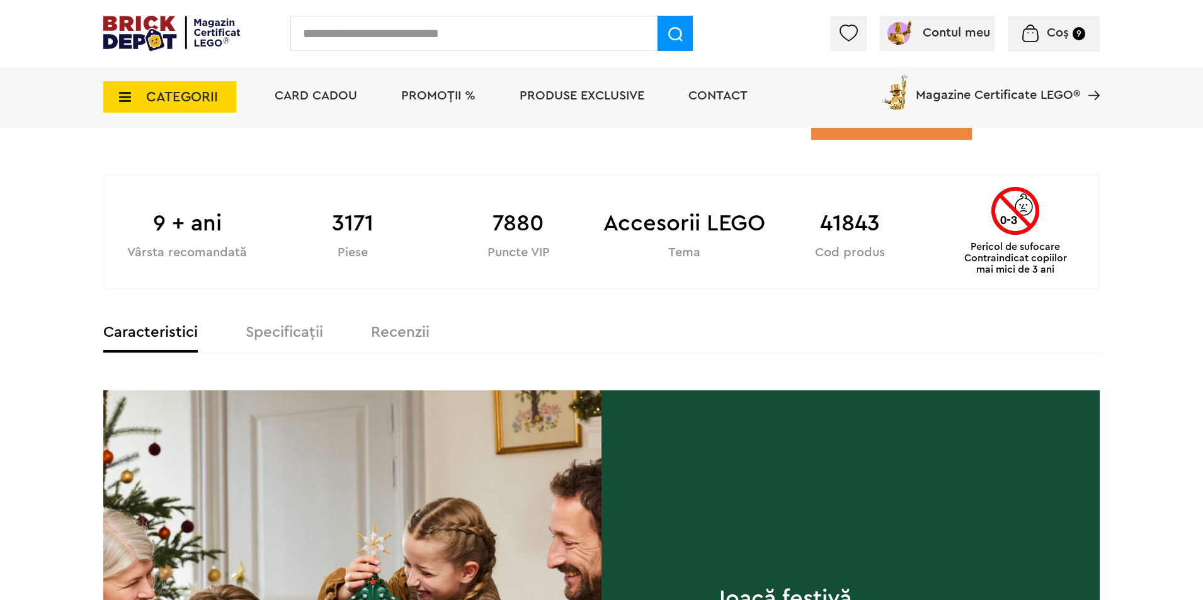
click at [276, 336] on label "Specificații" at bounding box center [284, 332] width 77 height 15
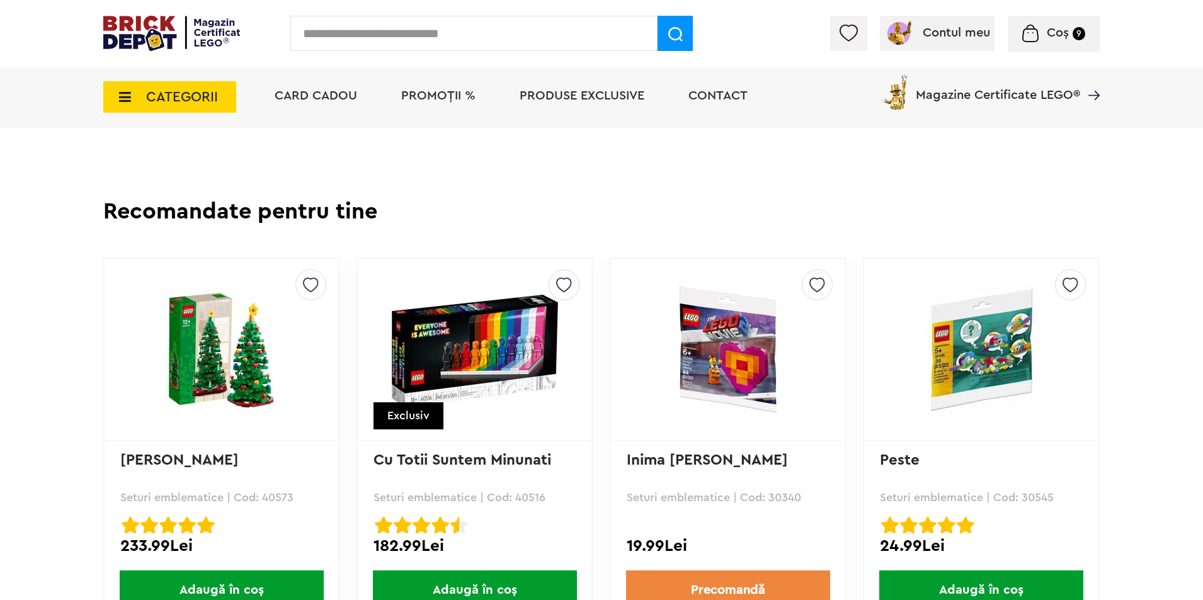
scroll to position [2205, 0]
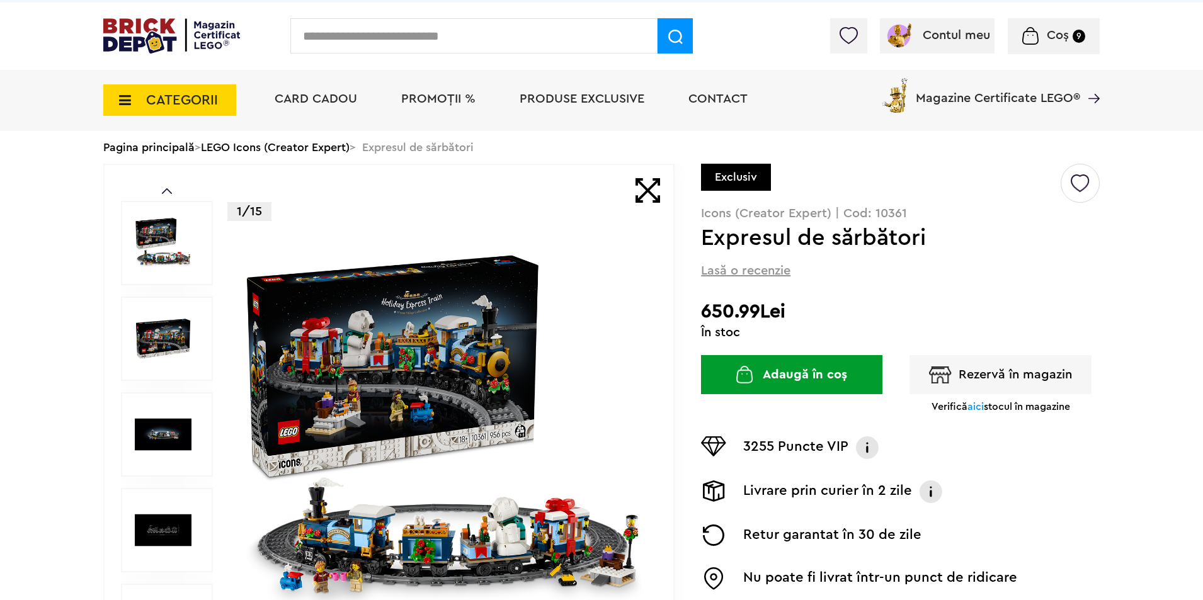
scroll to position [189, 0]
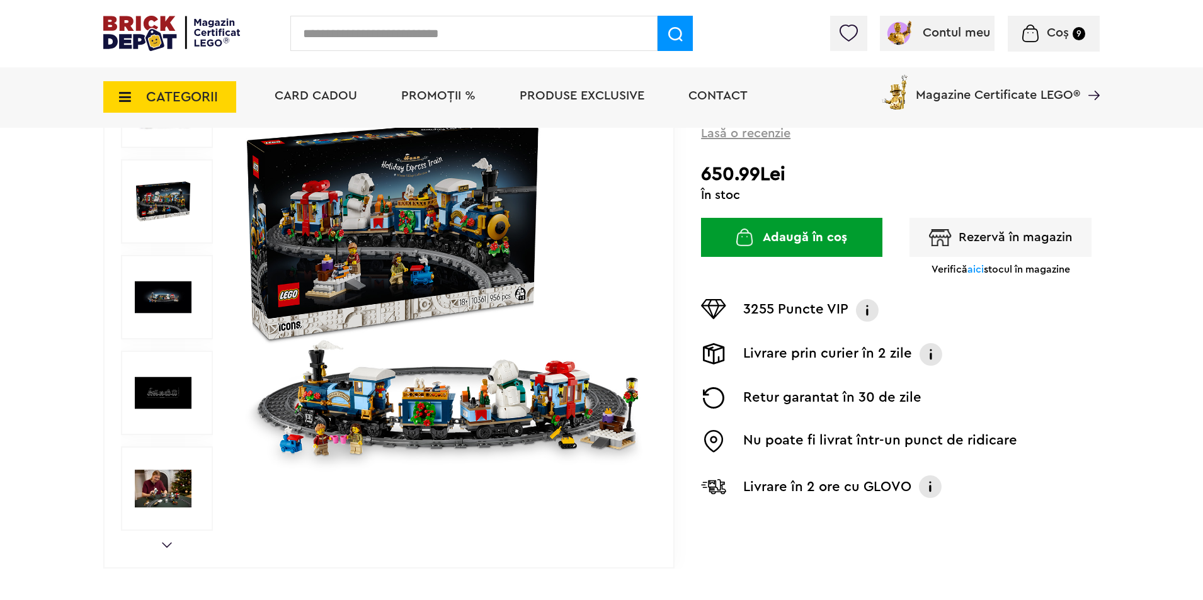
click at [435, 412] on img at bounding box center [444, 297] width 406 height 406
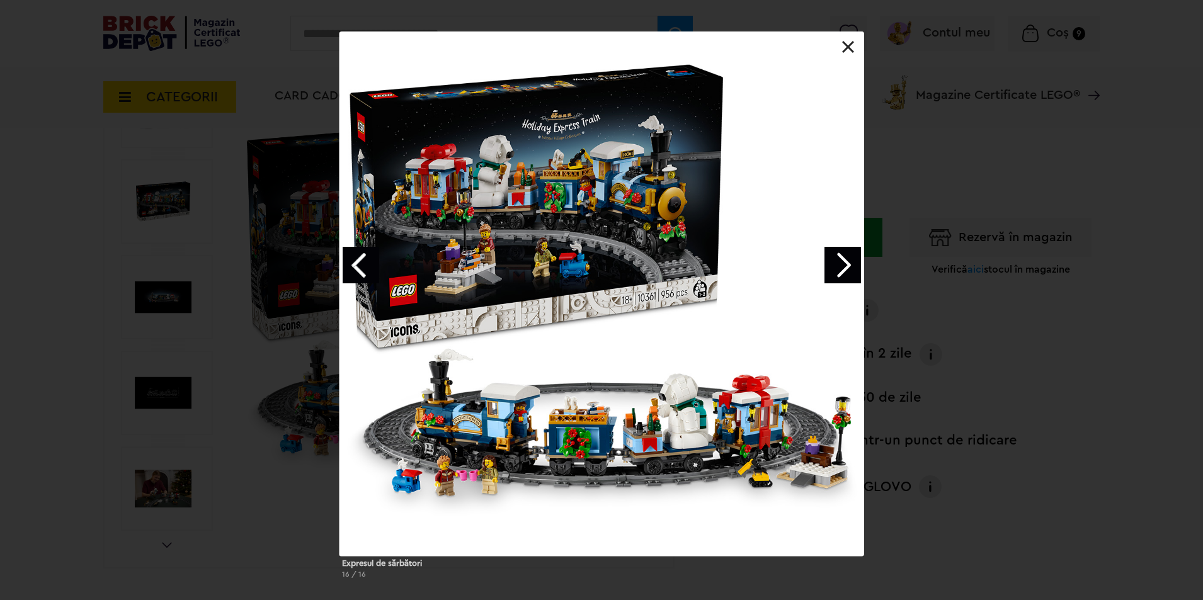
click at [842, 263] on link "Next image" at bounding box center [843, 265] width 37 height 37
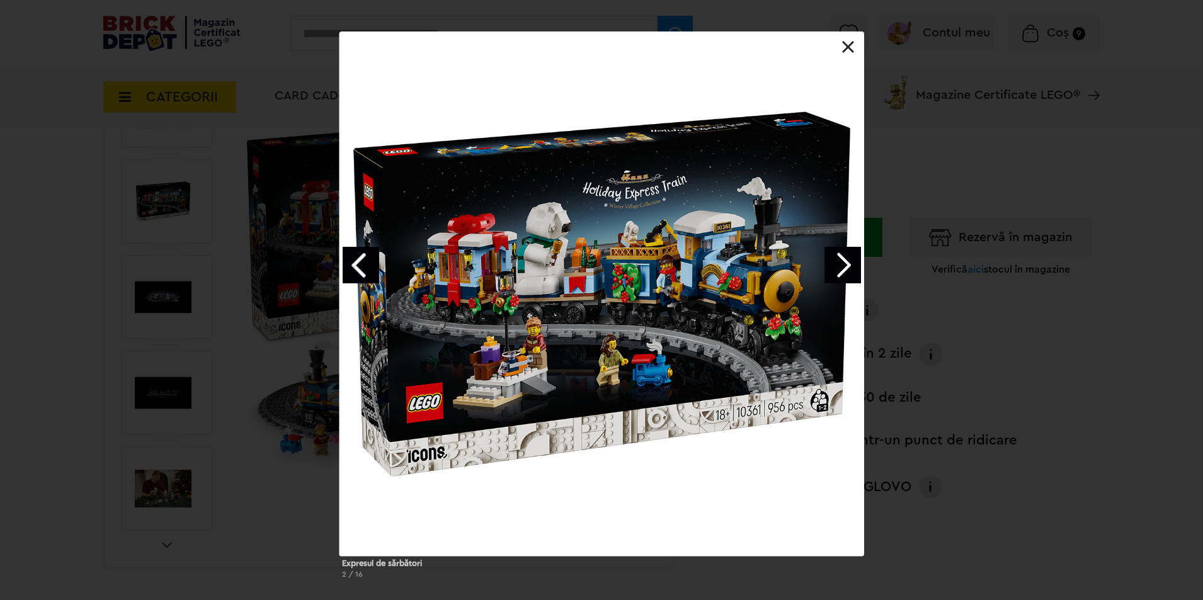
click at [842, 263] on link "Next image" at bounding box center [843, 265] width 37 height 37
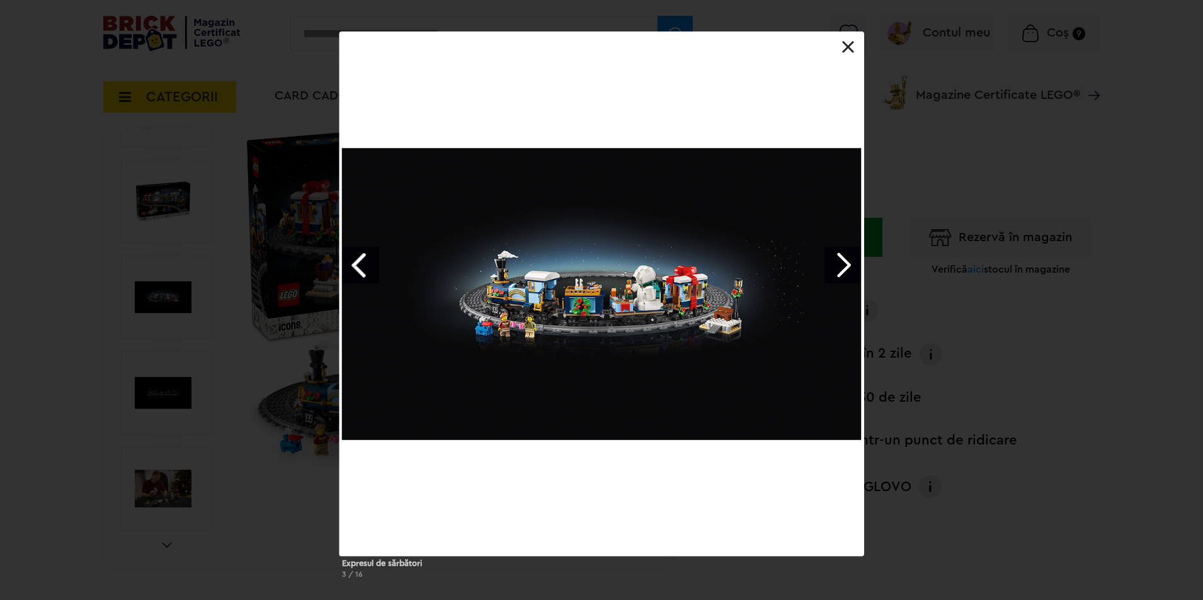
click at [842, 263] on link "Next image" at bounding box center [843, 265] width 37 height 37
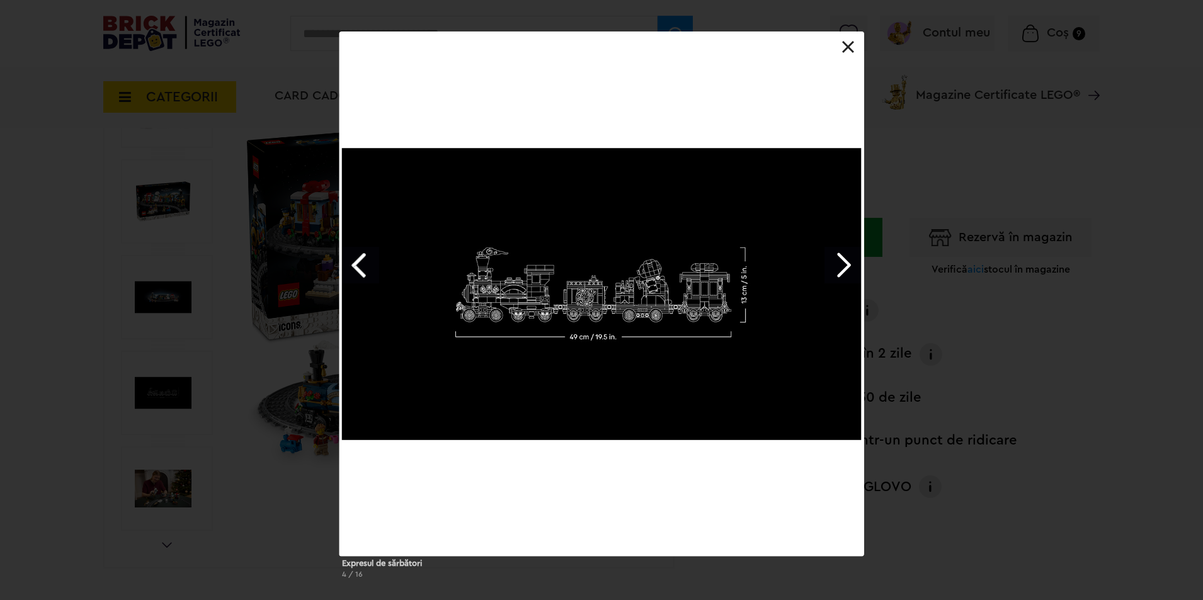
click at [842, 263] on link "Next image" at bounding box center [843, 265] width 37 height 37
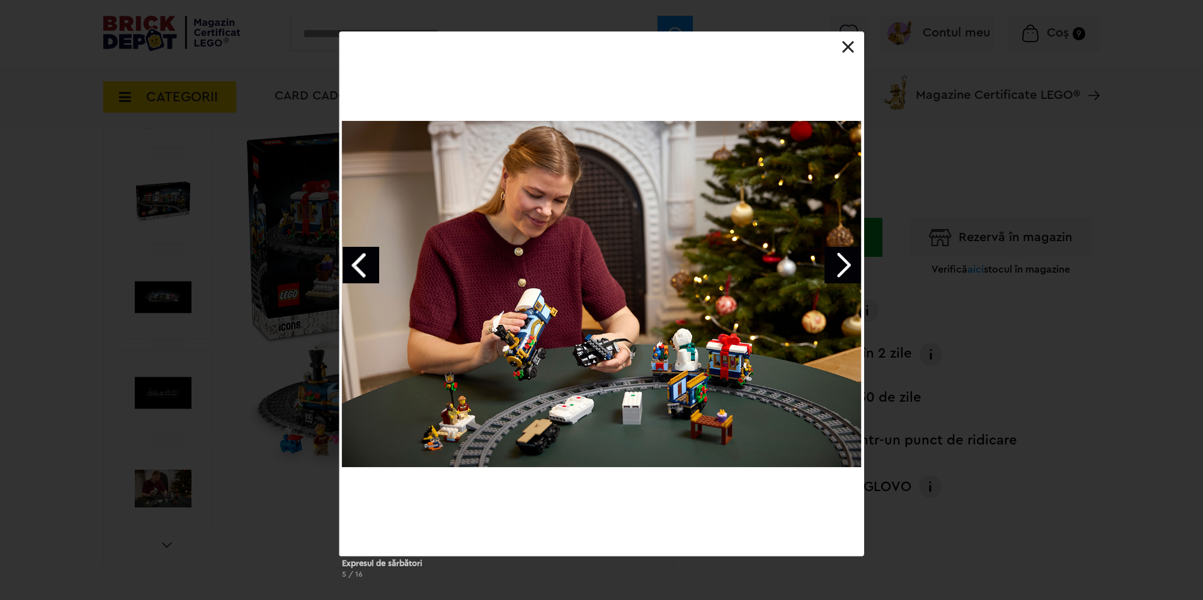
click at [842, 263] on link "Next image" at bounding box center [843, 265] width 37 height 37
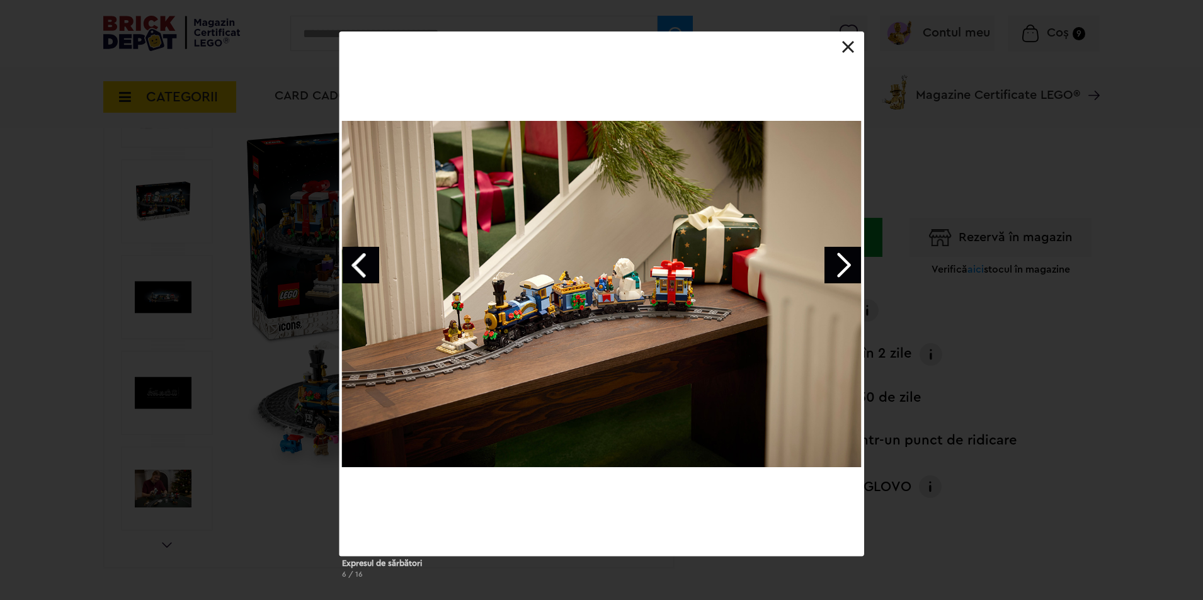
click at [841, 263] on link "Next image" at bounding box center [843, 265] width 37 height 37
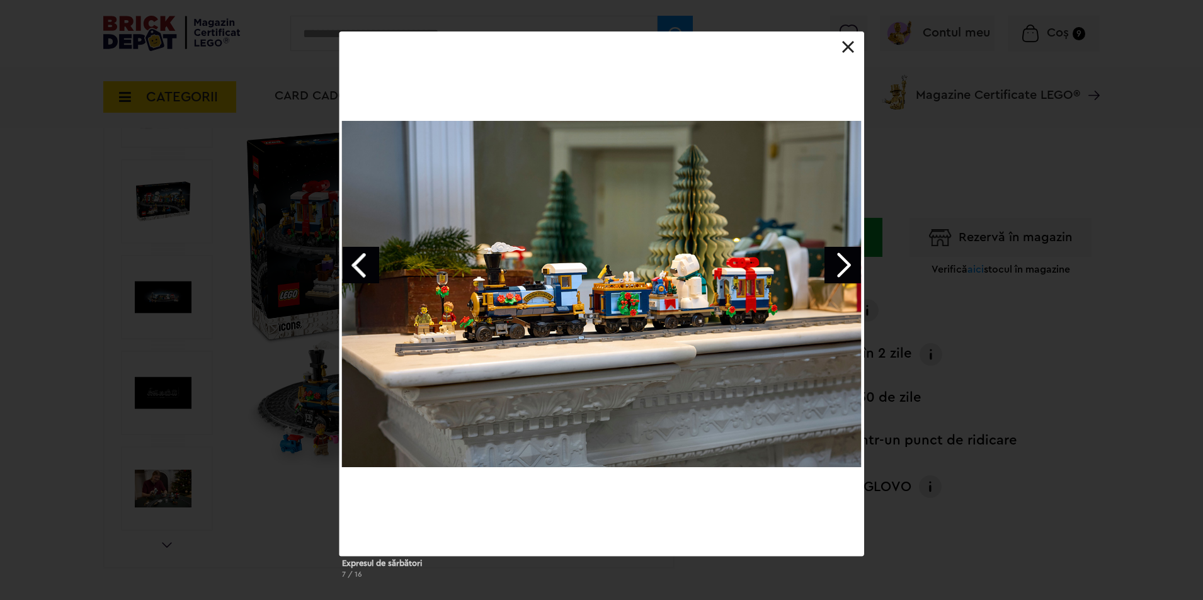
click at [840, 263] on link "Next image" at bounding box center [843, 265] width 37 height 37
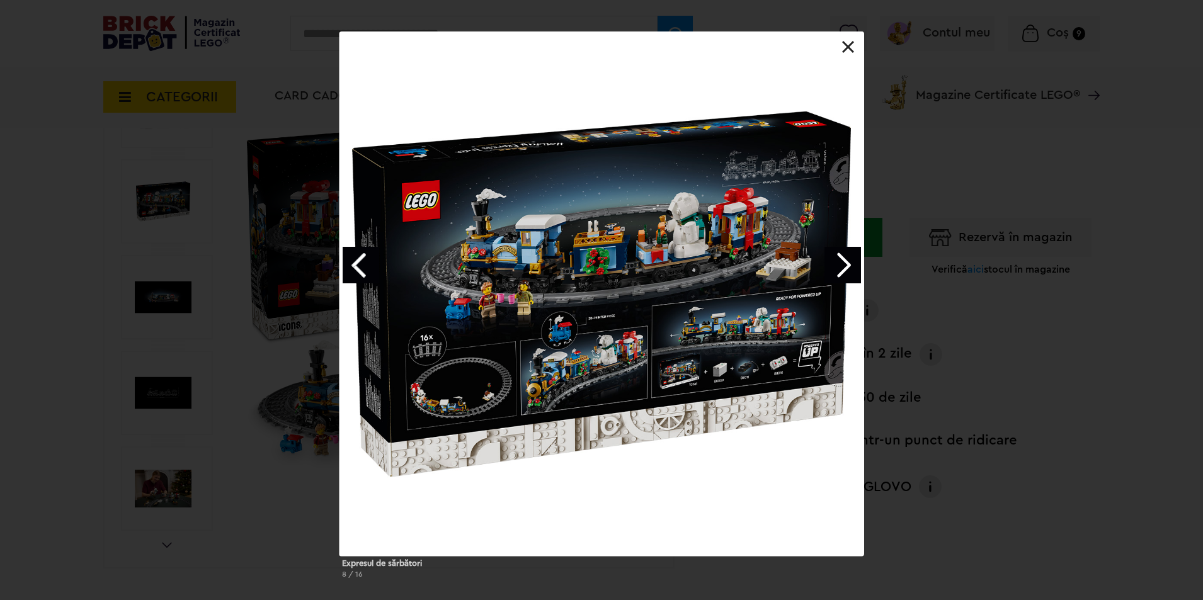
click at [771, 348] on div at bounding box center [602, 293] width 525 height 525
click at [850, 266] on link "Next image" at bounding box center [843, 265] width 37 height 37
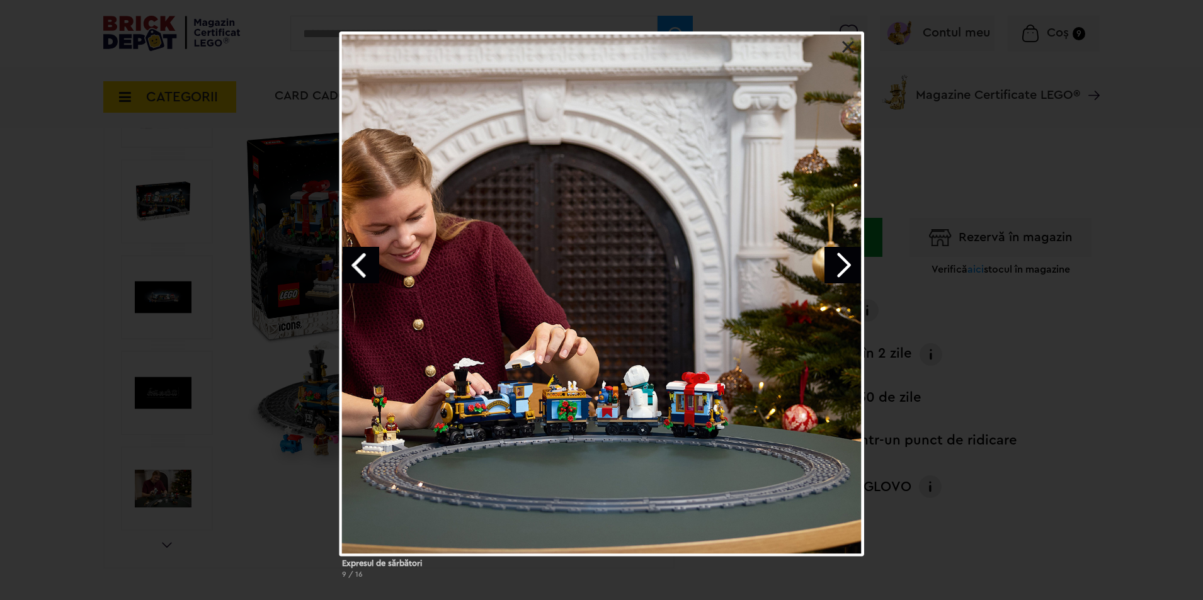
click at [850, 266] on link "Next image" at bounding box center [843, 265] width 37 height 37
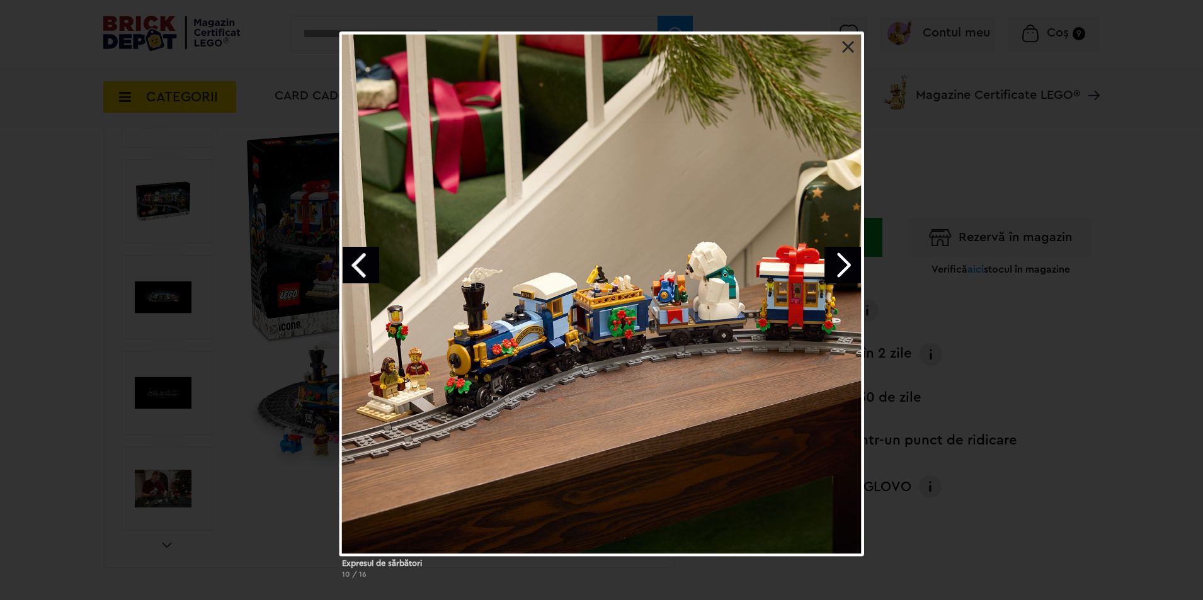
click at [850, 266] on link "Next image" at bounding box center [843, 265] width 37 height 37
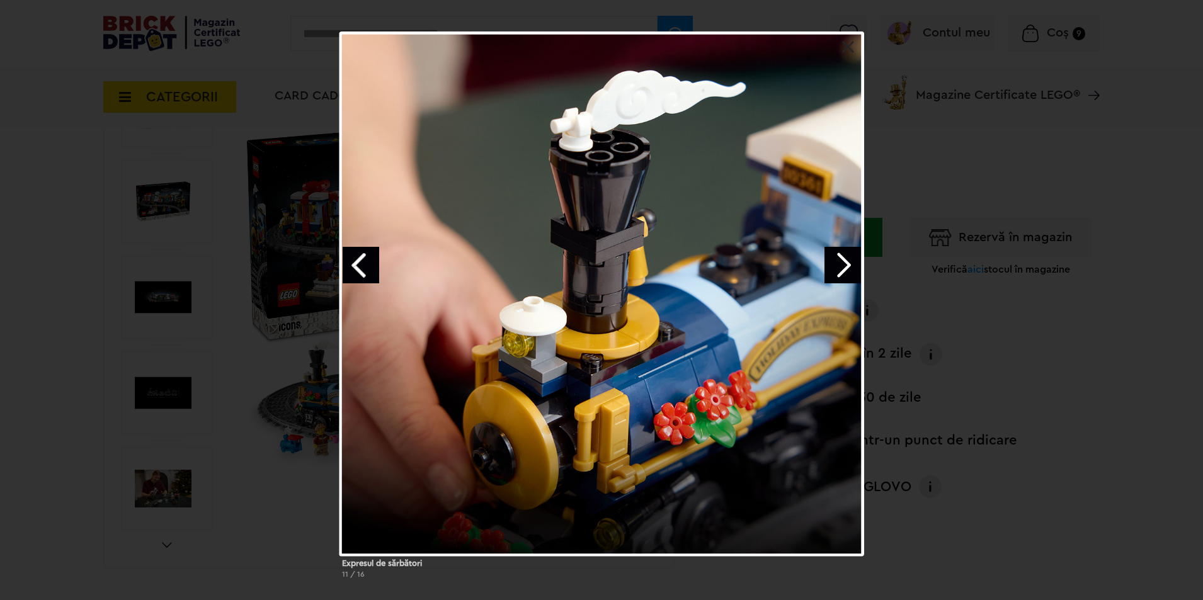
click at [850, 266] on link "Next image" at bounding box center [843, 265] width 37 height 37
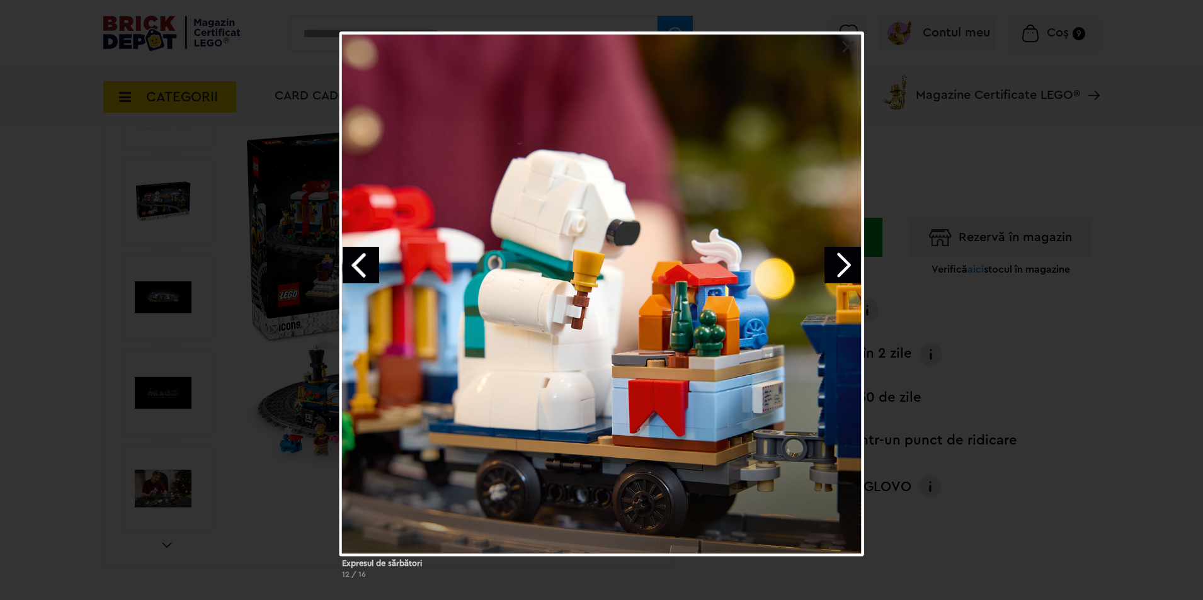
click at [849, 266] on link "Next image" at bounding box center [843, 265] width 37 height 37
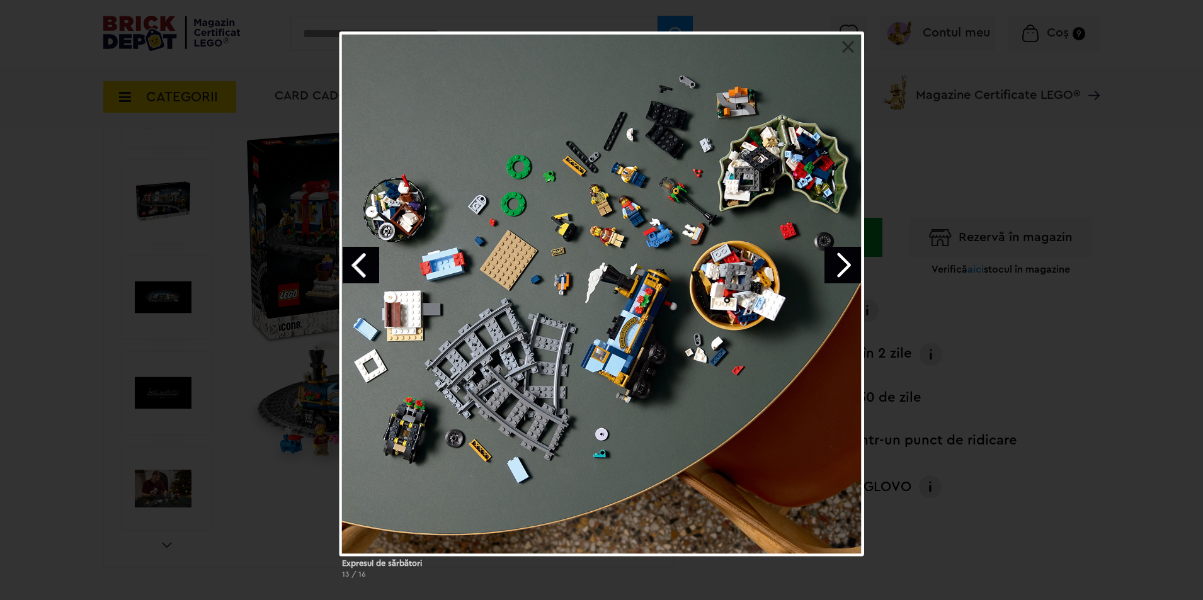
click at [849, 266] on link "Next image" at bounding box center [843, 265] width 37 height 37
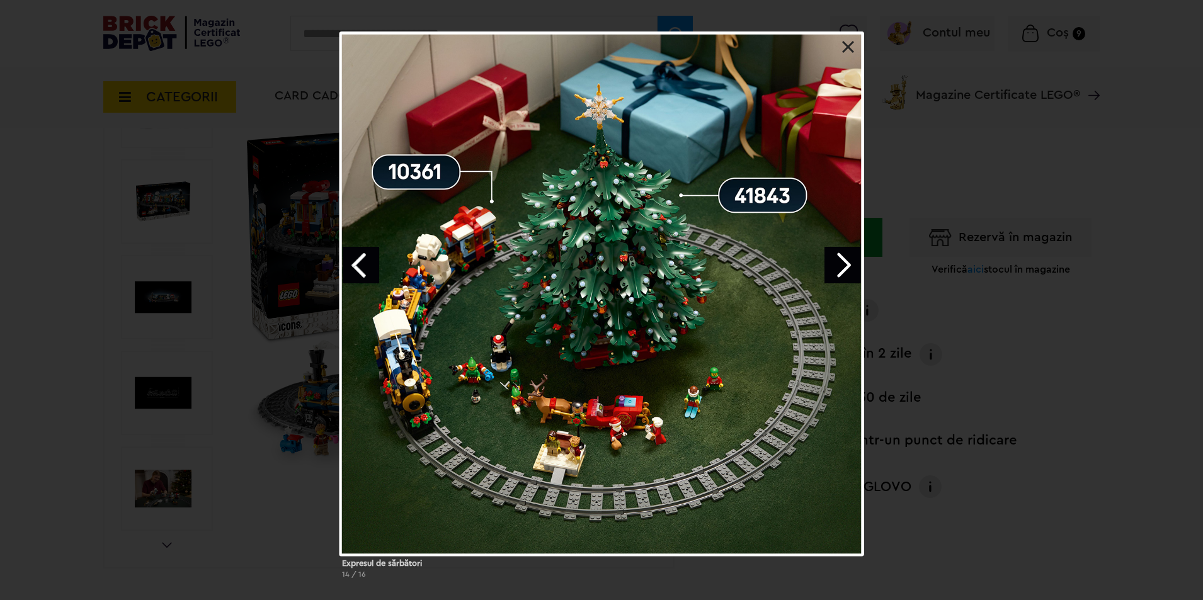
click at [847, 266] on link "Next image" at bounding box center [843, 265] width 37 height 37
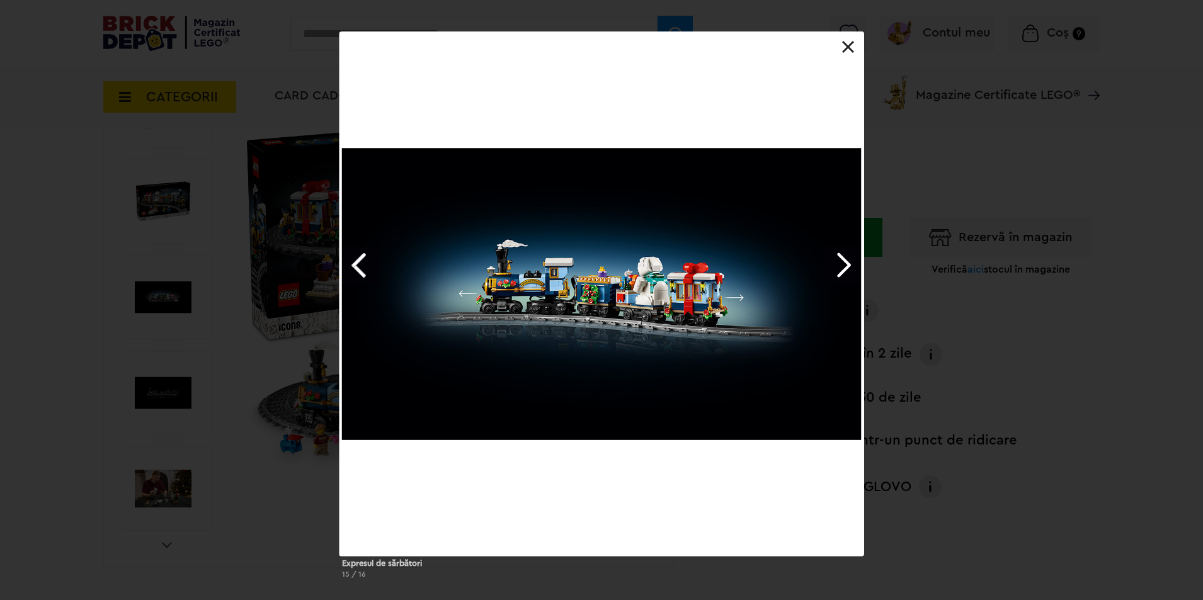
click at [847, 266] on link "Next image" at bounding box center [843, 265] width 37 height 37
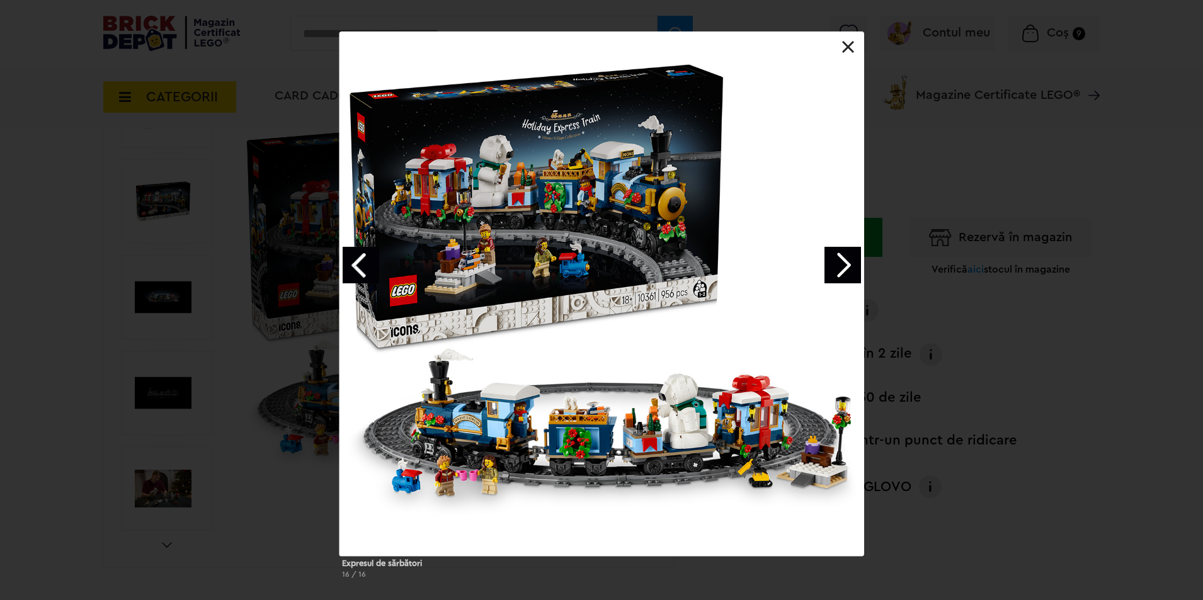
click at [847, 266] on link "Next image" at bounding box center [843, 265] width 37 height 37
click at [1036, 203] on div "Expresul de sărbători 1 / 16" at bounding box center [601, 310] width 1203 height 558
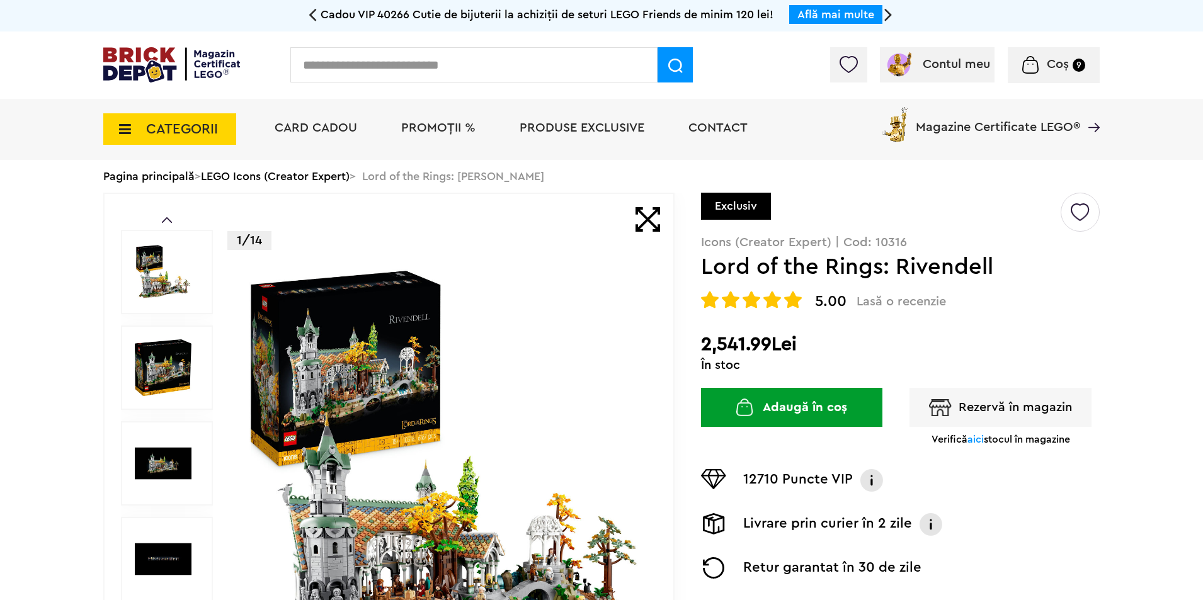
click at [975, 438] on span "aici" at bounding box center [976, 440] width 16 height 10
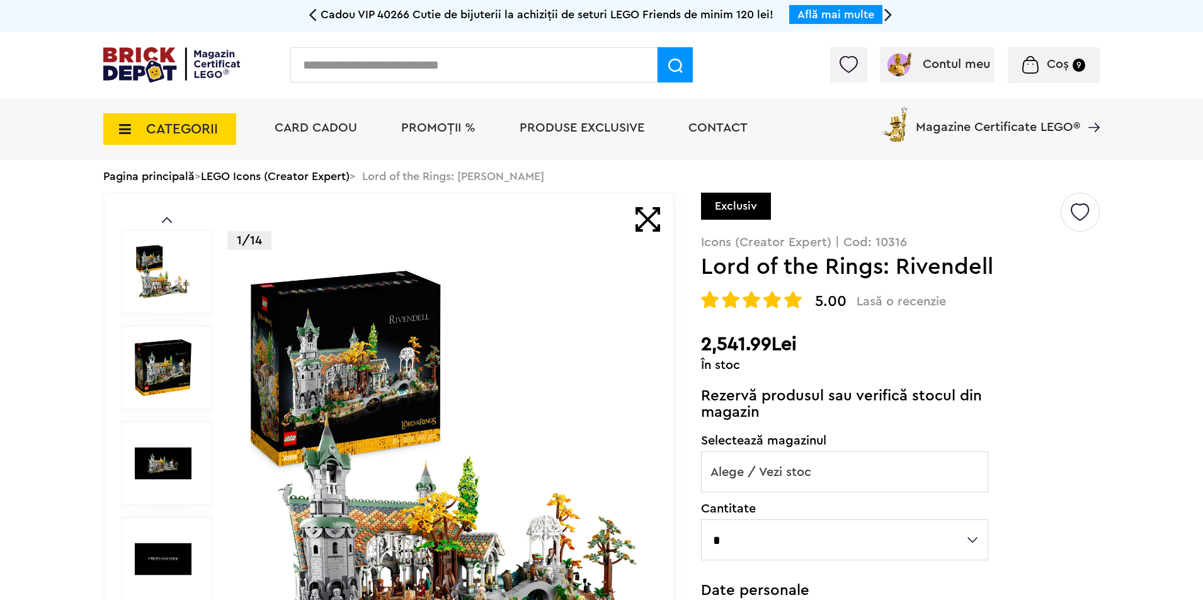
click at [874, 474] on span "Alege / Vezi stoc" at bounding box center [845, 472] width 286 height 40
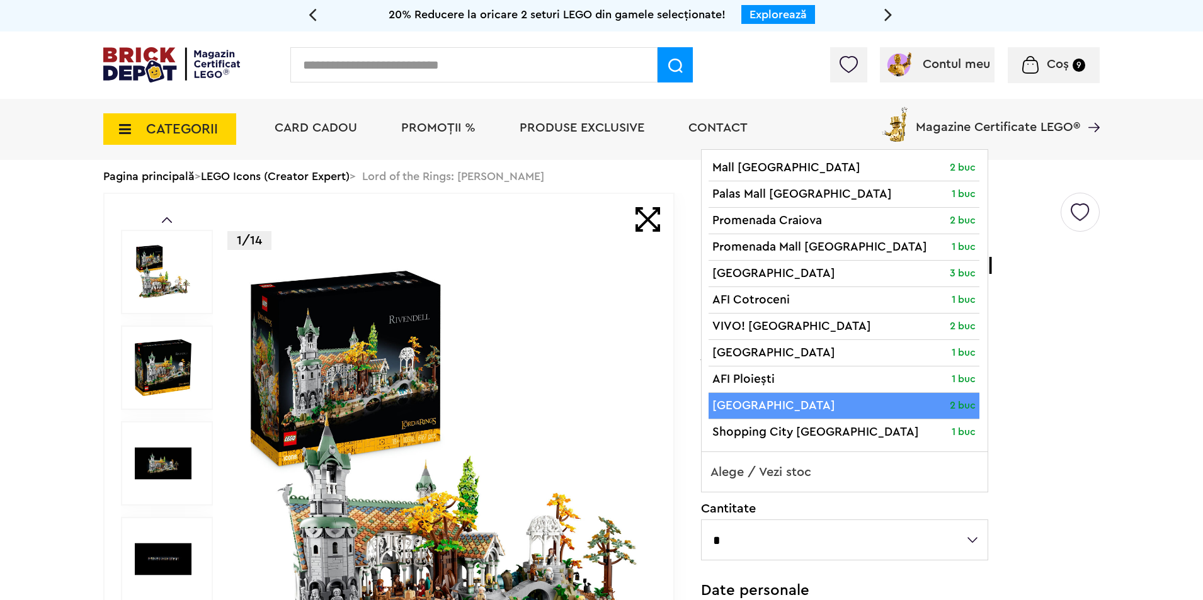
click at [1063, 306] on div "5.00 Lasă o recenzie Lord of the Rings: Rivendell Rated 5.00 9" at bounding box center [900, 300] width 399 height 18
